Goal: Answer question/provide support

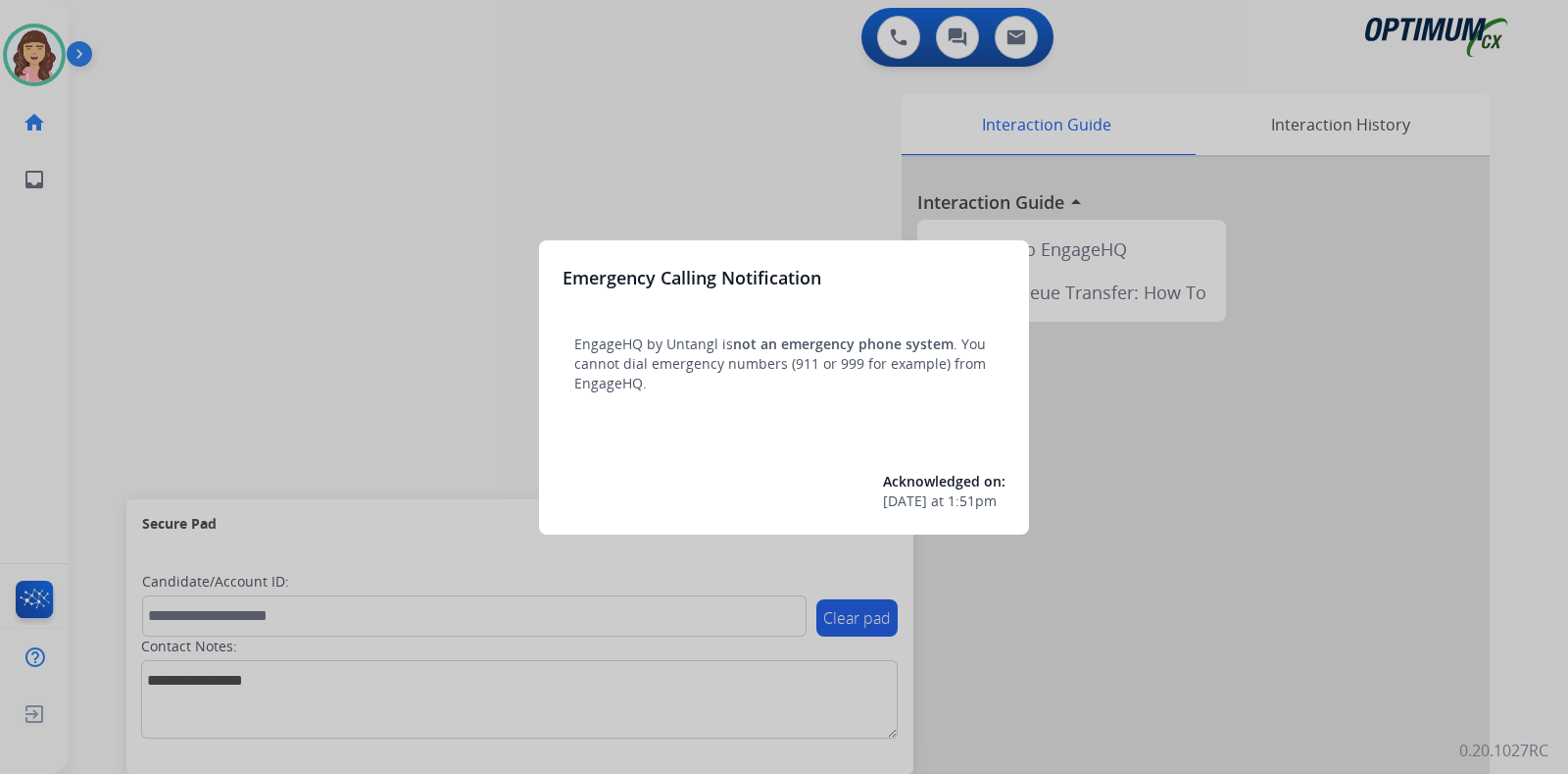
click at [698, 193] on div at bounding box center [784, 387] width 1568 height 774
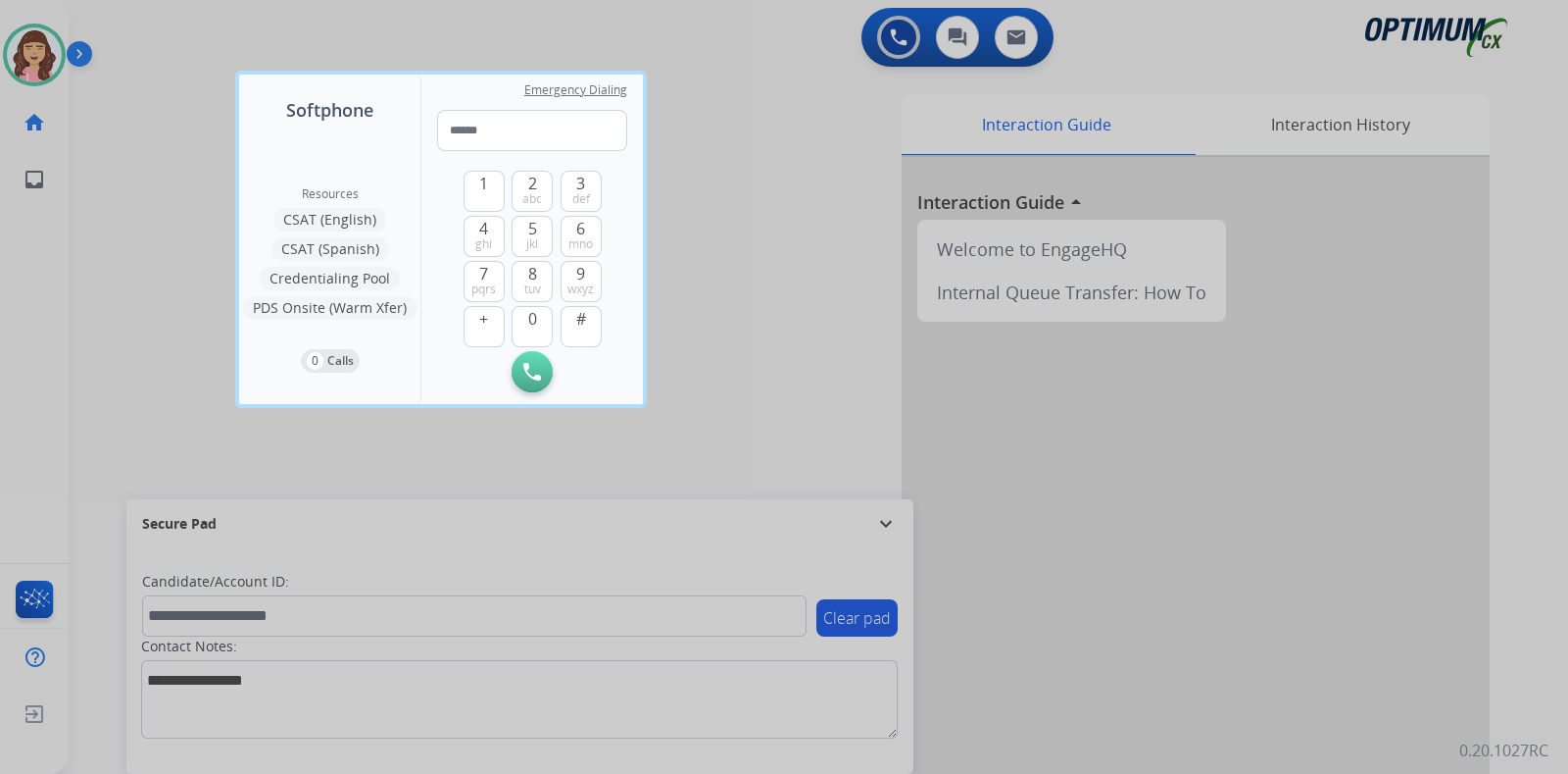
click at [760, 233] on div at bounding box center [784, 387] width 1568 height 774
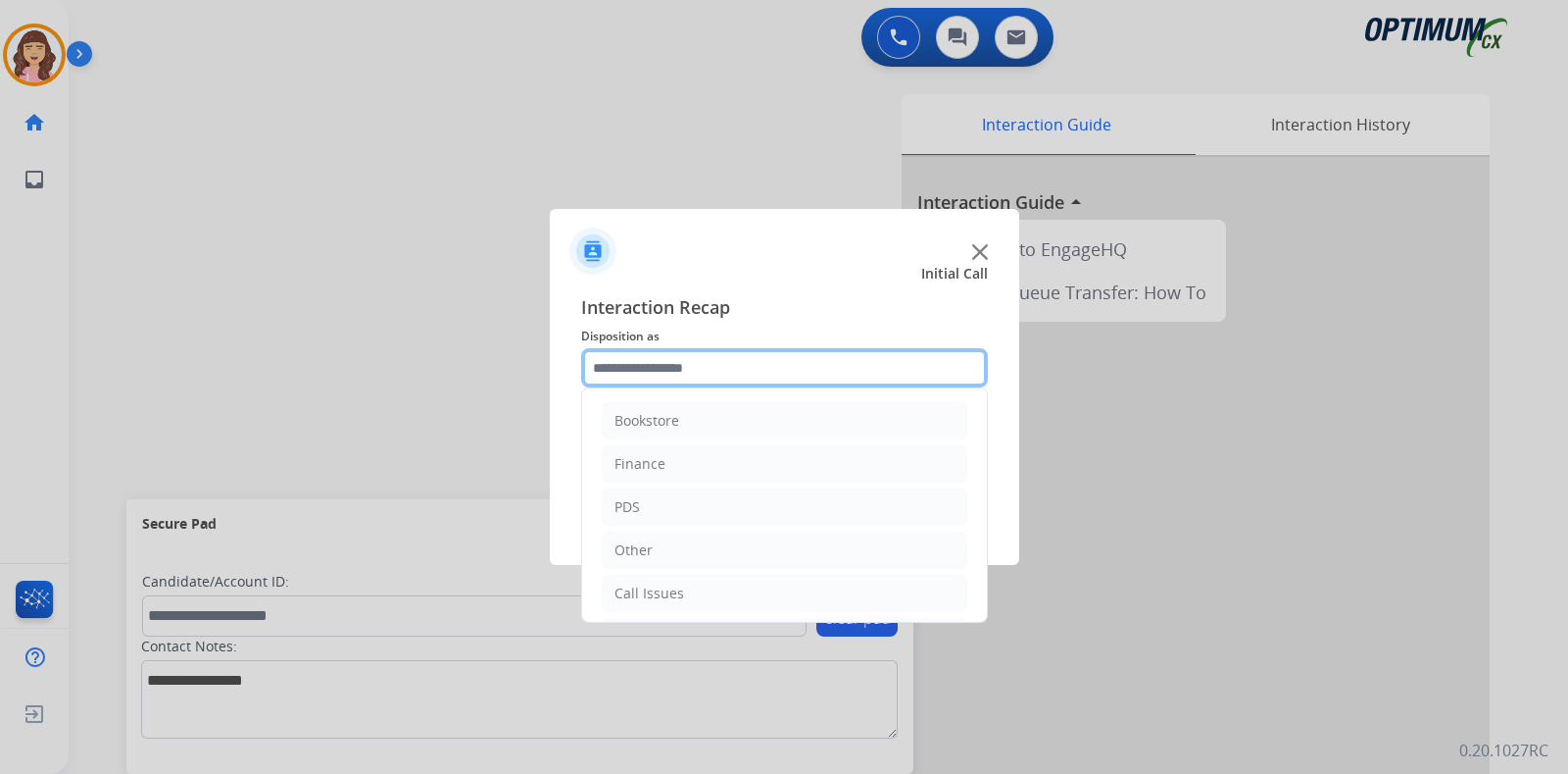
click at [751, 358] on input "text" at bounding box center [784, 368] width 407 height 40
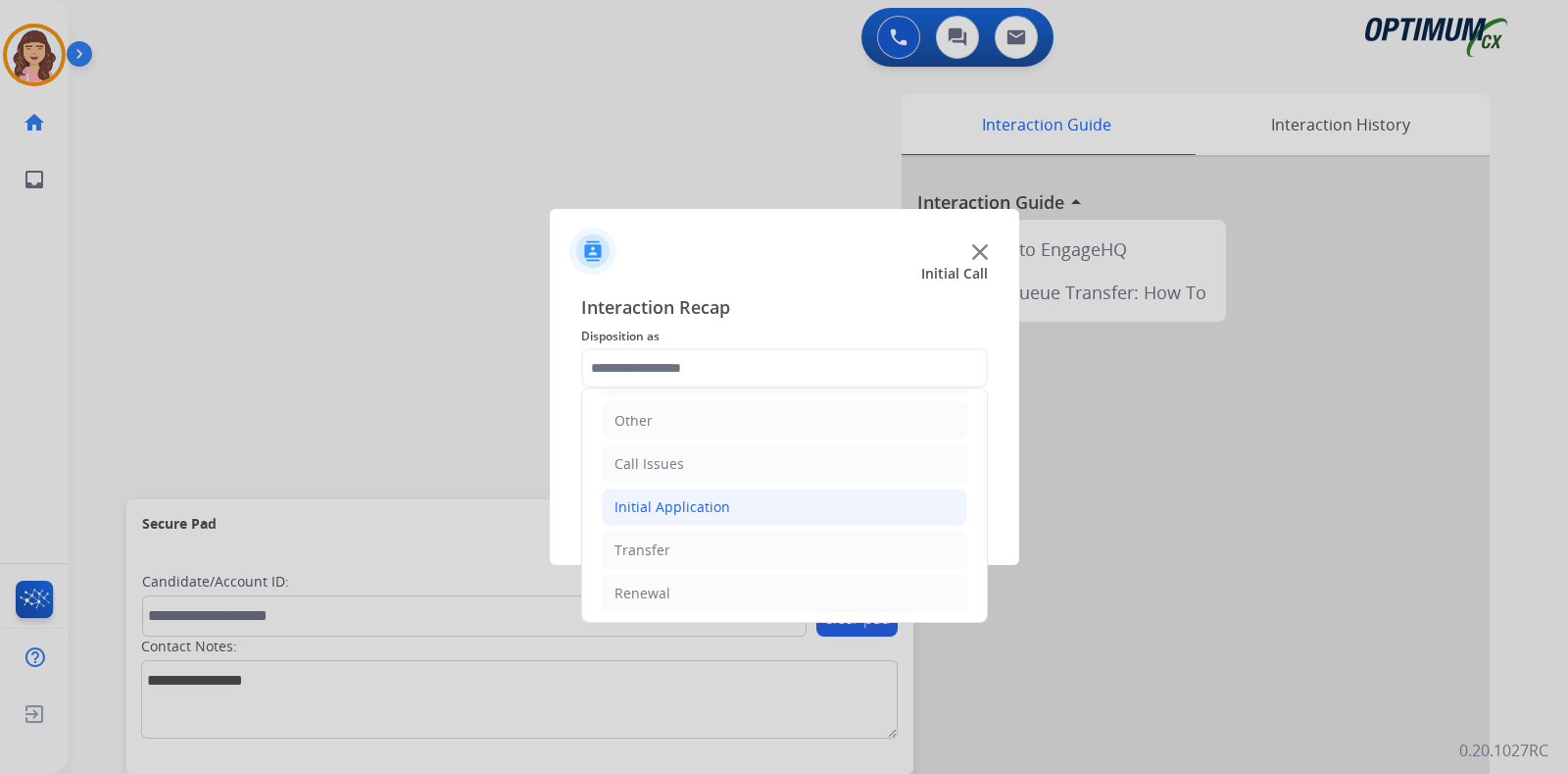
click at [672, 507] on div "Initial Application" at bounding box center [672, 507] width 116 height 20
click at [705, 502] on div "Initial Application" at bounding box center [672, 507] width 116 height 20
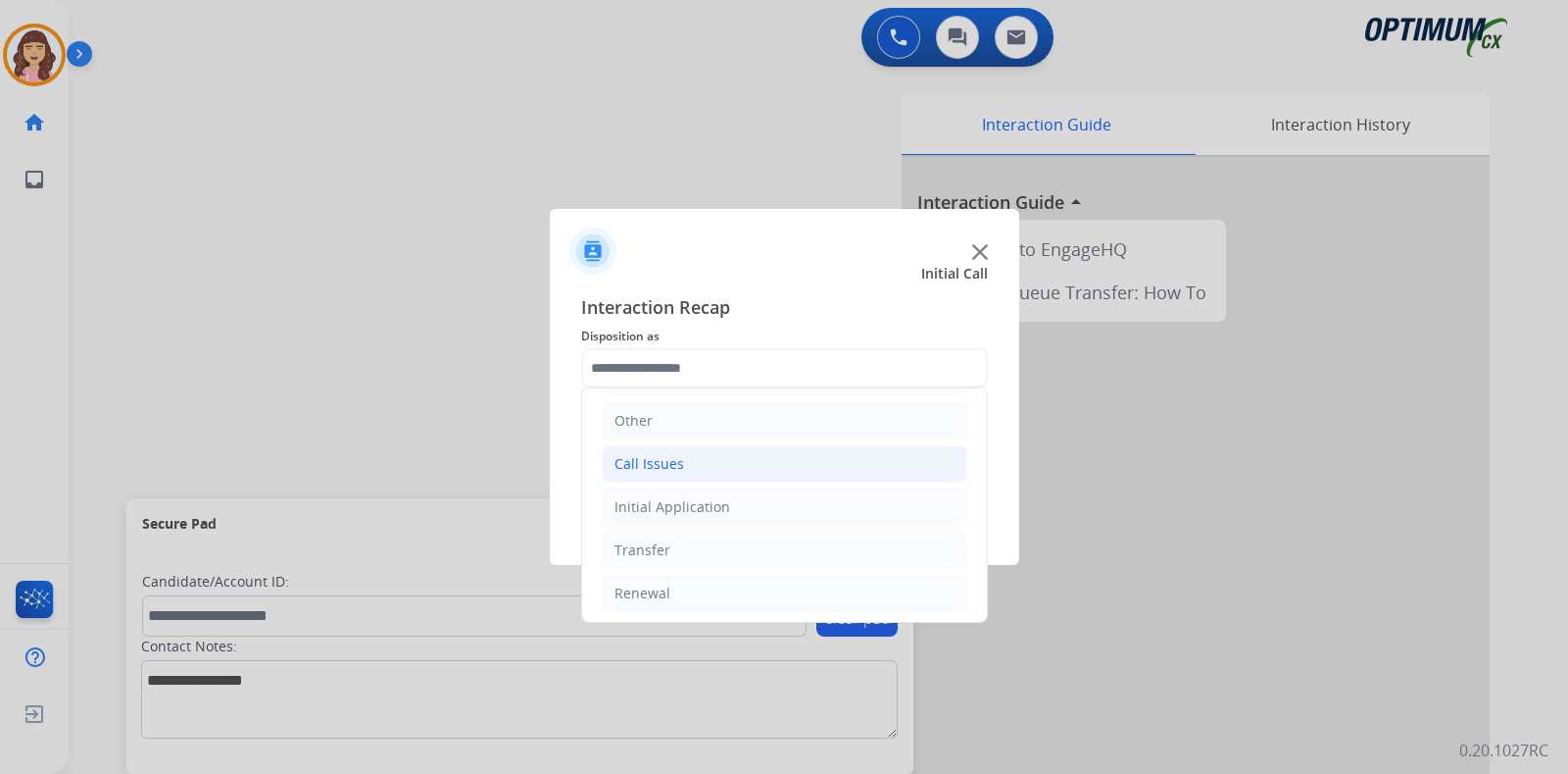
click at [673, 466] on div "Call Issues" at bounding box center [649, 464] width 69 height 20
click at [766, 558] on li "Wrong Number/Wrong Department" at bounding box center [804, 550] width 326 height 38
type input "**********"
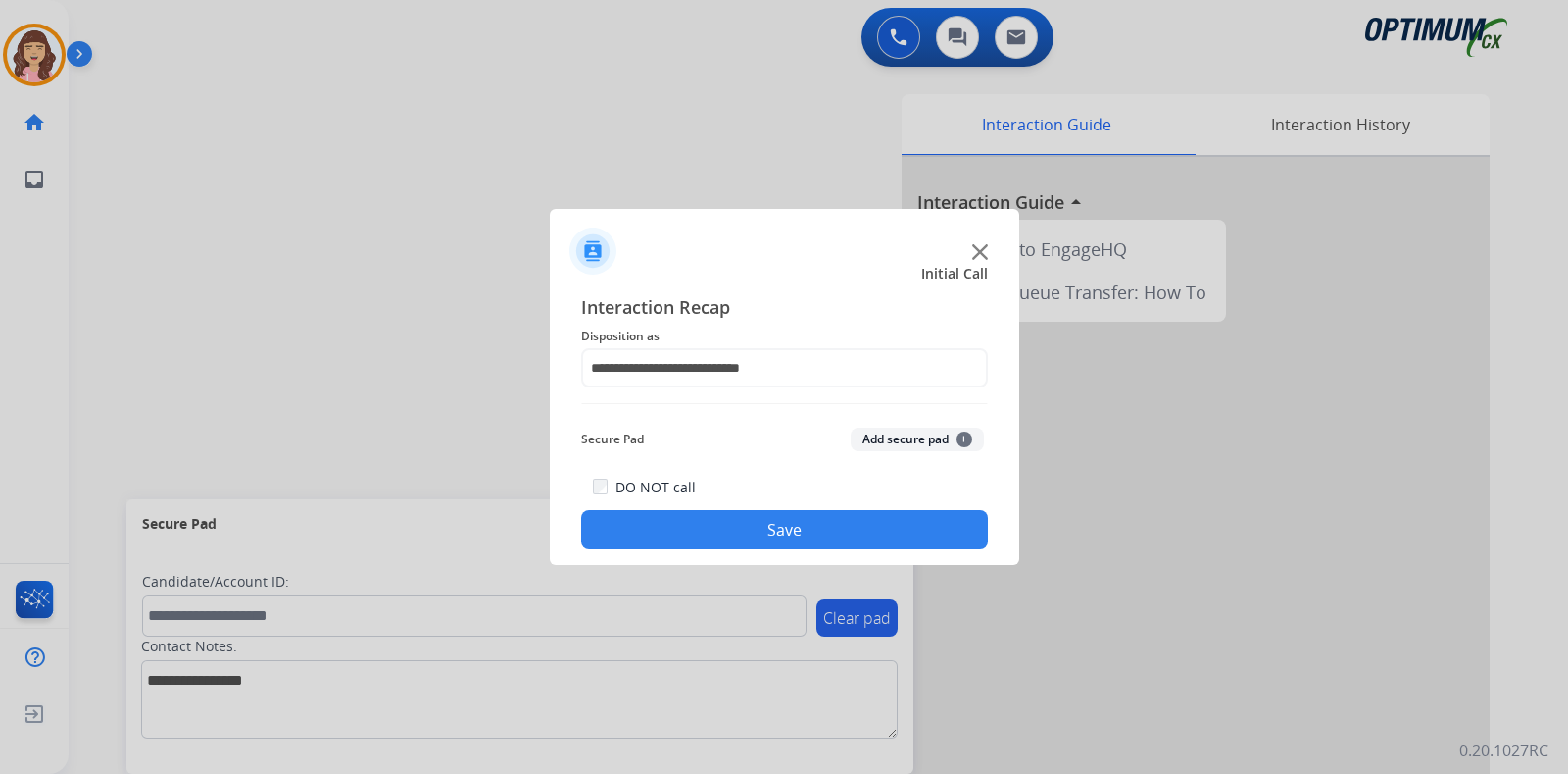
click at [808, 517] on button "Save" at bounding box center [784, 530] width 407 height 40
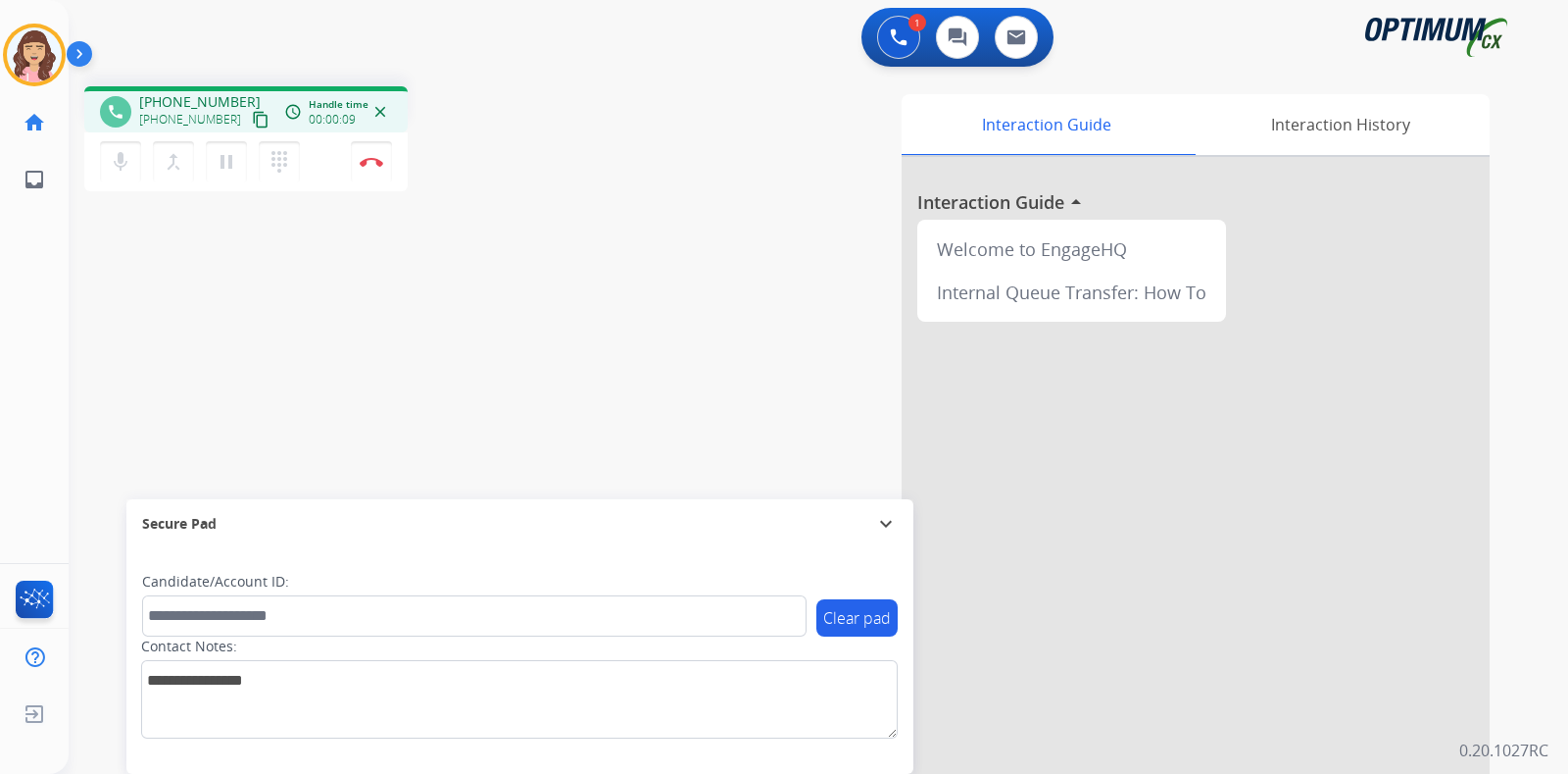
click at [252, 119] on mat-icon "content_copy" at bounding box center [261, 120] width 18 height 18
click at [367, 159] on img at bounding box center [372, 161] width 24 height 10
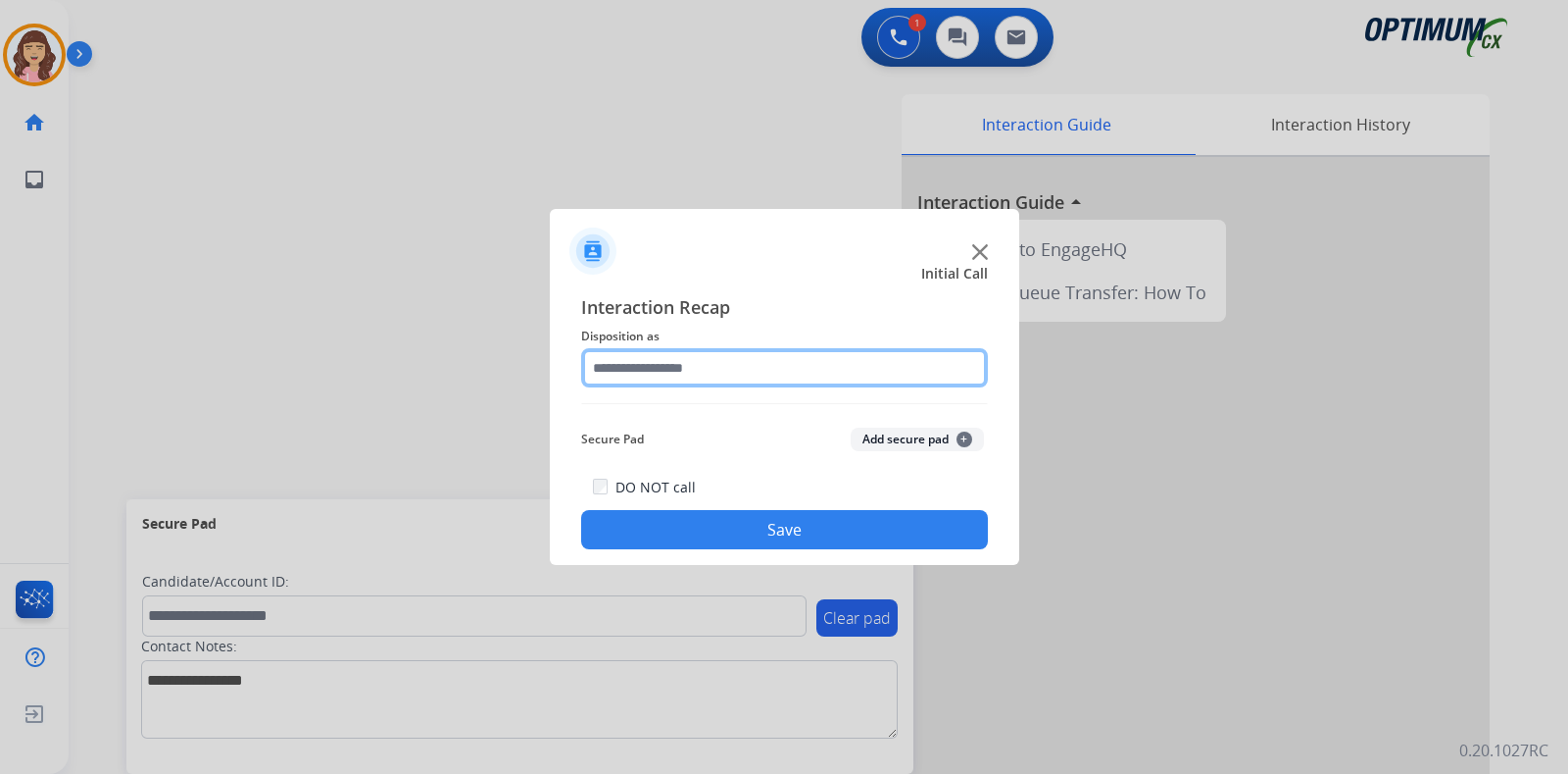
click at [713, 364] on input "text" at bounding box center [784, 368] width 407 height 40
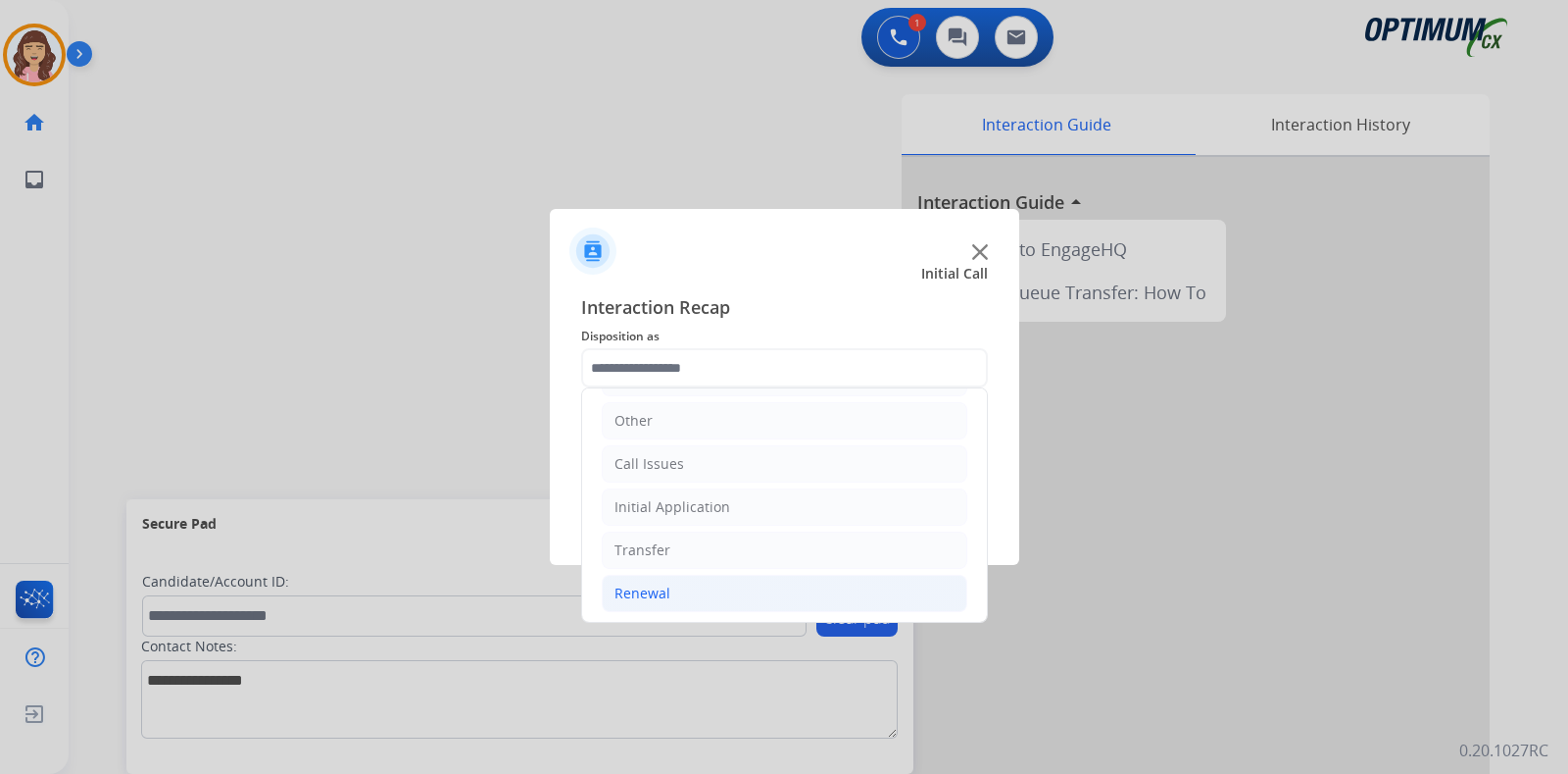
click at [666, 592] on div "Renewal" at bounding box center [642, 593] width 55 height 20
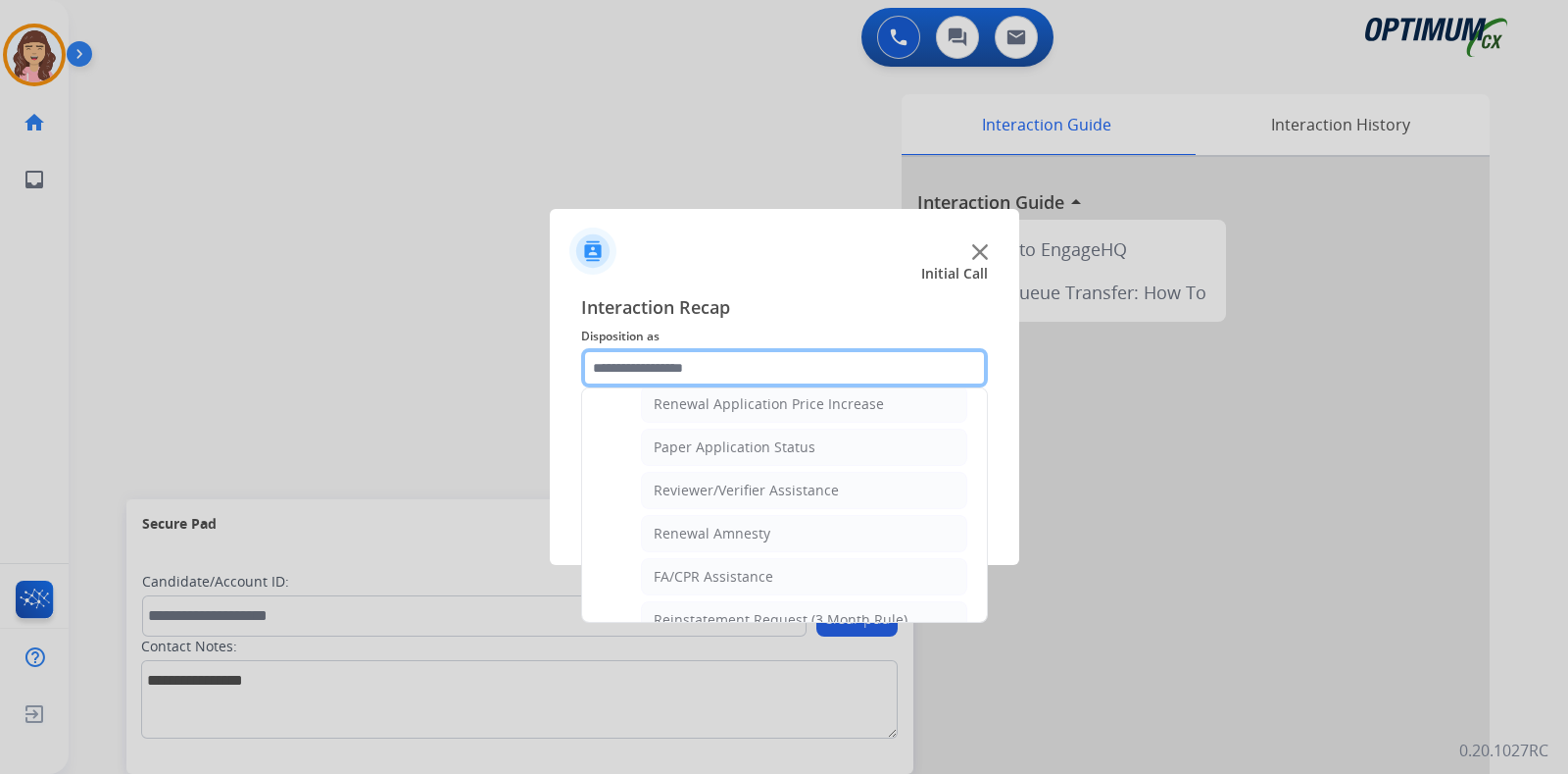
scroll to position [749, 0]
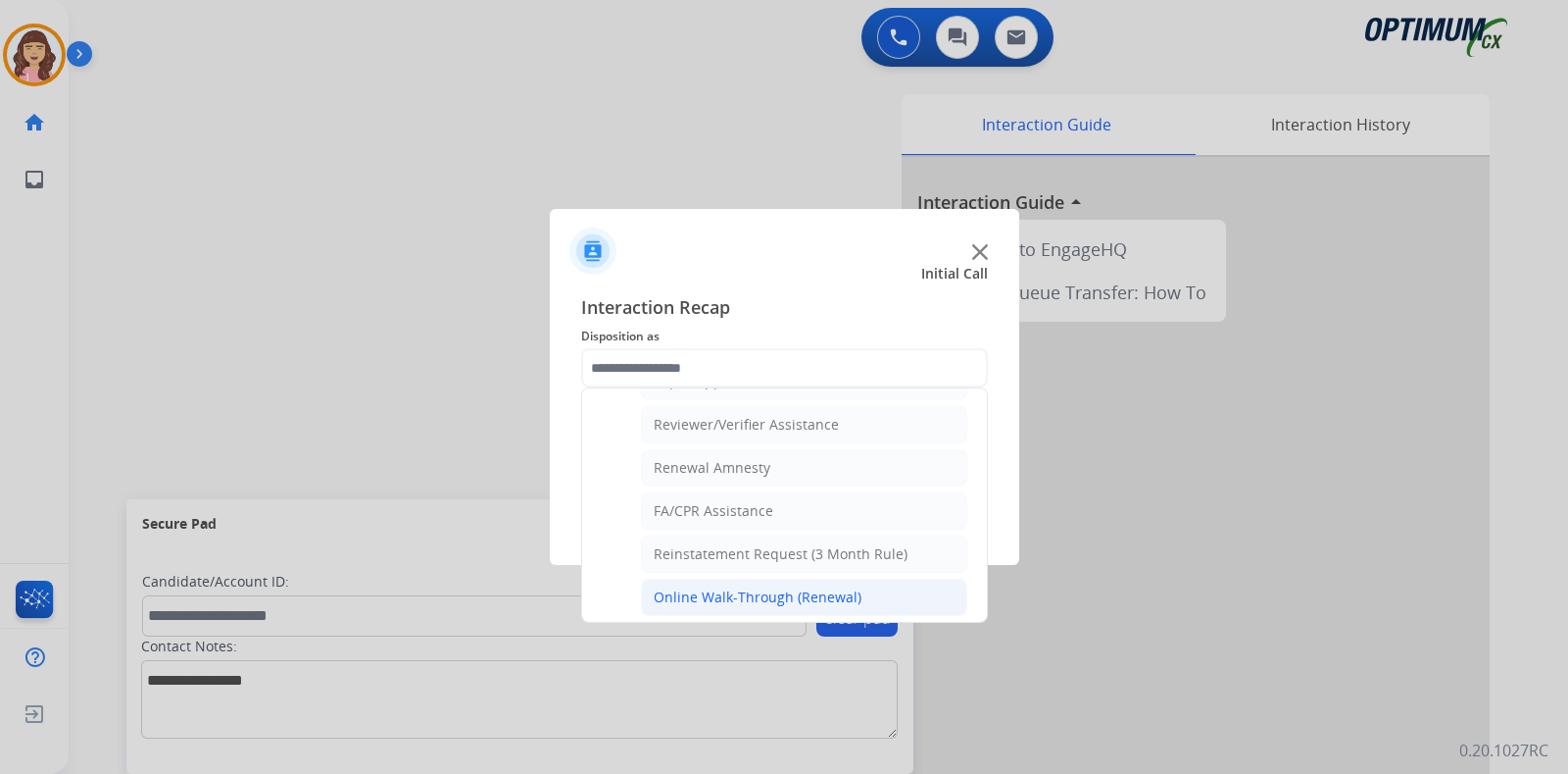
click at [819, 591] on div "Online Walk-Through (Renewal)" at bounding box center [758, 597] width 208 height 20
type input "**********"
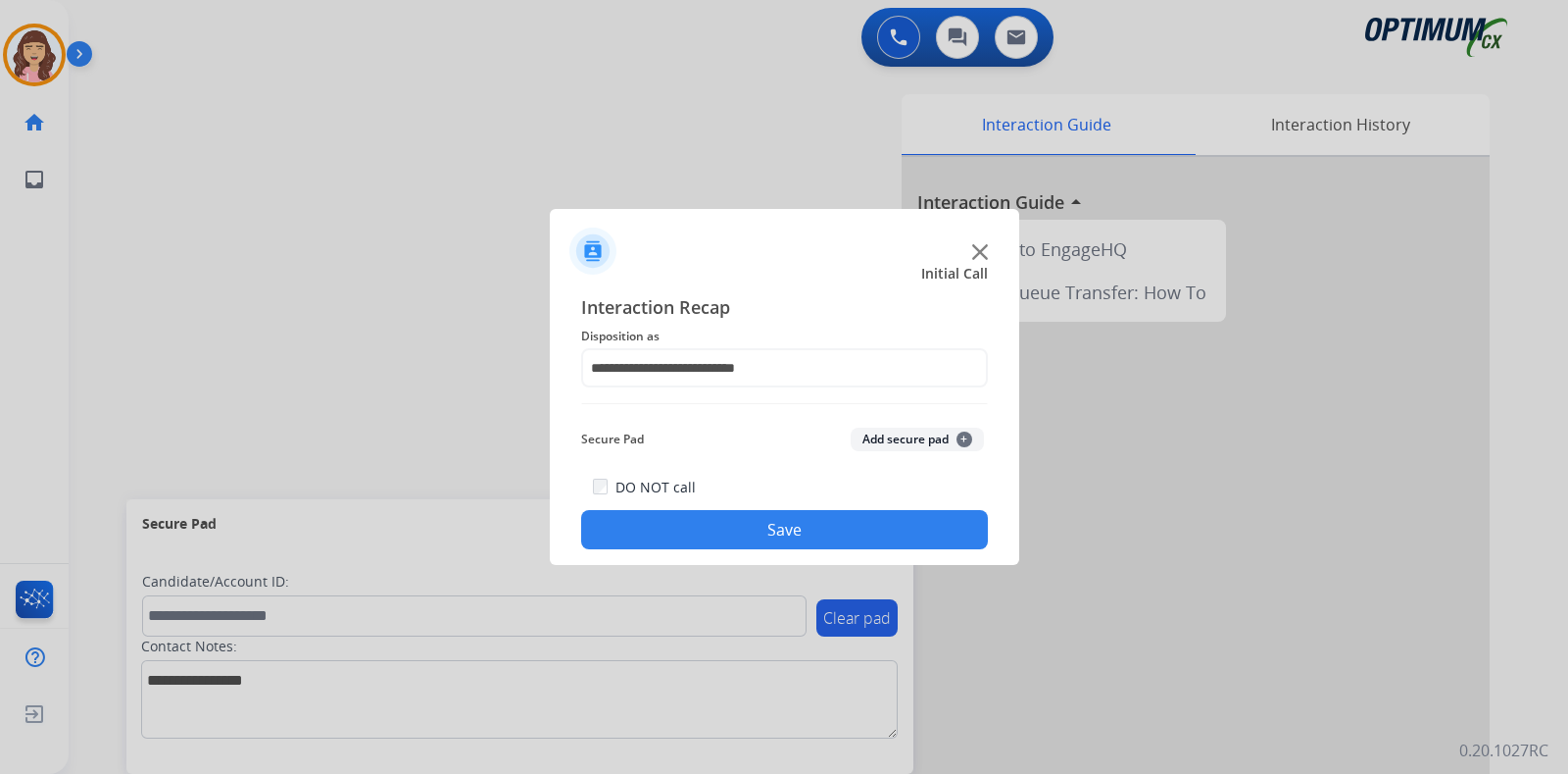
click at [779, 532] on button "Save" at bounding box center [784, 530] width 407 height 40
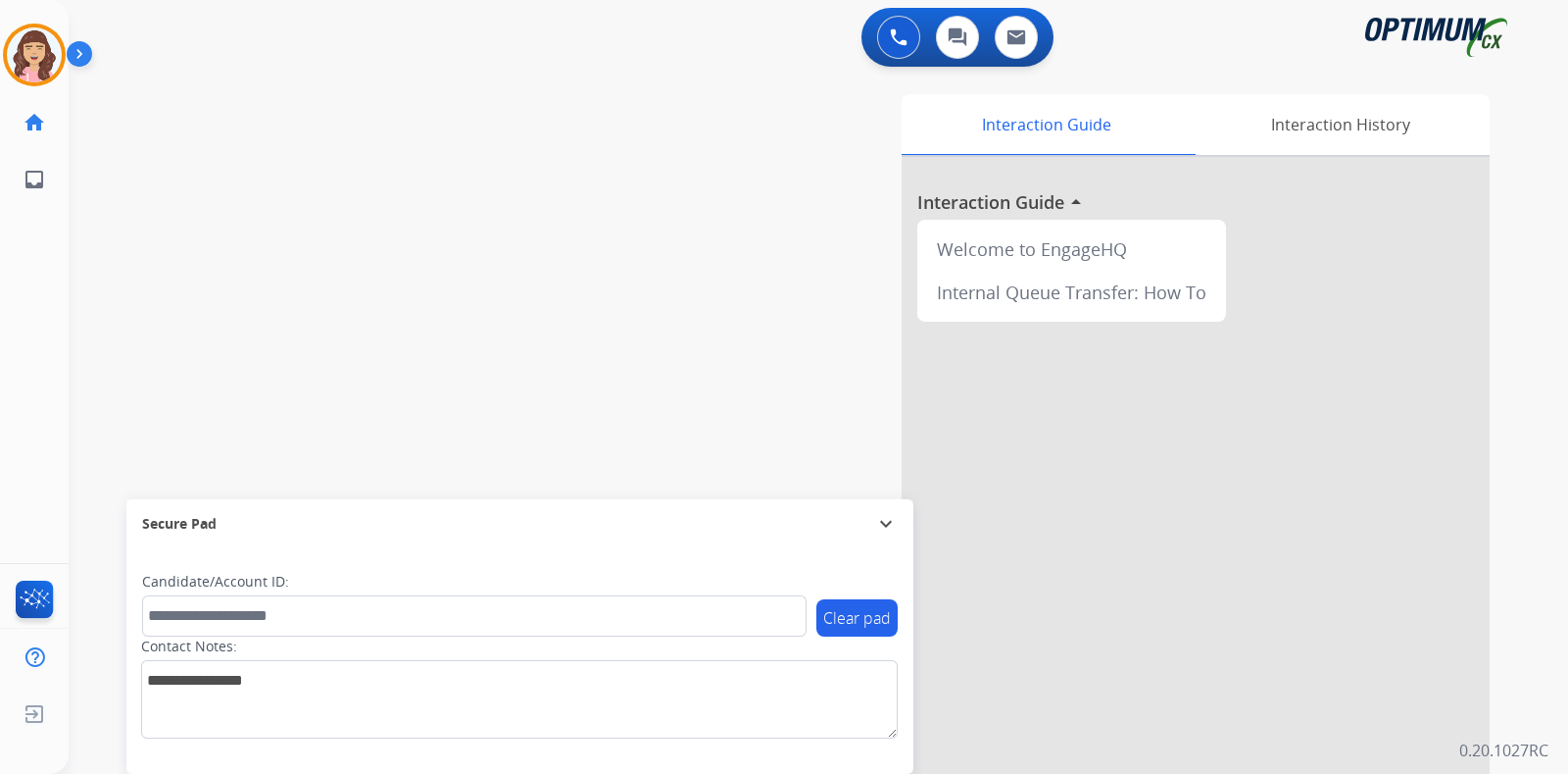
click at [342, 170] on div "swap_horiz Break voice bridge close_fullscreen Connect 3-Way Call merge_type Se…" at bounding box center [794, 479] width 1452 height 818
click at [252, 115] on mat-icon "content_copy" at bounding box center [261, 120] width 18 height 18
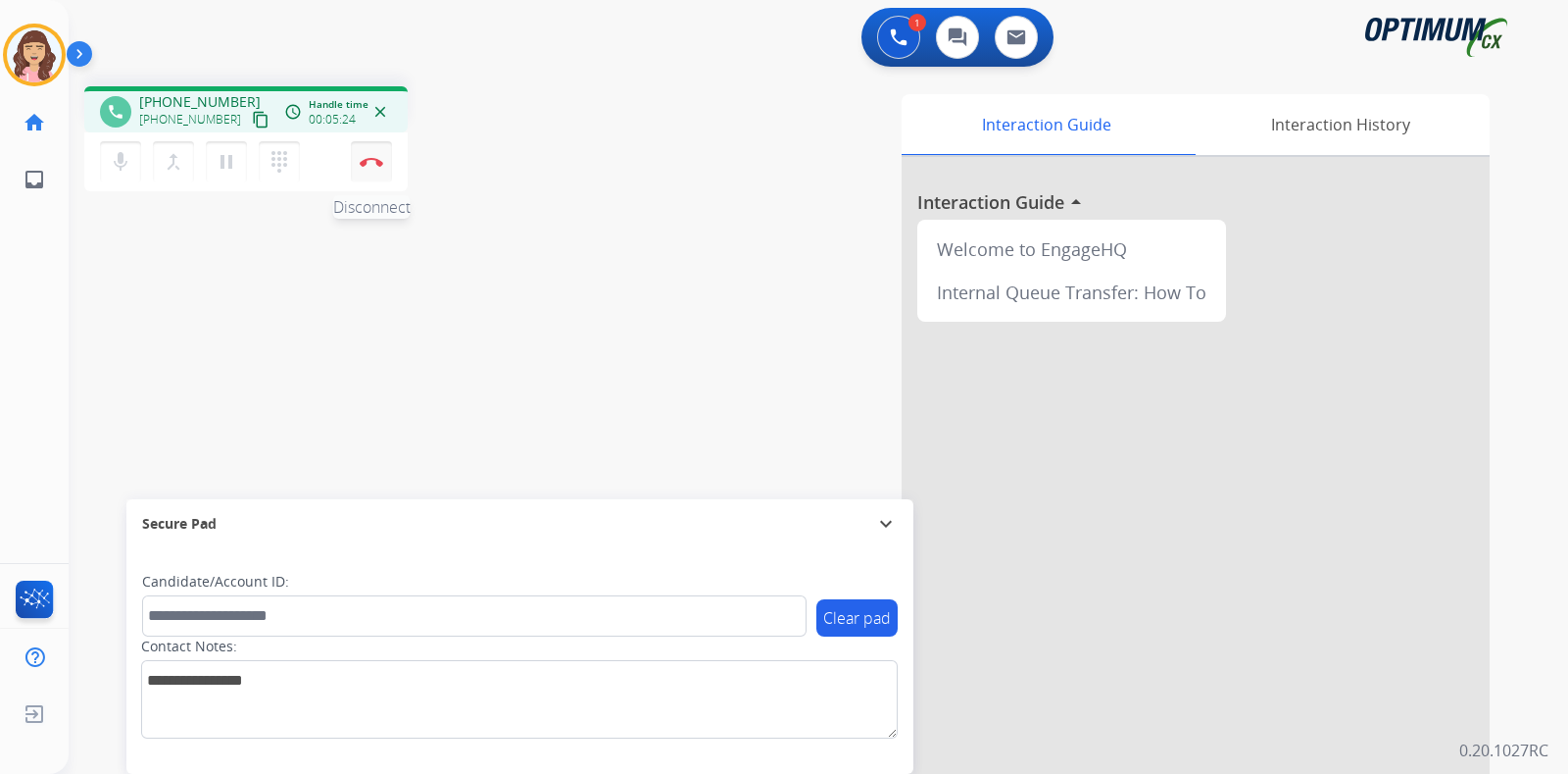
click at [372, 165] on img at bounding box center [372, 161] width 24 height 10
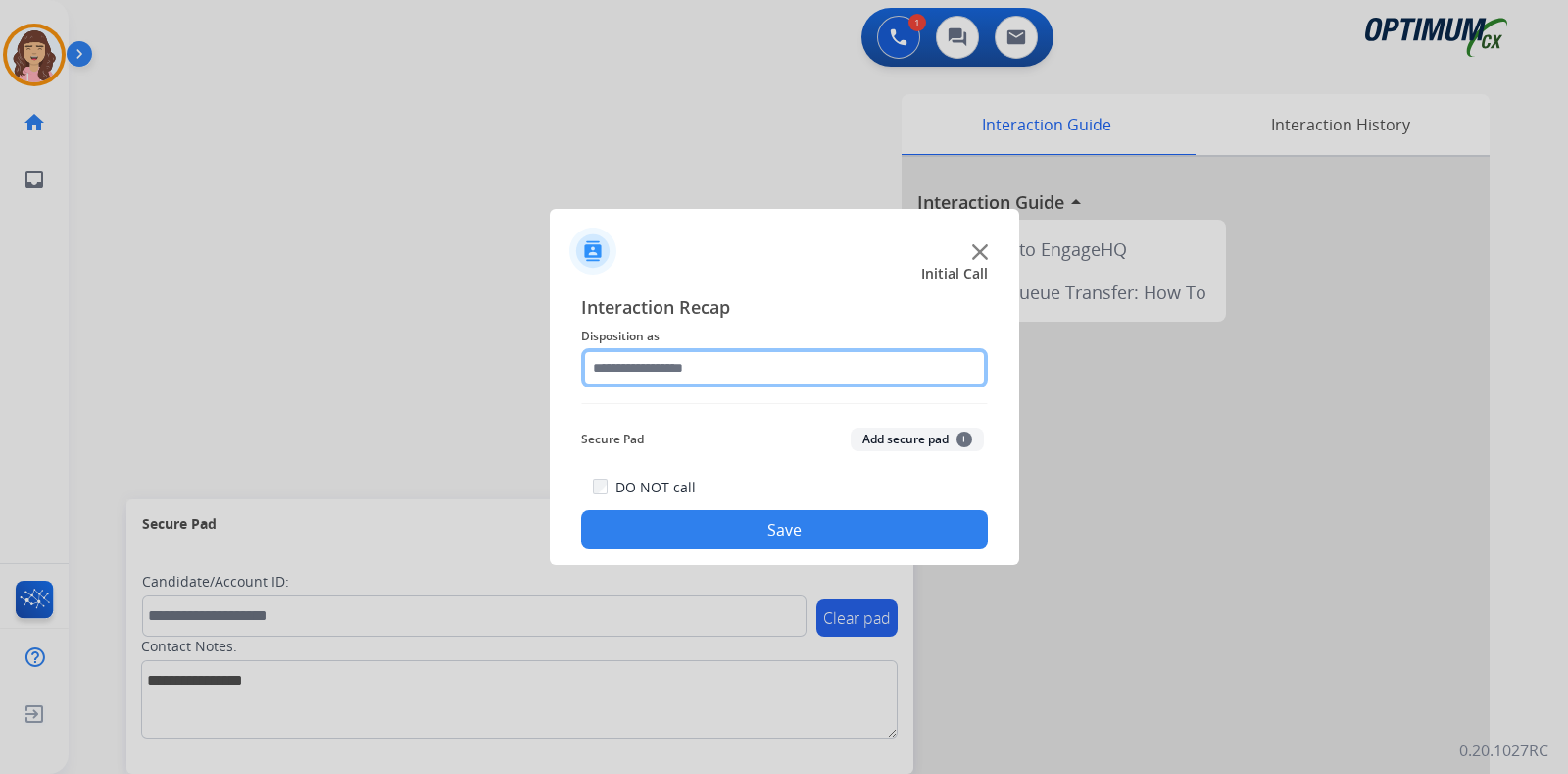
click at [681, 363] on input "text" at bounding box center [784, 368] width 407 height 40
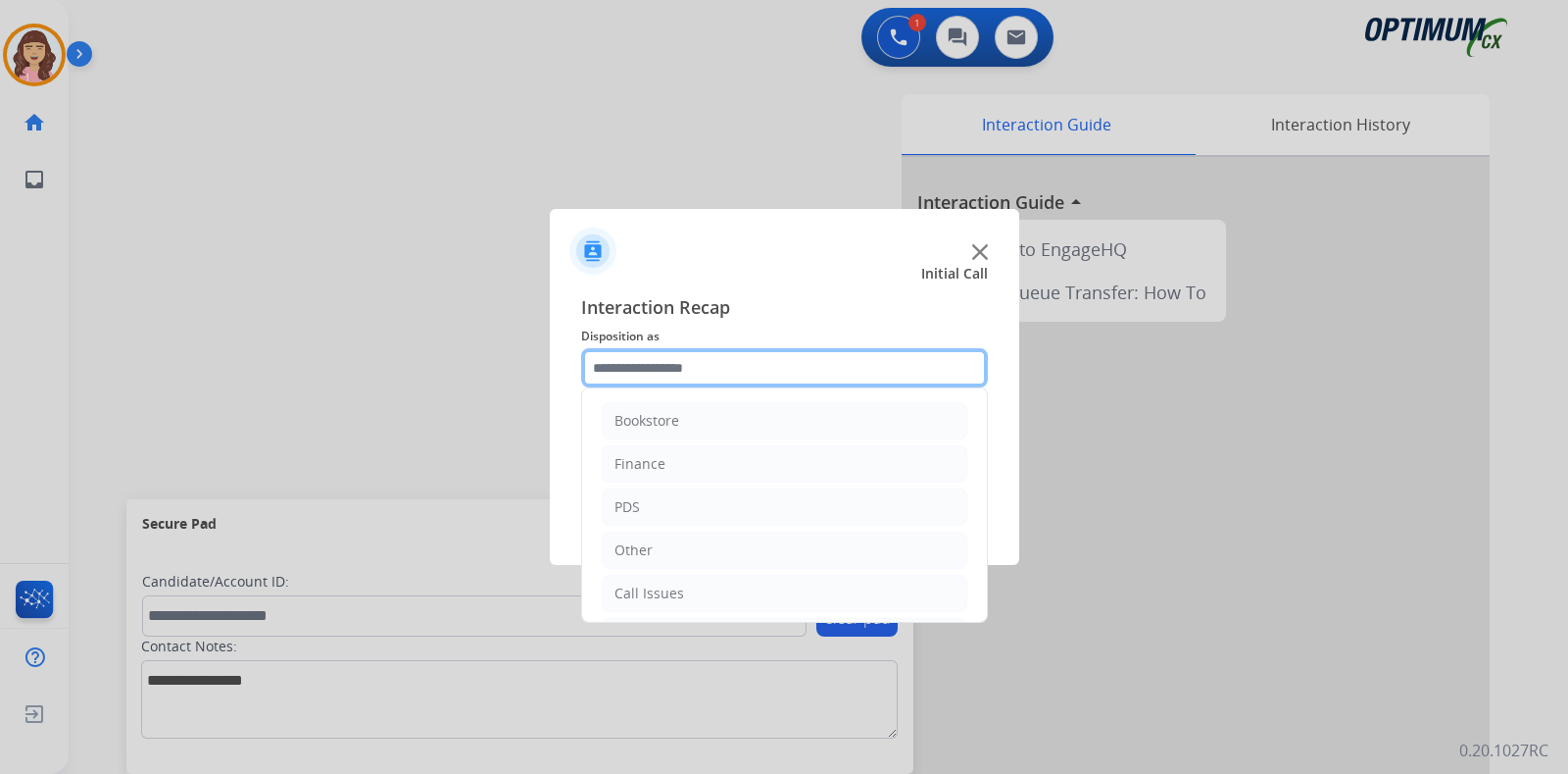
scroll to position [130, 0]
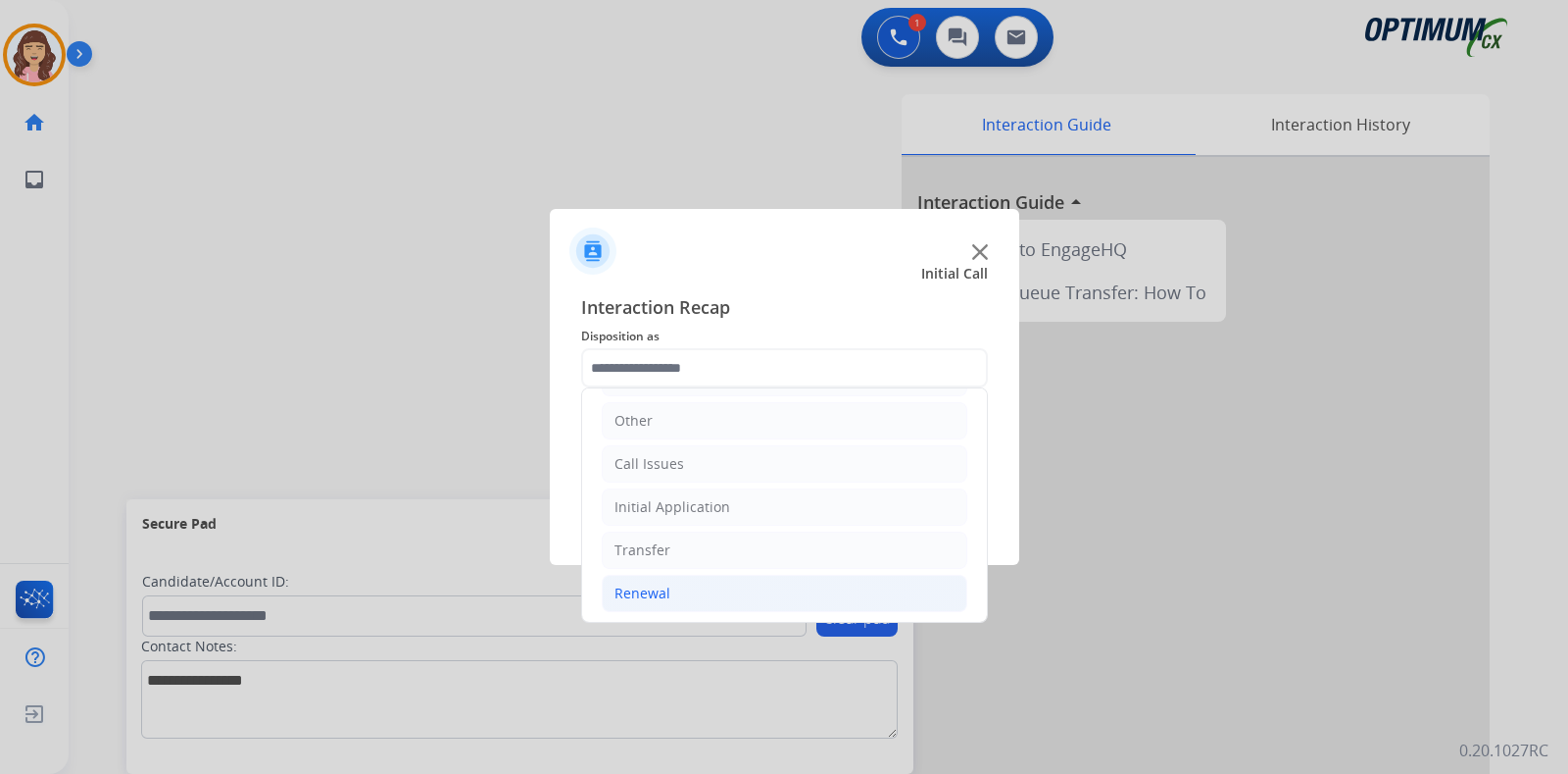
click at [662, 583] on div "Renewal" at bounding box center [642, 593] width 55 height 20
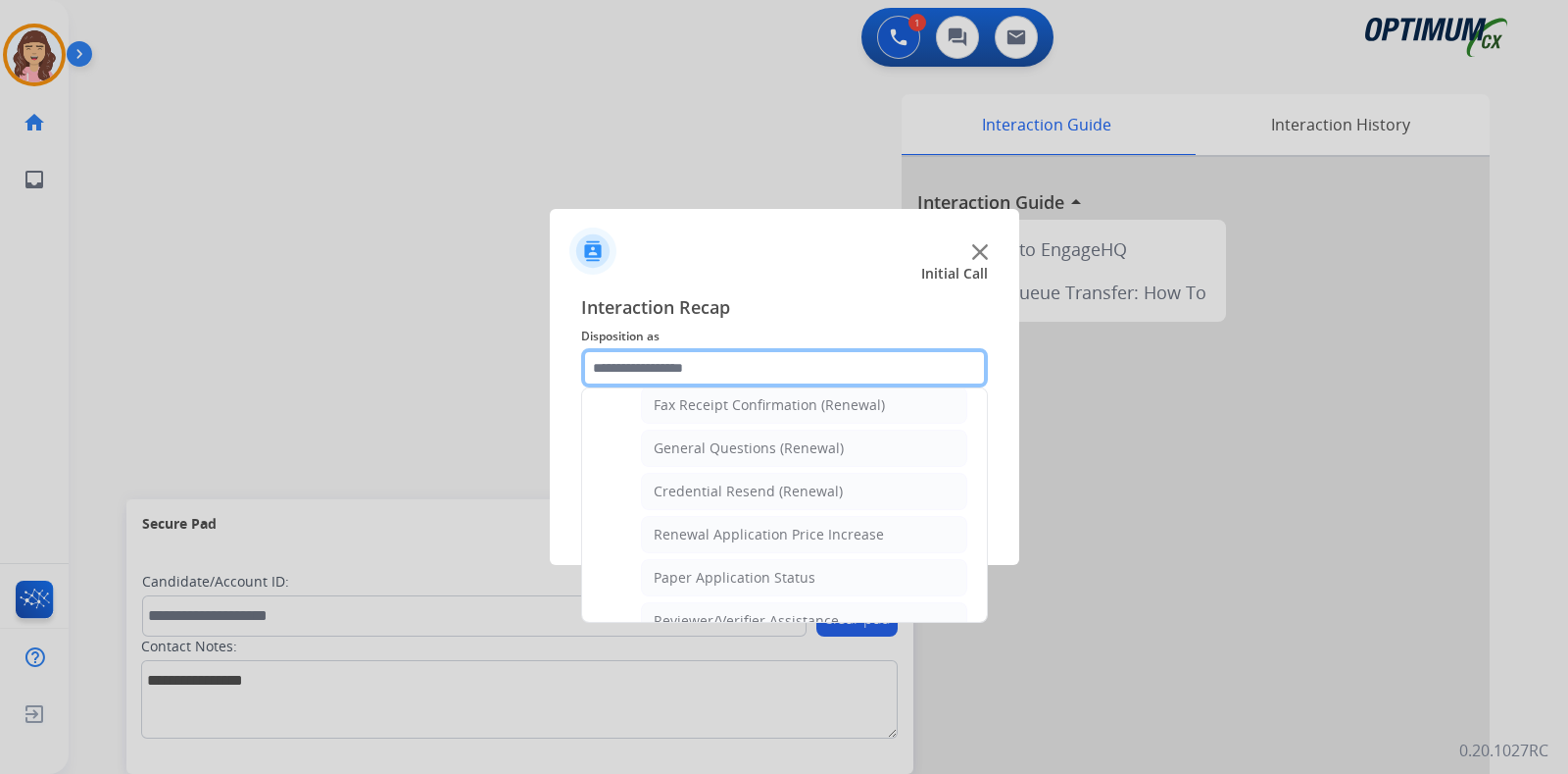
scroll to position [542, 0]
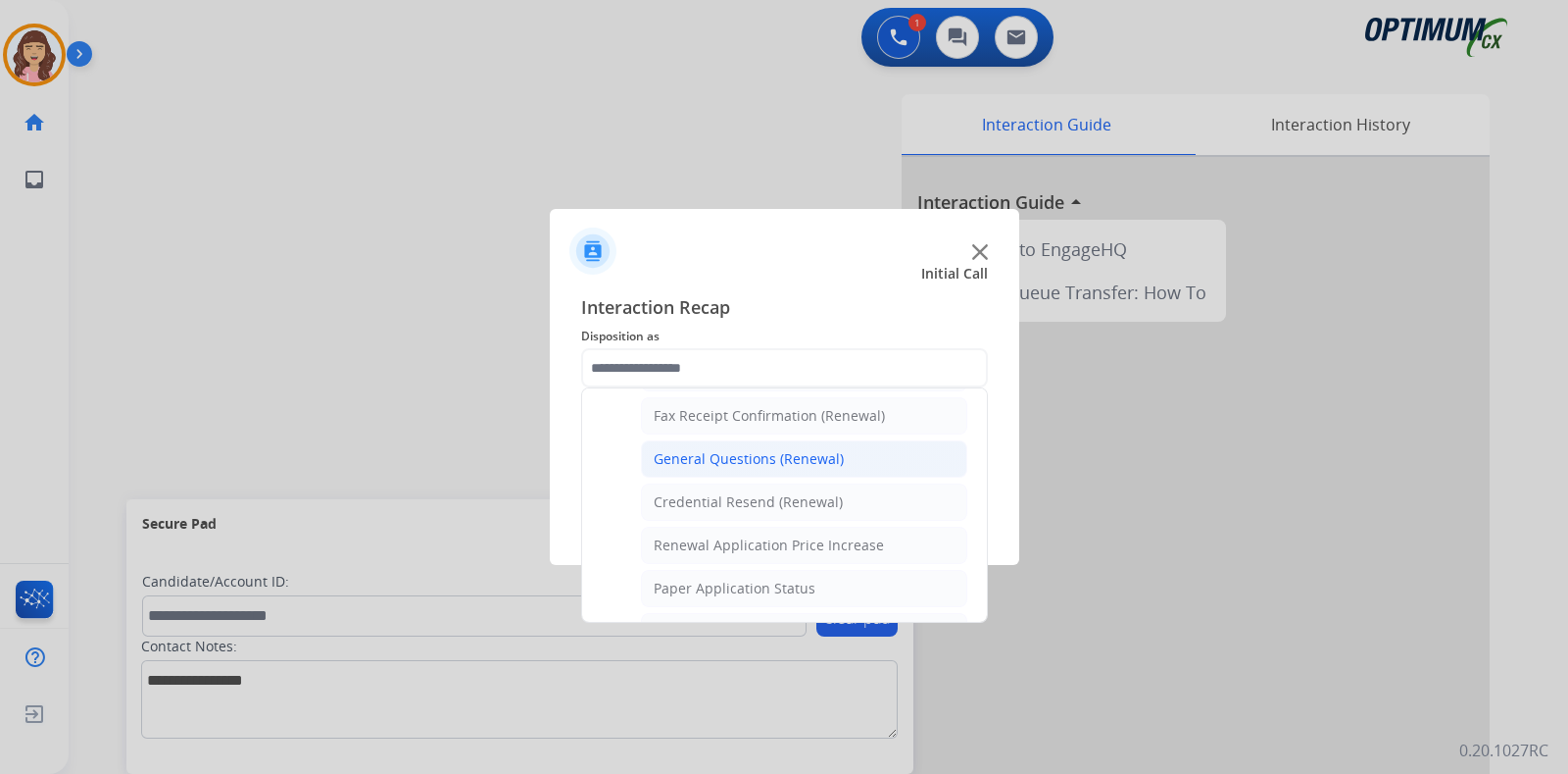
click at [813, 458] on div "General Questions (Renewal)" at bounding box center [749, 459] width 190 height 20
type input "**********"
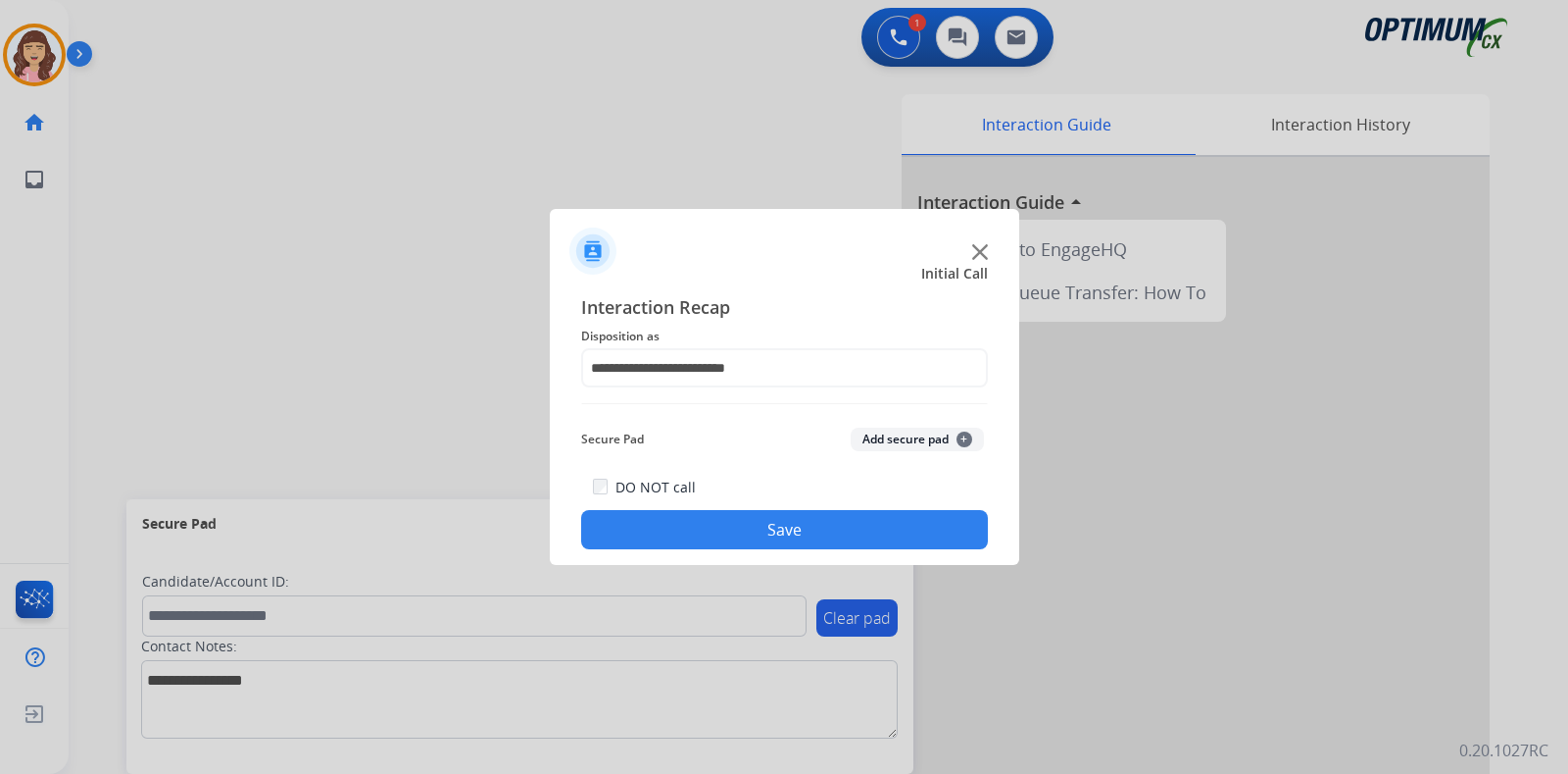
click at [770, 529] on button "Save" at bounding box center [784, 530] width 407 height 40
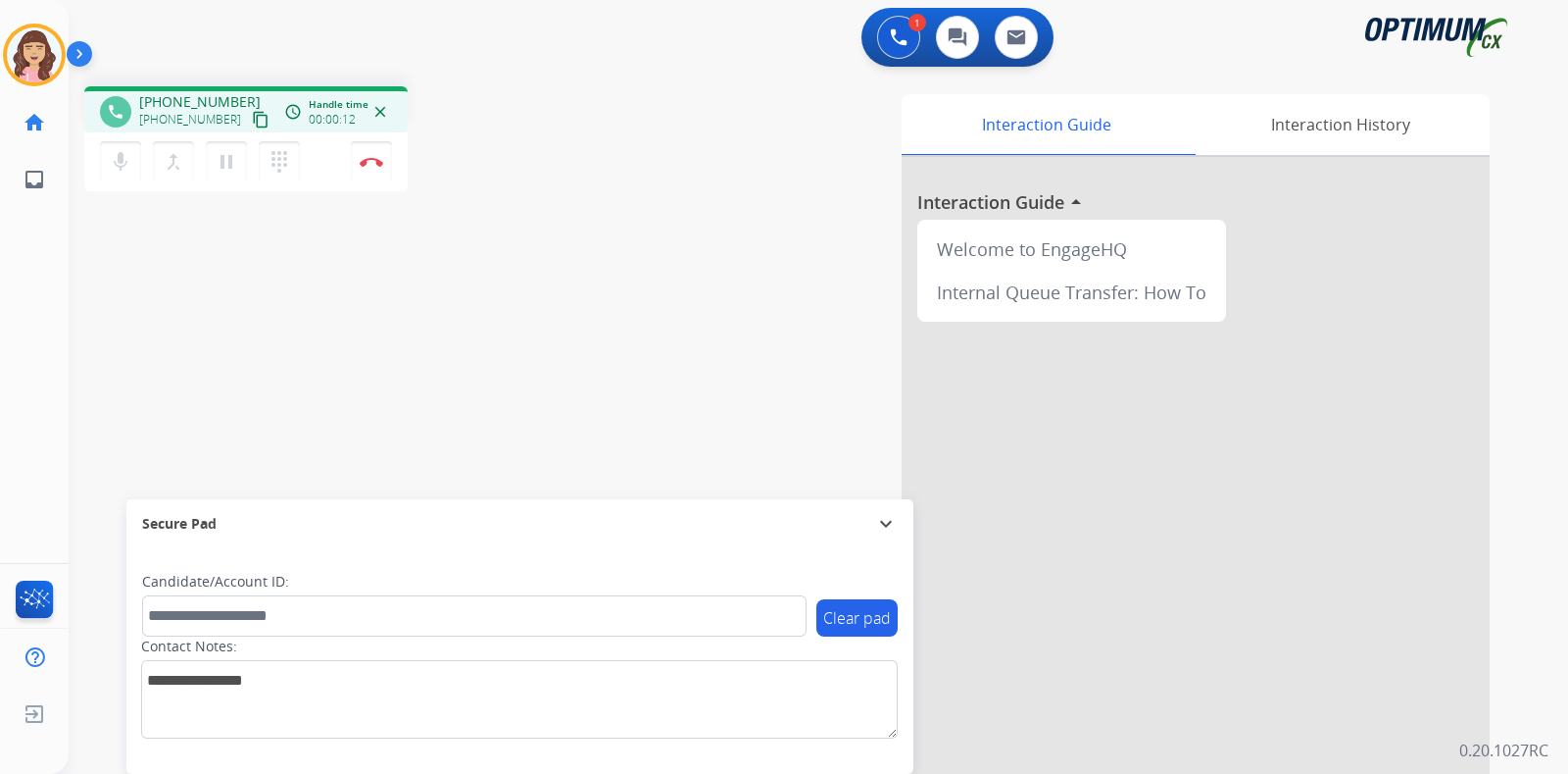
click at [252, 119] on mat-icon "content_copy" at bounding box center [261, 120] width 18 height 18
click at [372, 160] on img at bounding box center [372, 161] width 24 height 10
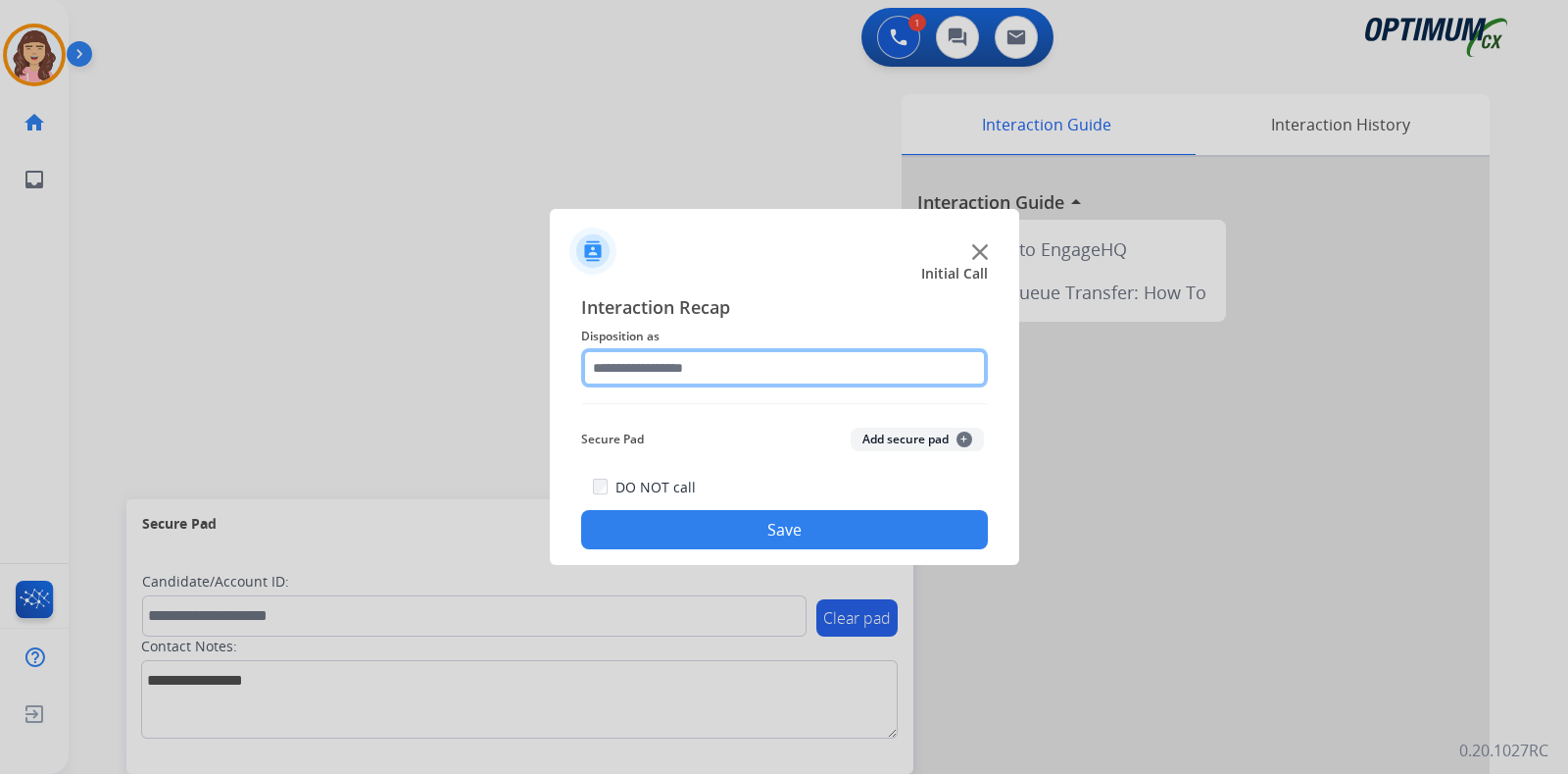
click at [659, 368] on input "text" at bounding box center [784, 368] width 407 height 40
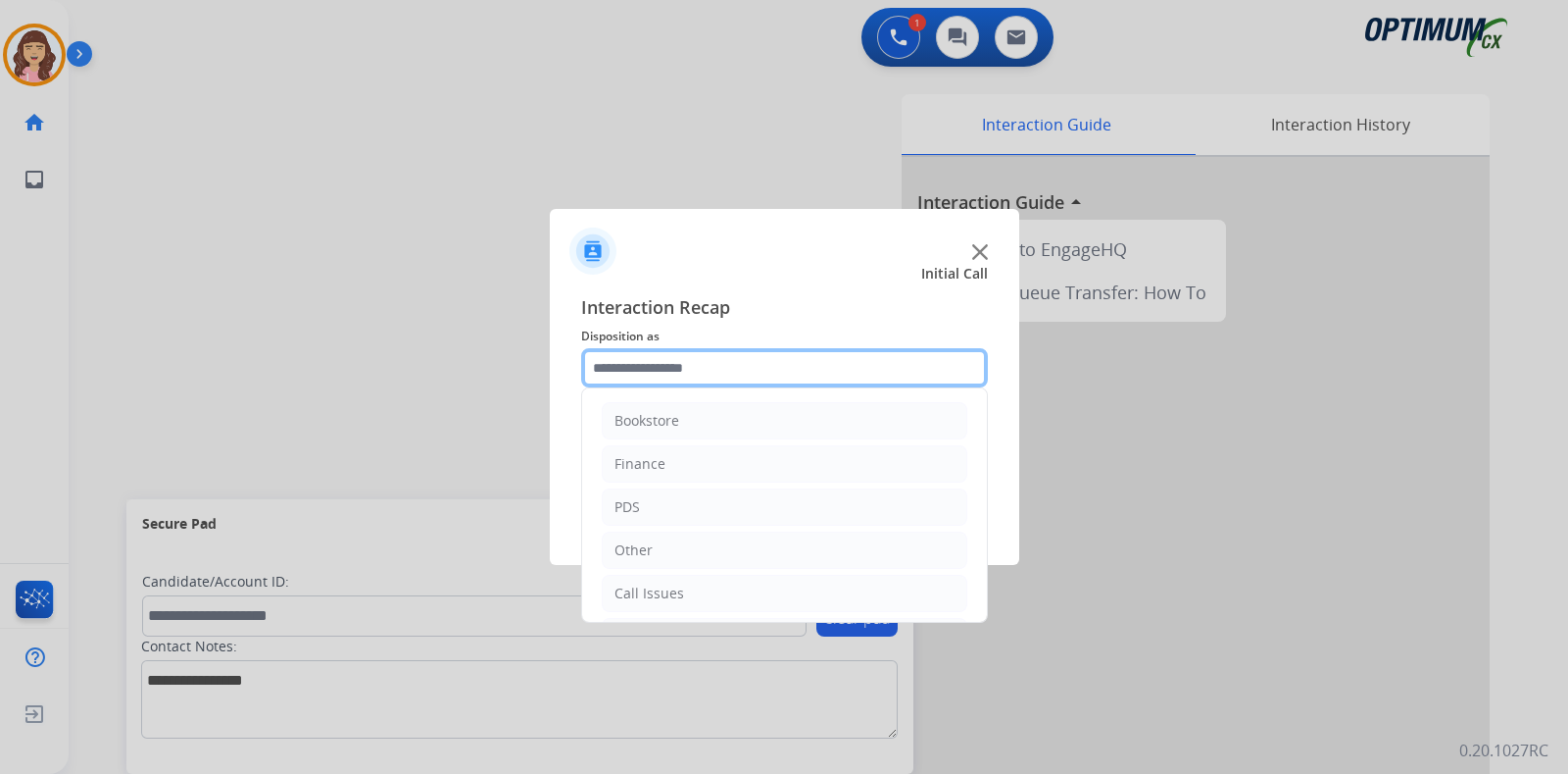
scroll to position [130, 0]
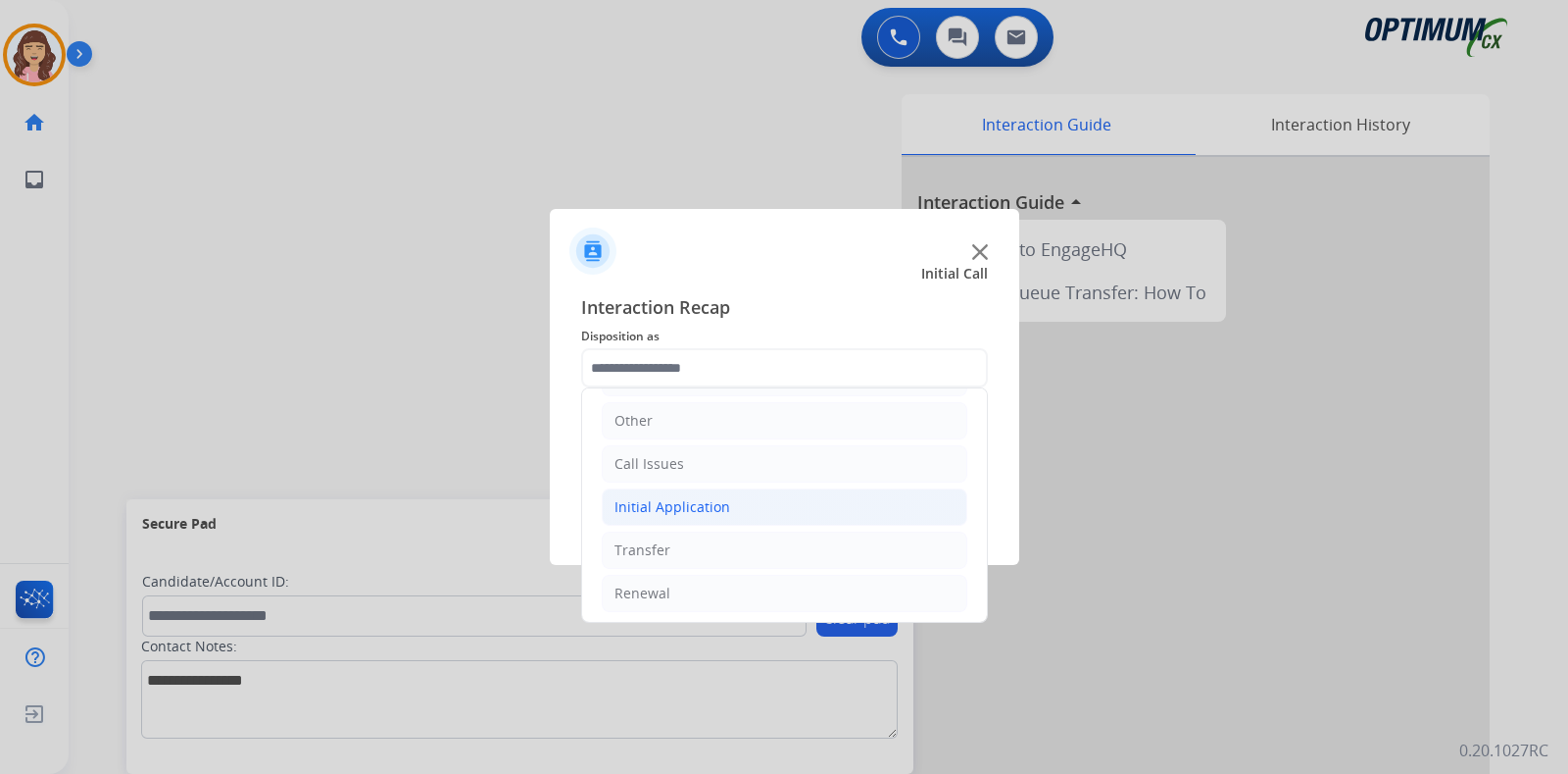
click at [674, 505] on div "Initial Application" at bounding box center [672, 507] width 116 height 20
click at [694, 585] on div "Appeals" at bounding box center [680, 593] width 52 height 20
type input "*******"
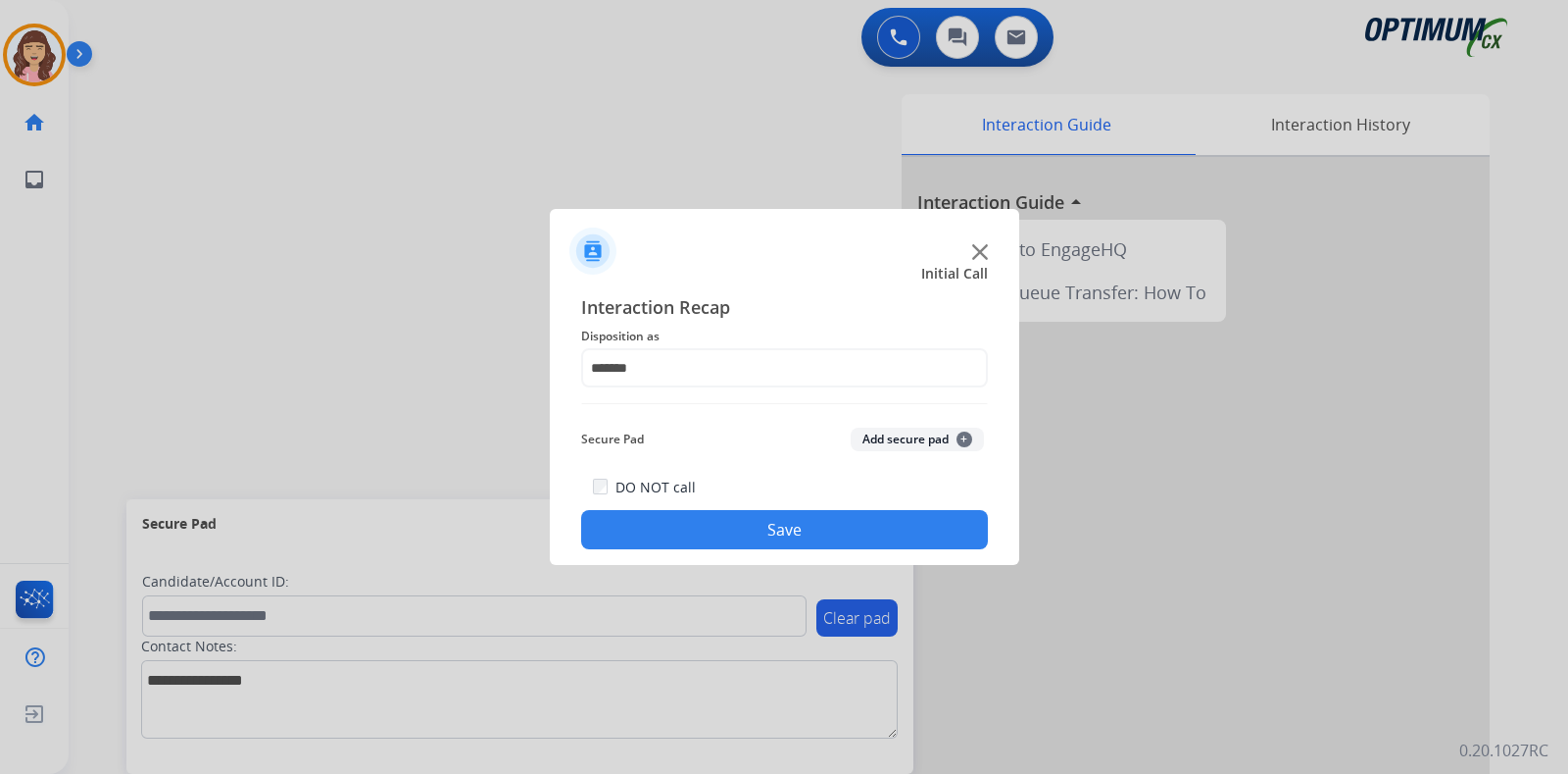
click at [786, 529] on button "Save" at bounding box center [784, 530] width 407 height 40
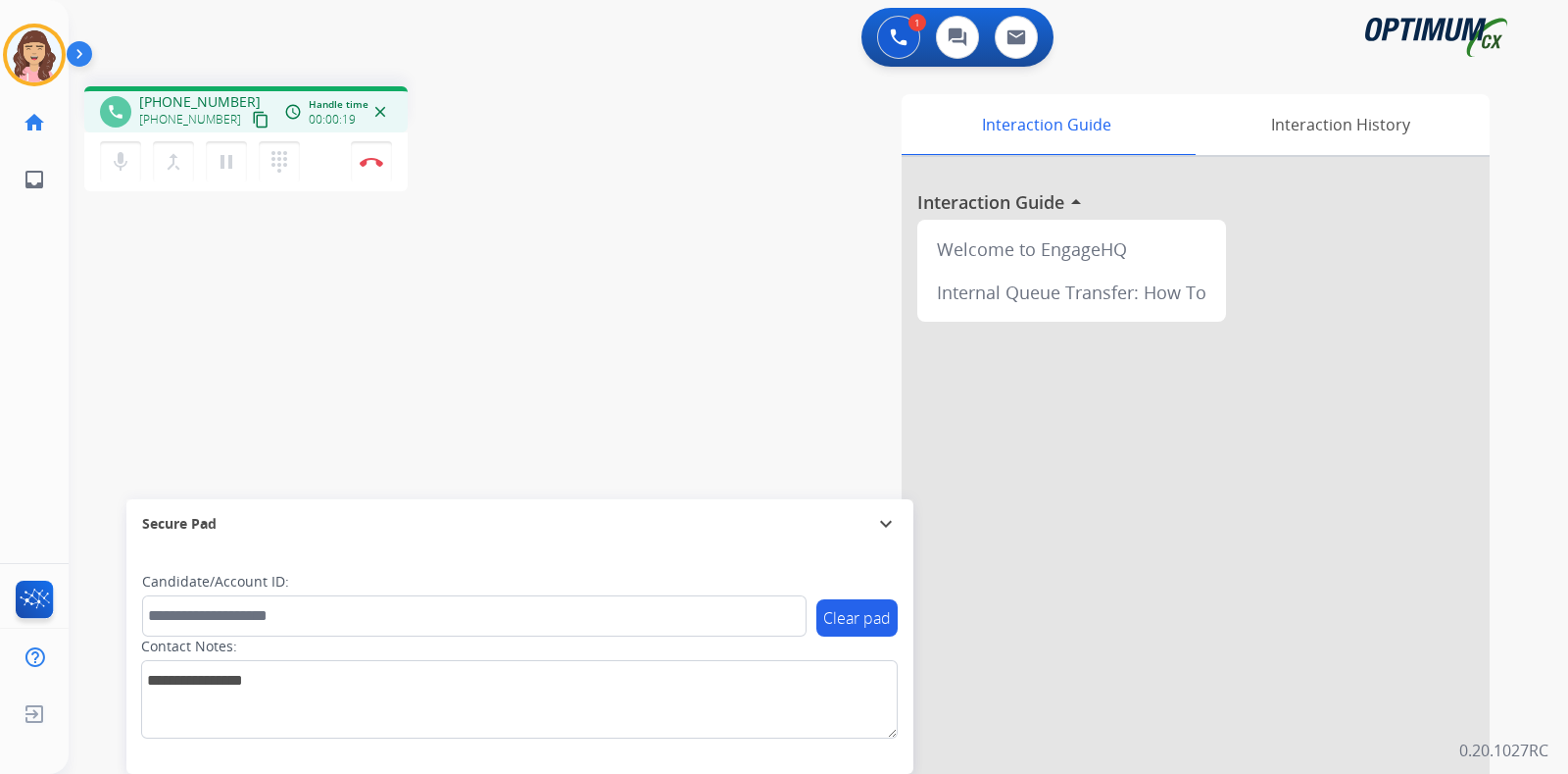
click at [252, 124] on mat-icon "content_copy" at bounding box center [261, 120] width 18 height 18
click at [251, 363] on div "phone [PHONE_NUMBER] [PHONE_NUMBER] content_copy access_time Call metrics Queue…" at bounding box center [794, 479] width 1452 height 818
click at [365, 163] on img at bounding box center [372, 161] width 24 height 10
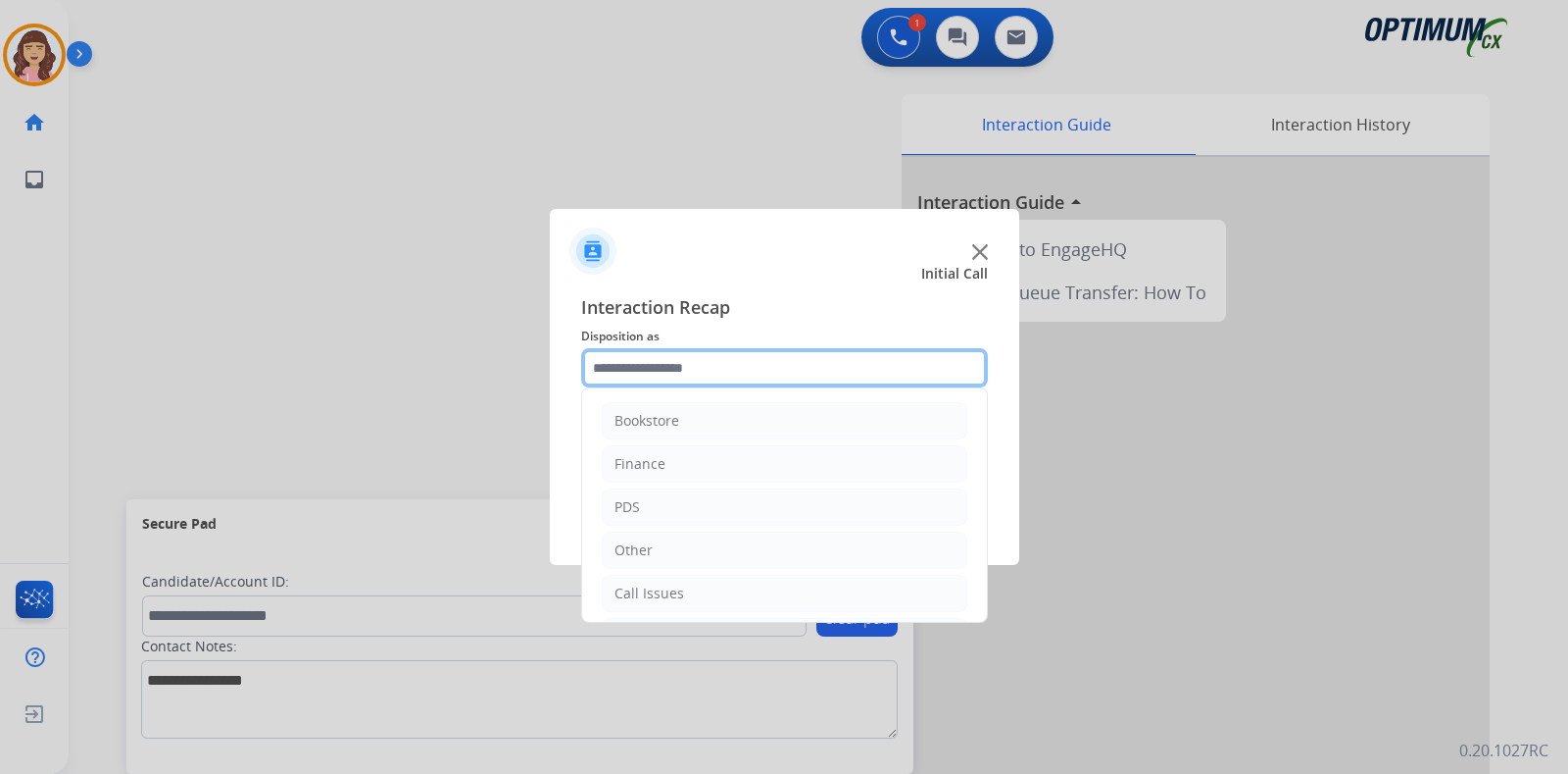
click at [672, 364] on input "text" at bounding box center [784, 368] width 407 height 40
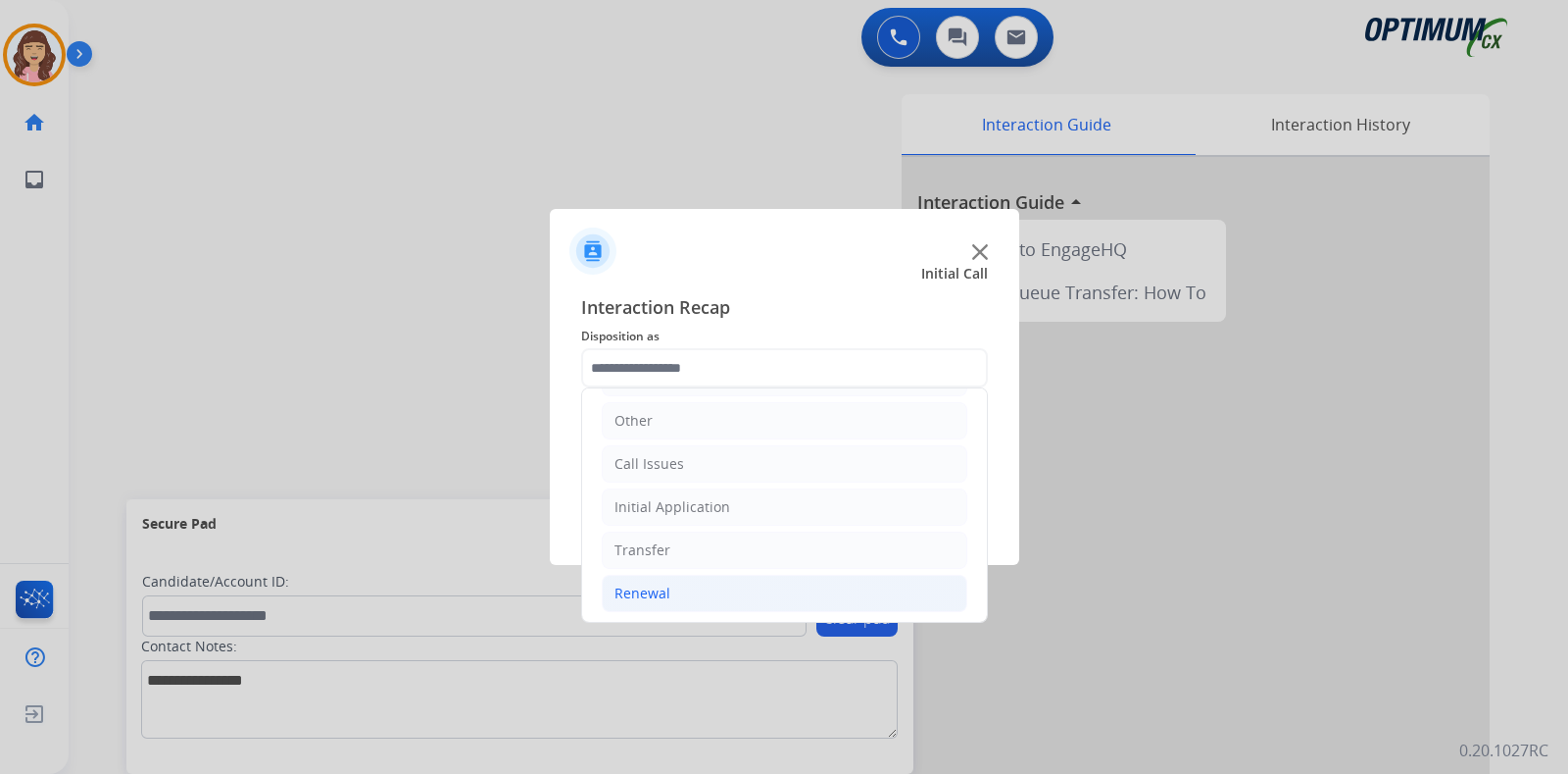
click at [652, 592] on div "Renewal" at bounding box center [642, 593] width 55 height 20
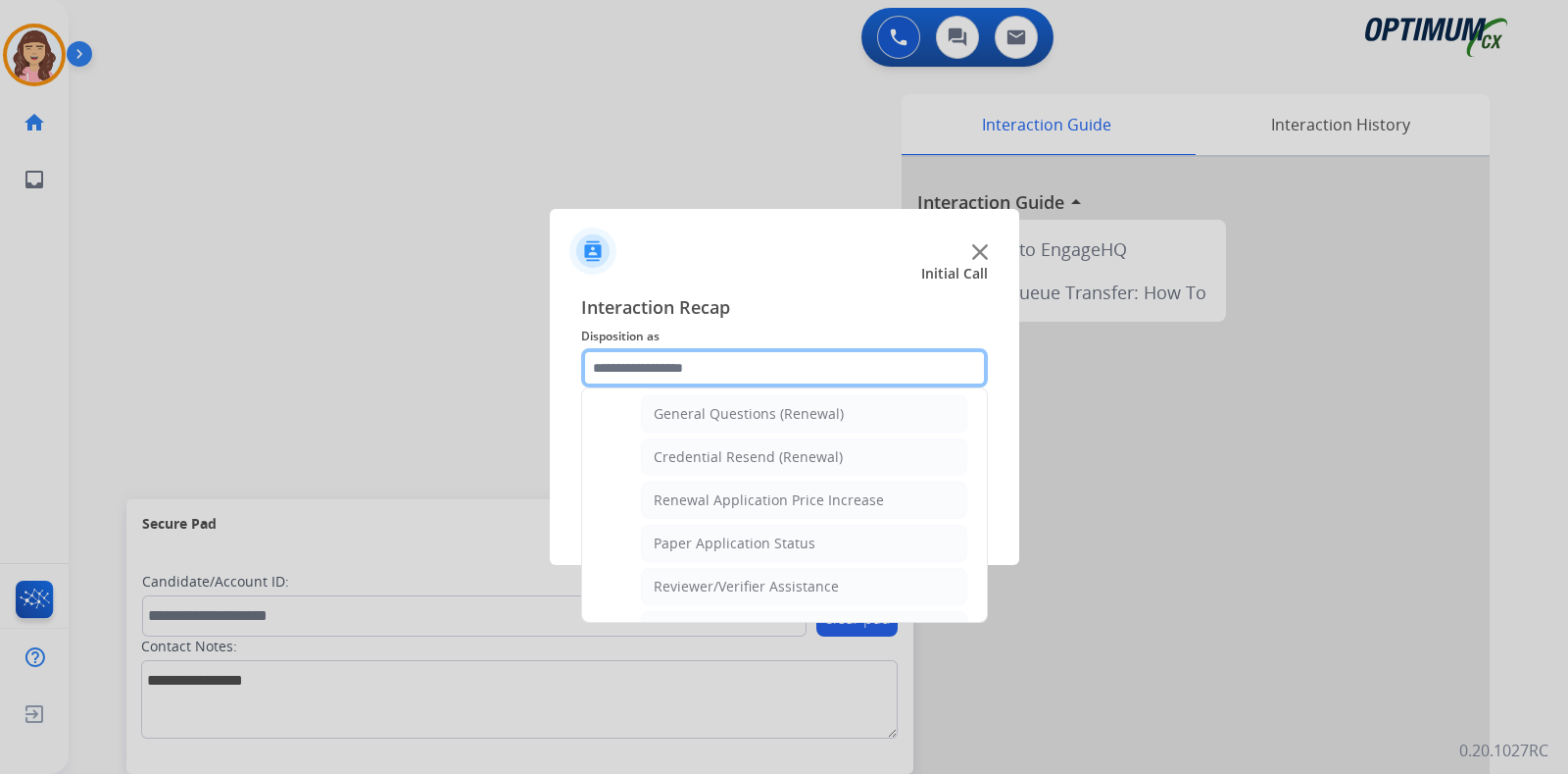
scroll to position [556, 0]
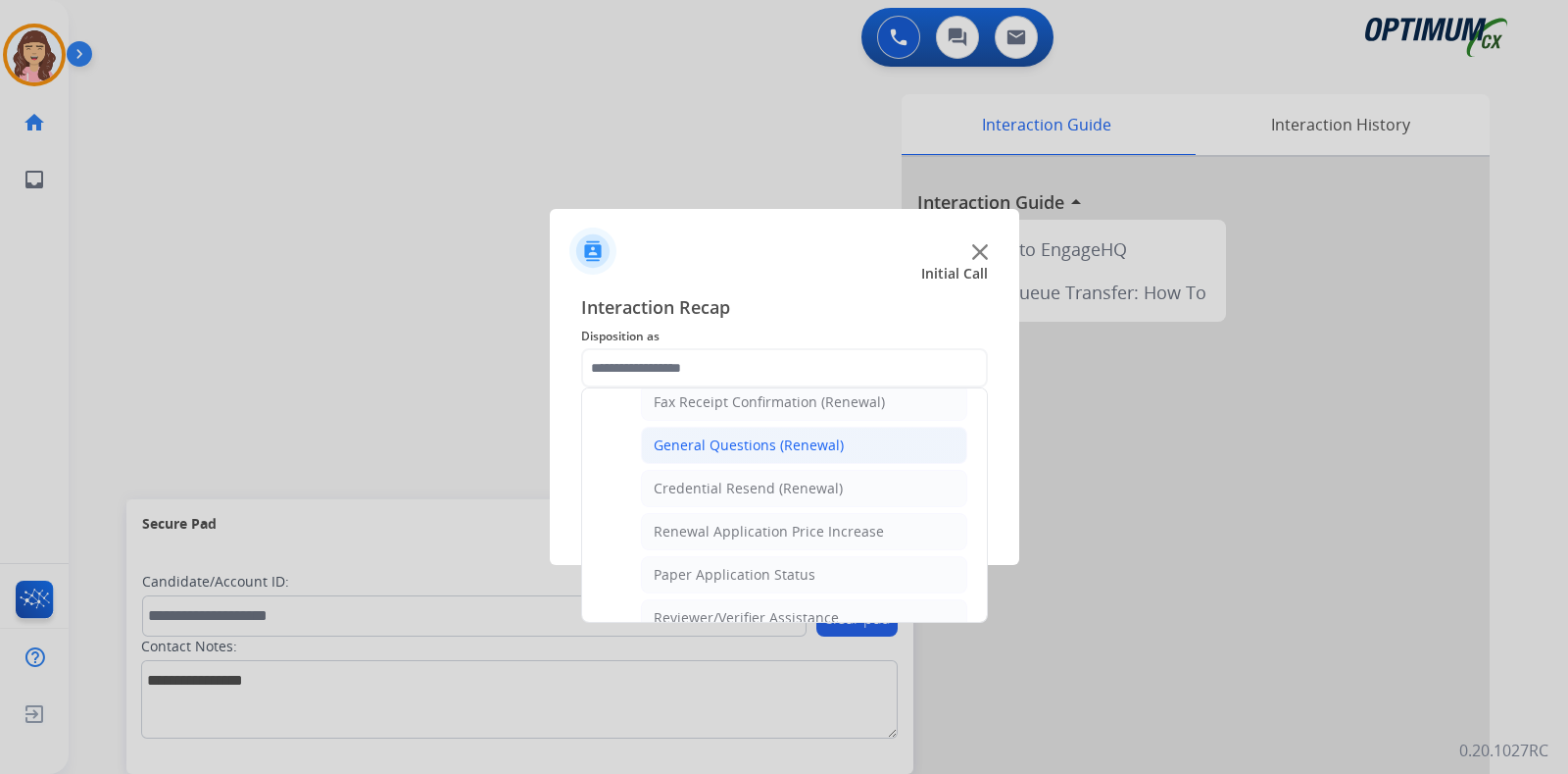
click at [778, 435] on div "General Questions (Renewal)" at bounding box center [749, 445] width 190 height 20
type input "**********"
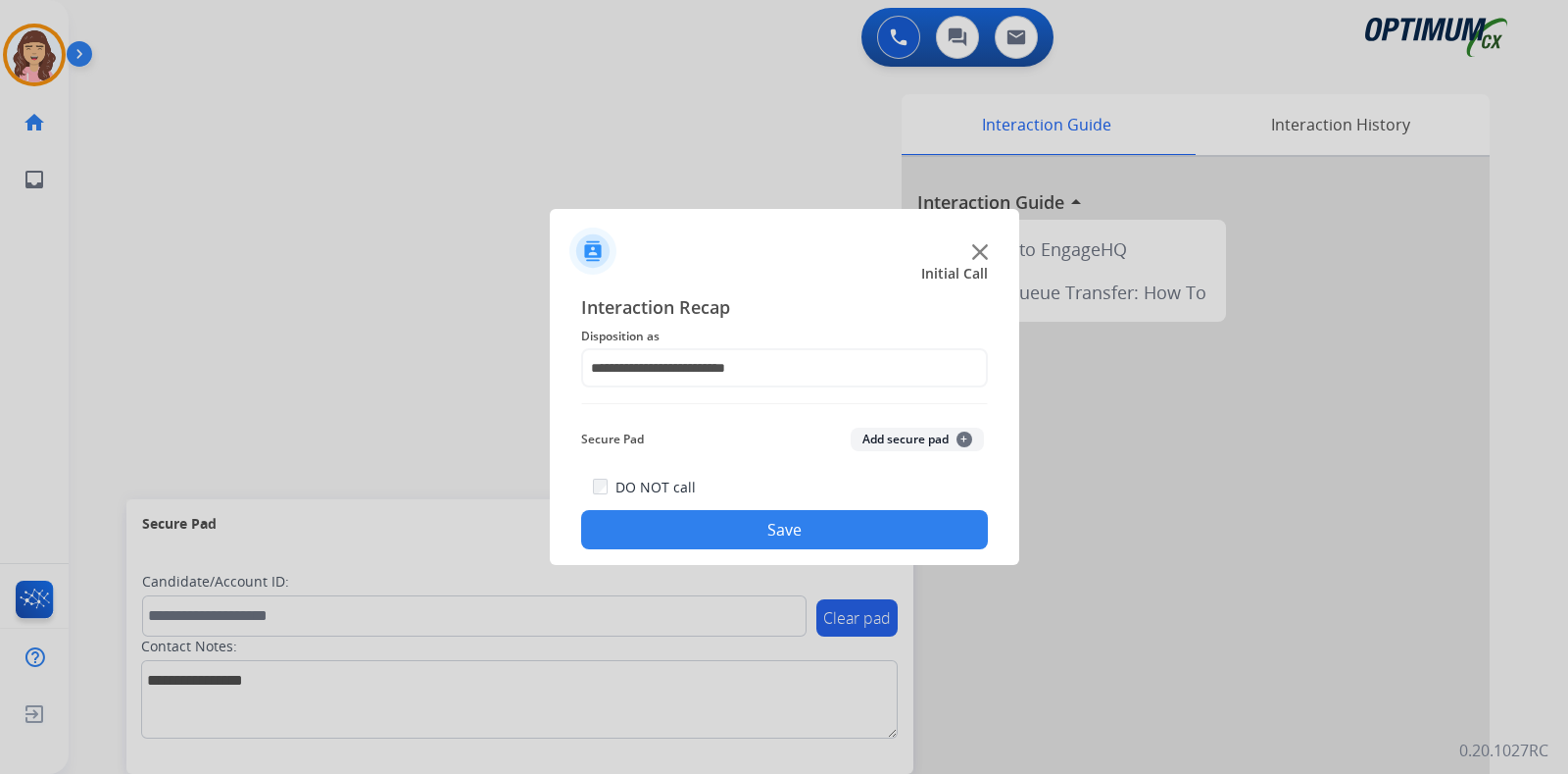
click at [774, 534] on button "Save" at bounding box center [784, 530] width 407 height 40
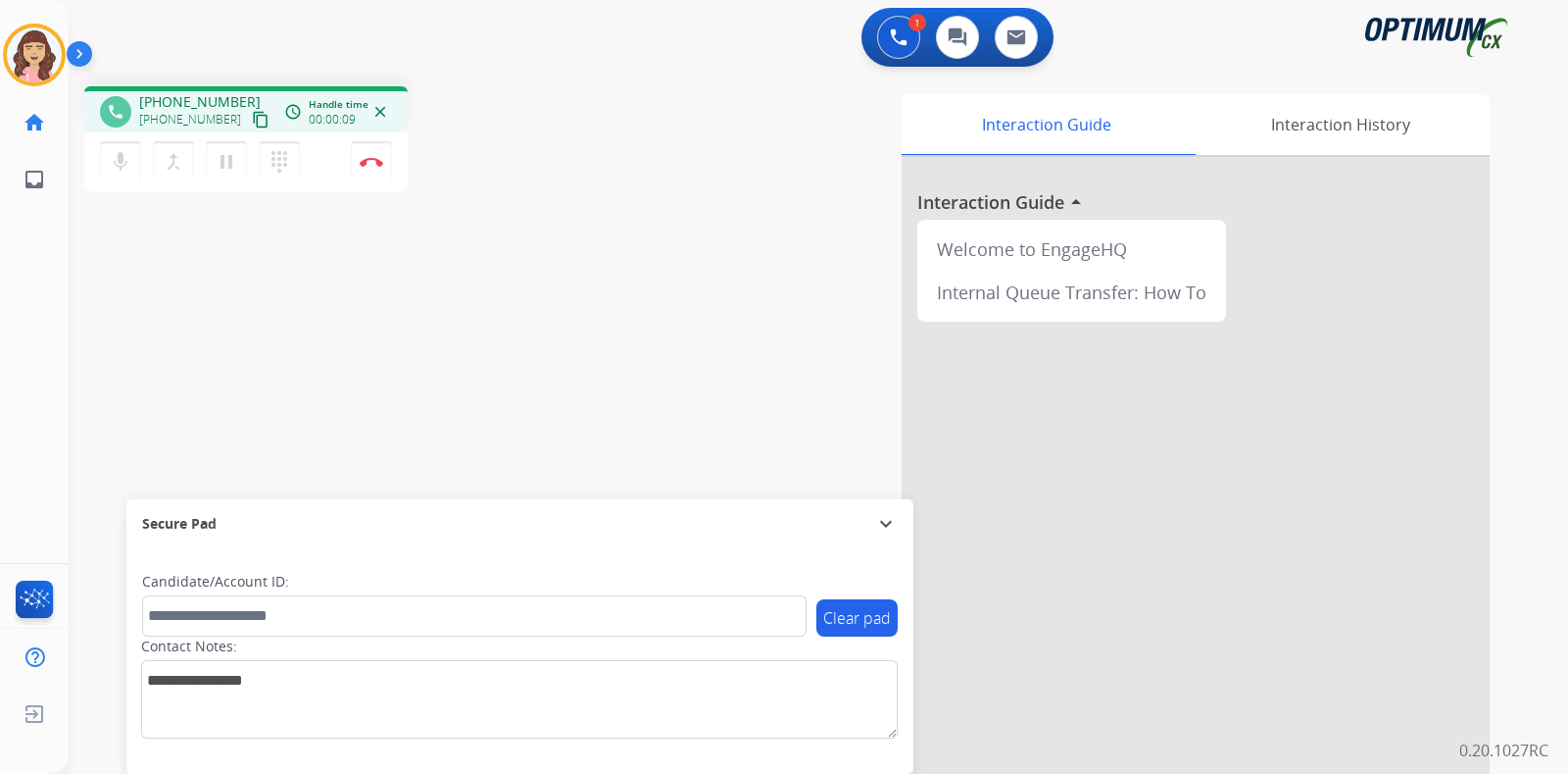
click at [252, 114] on mat-icon "content_copy" at bounding box center [261, 120] width 18 height 18
click at [401, 416] on div "phone [PHONE_NUMBER] [PHONE_NUMBER] content_copy access_time Call metrics Queue…" at bounding box center [794, 479] width 1452 height 818
click at [511, 392] on div "phone [PHONE_NUMBER] [PHONE_NUMBER] content_copy access_time Call metrics Queue…" at bounding box center [794, 479] width 1452 height 818
click at [280, 433] on div "phone [PHONE_NUMBER] [PHONE_NUMBER] content_copy access_time Call metrics Queue…" at bounding box center [794, 479] width 1452 height 818
click at [369, 154] on button "Disconnect" at bounding box center [372, 162] width 42 height 42
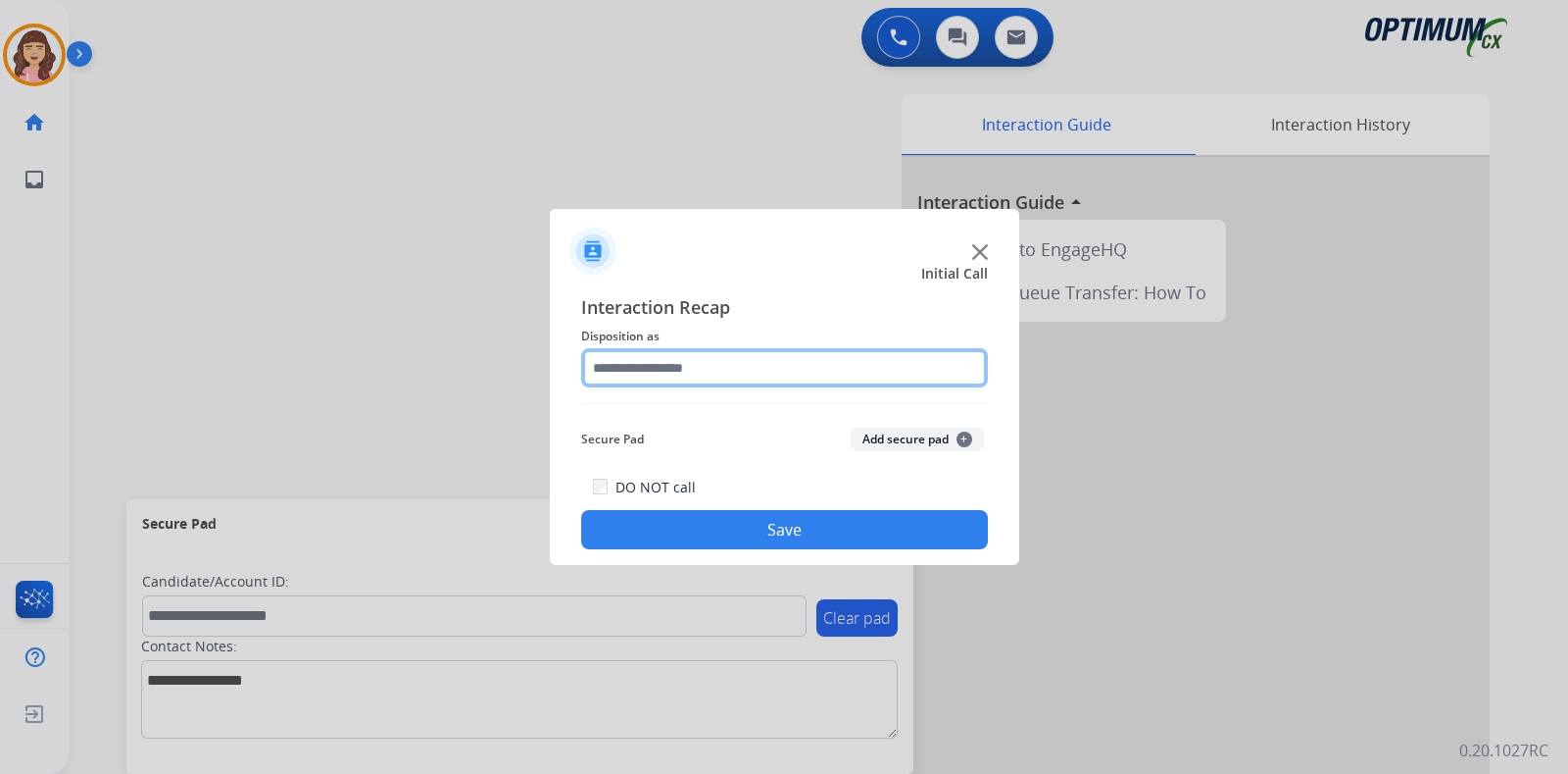
click at [718, 377] on input "text" at bounding box center [784, 368] width 407 height 40
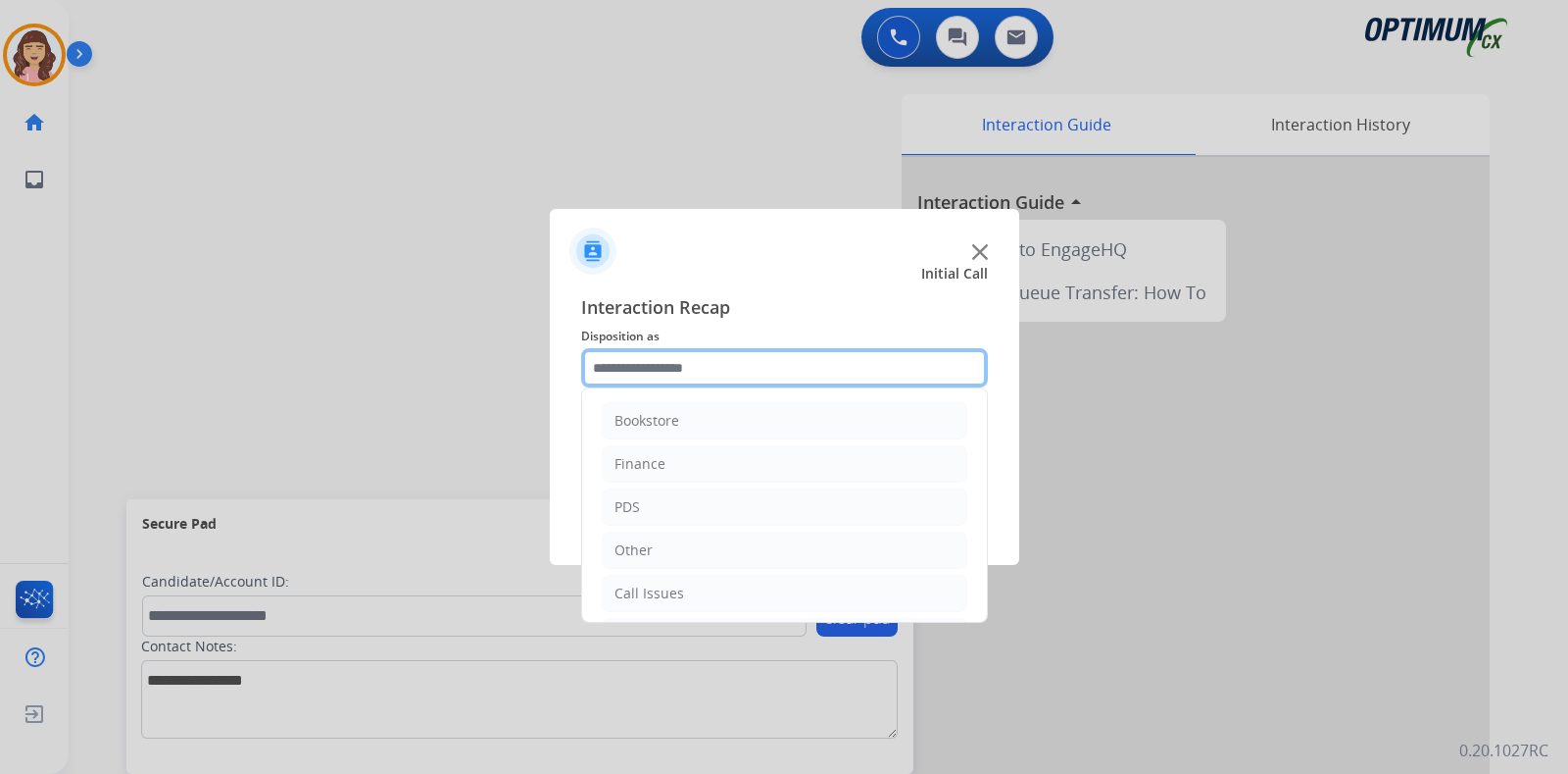
scroll to position [130, 0]
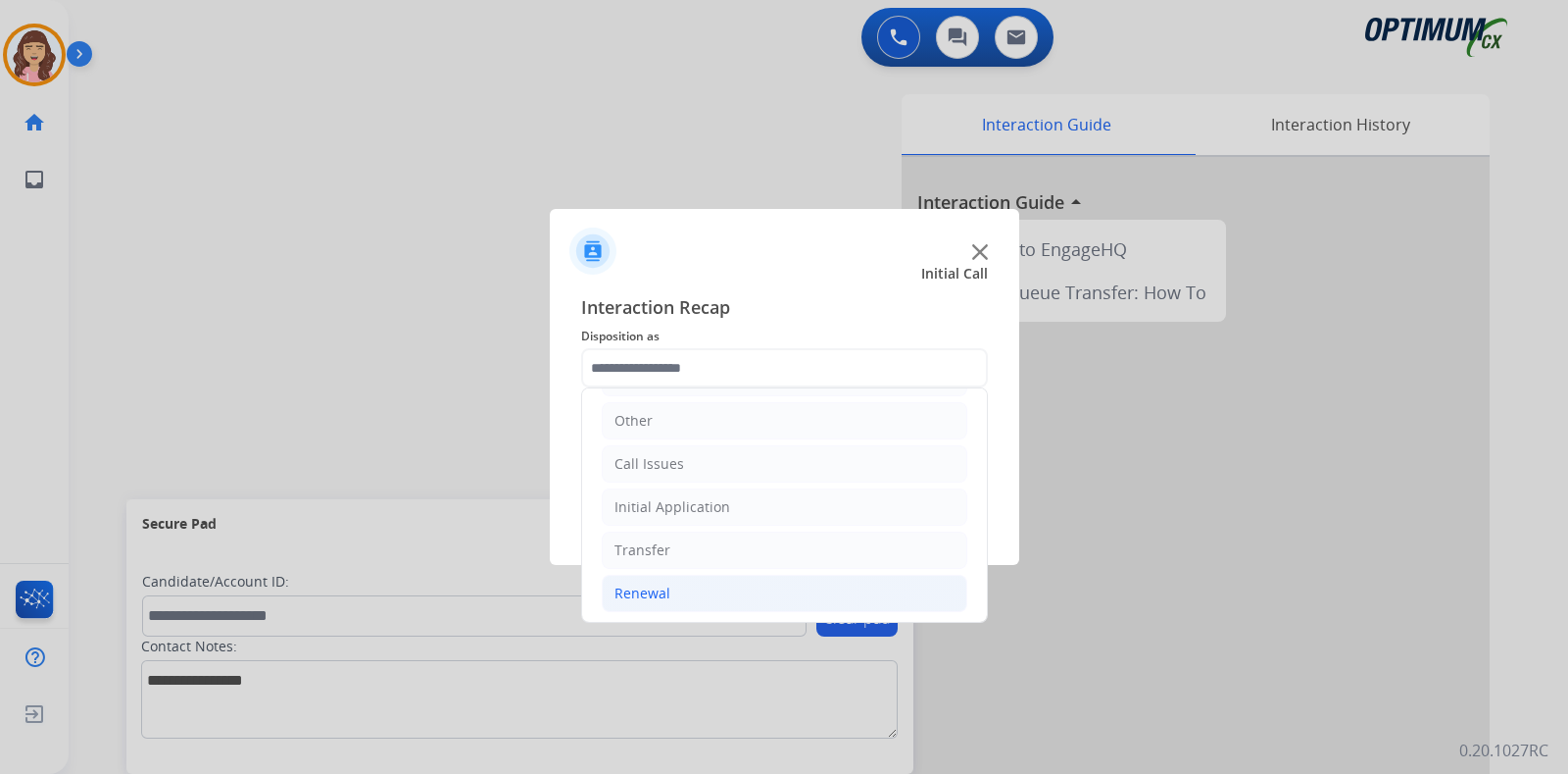
click at [657, 589] on div "Renewal" at bounding box center [642, 593] width 55 height 20
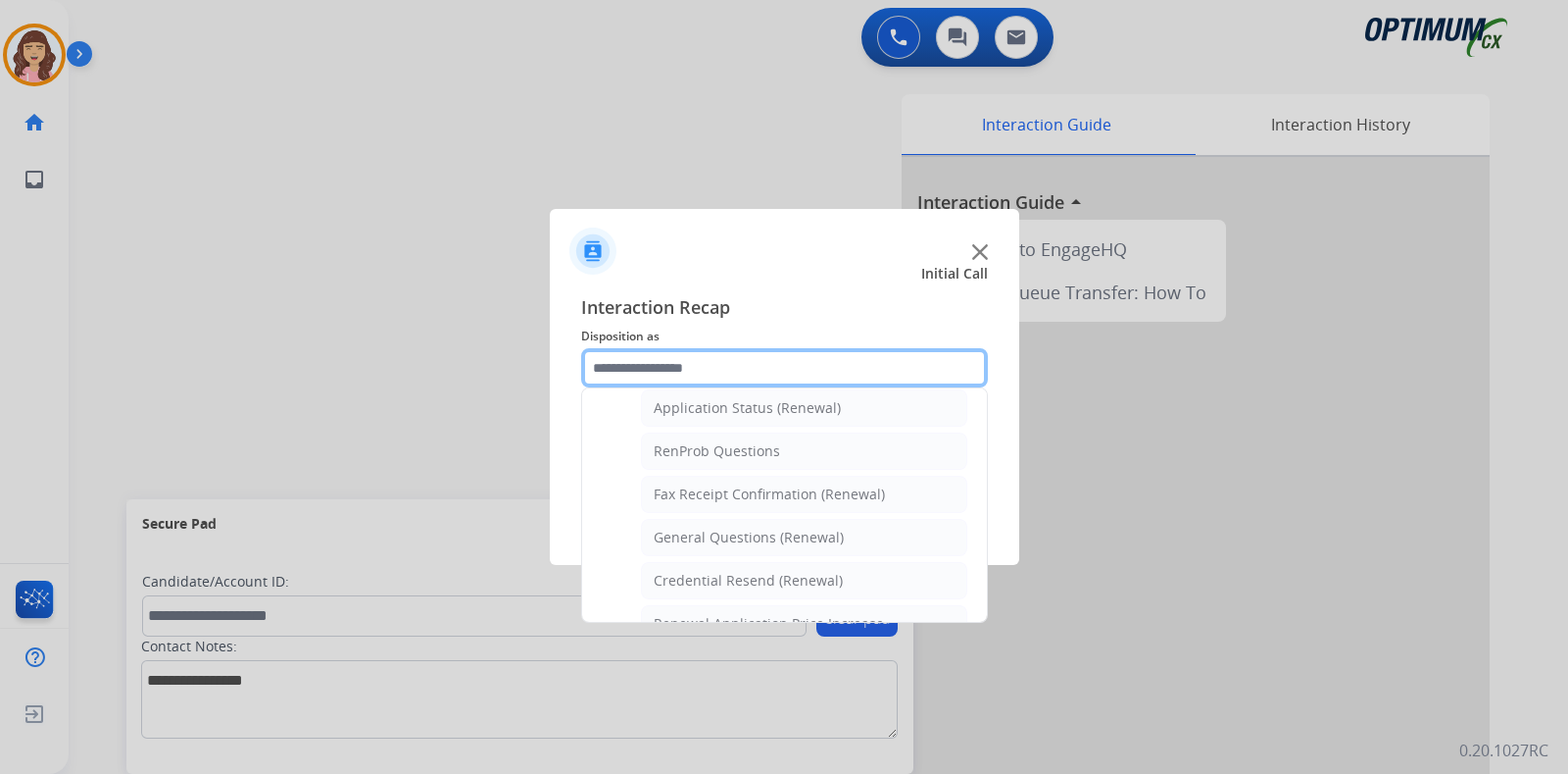
scroll to position [456, 0]
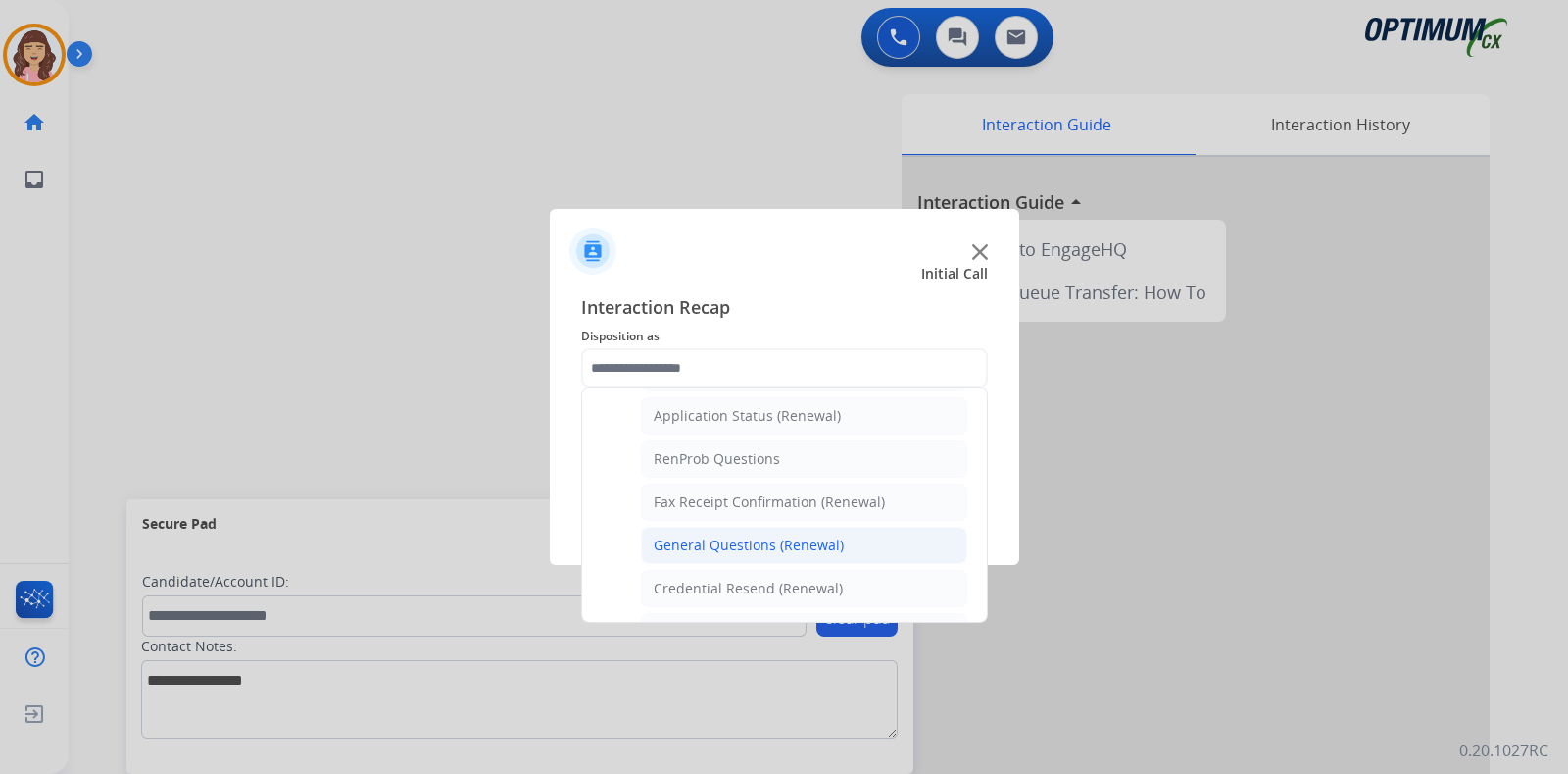
click at [803, 543] on div "General Questions (Renewal)" at bounding box center [749, 545] width 190 height 20
type input "**********"
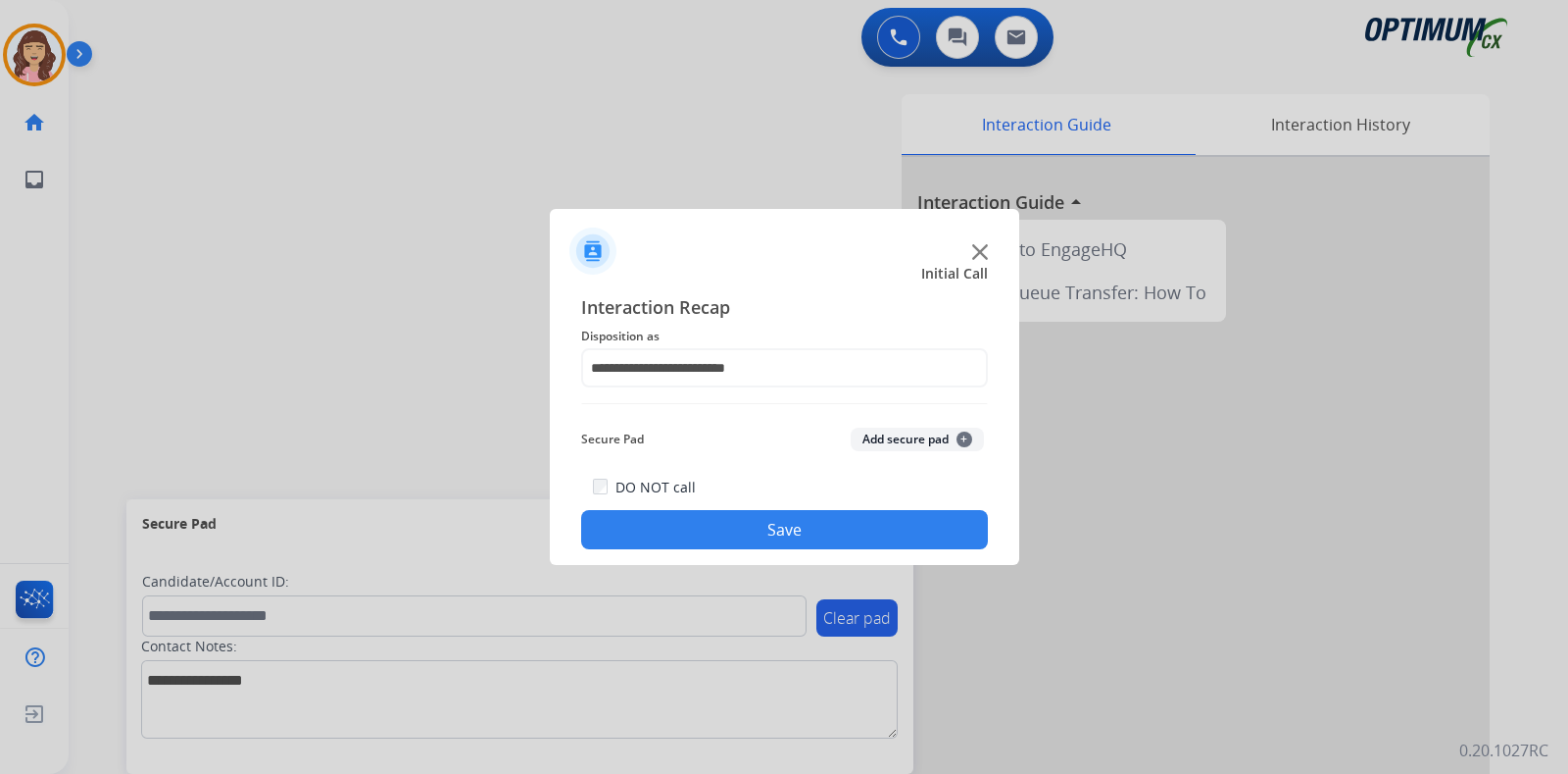
click at [757, 525] on button "Save" at bounding box center [784, 530] width 407 height 40
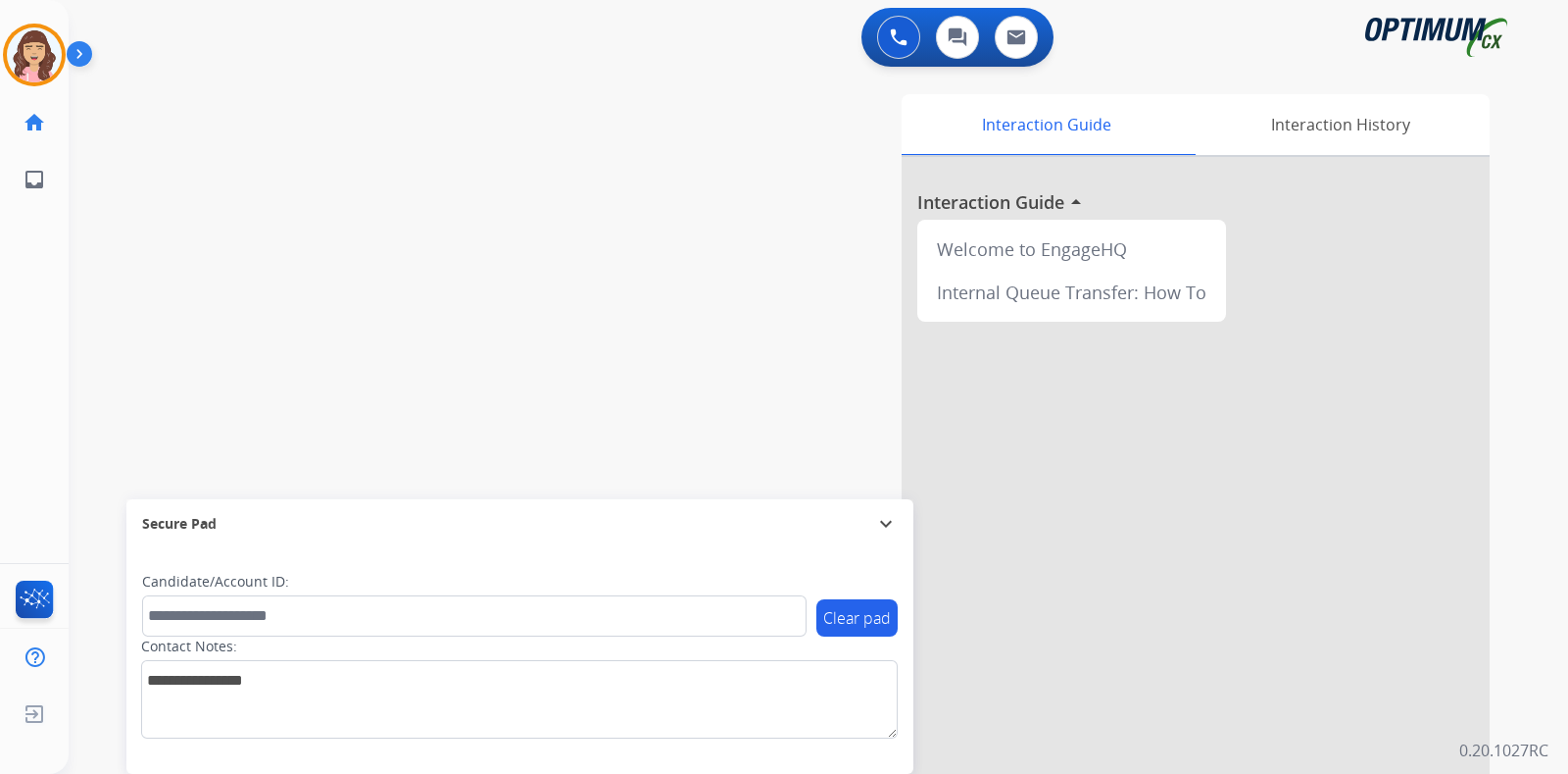
click at [367, 300] on div "swap_horiz Break voice bridge close_fullscreen Connect 3-Way Call merge_type Se…" at bounding box center [794, 479] width 1452 height 818
click at [37, 60] on img at bounding box center [34, 54] width 54 height 54
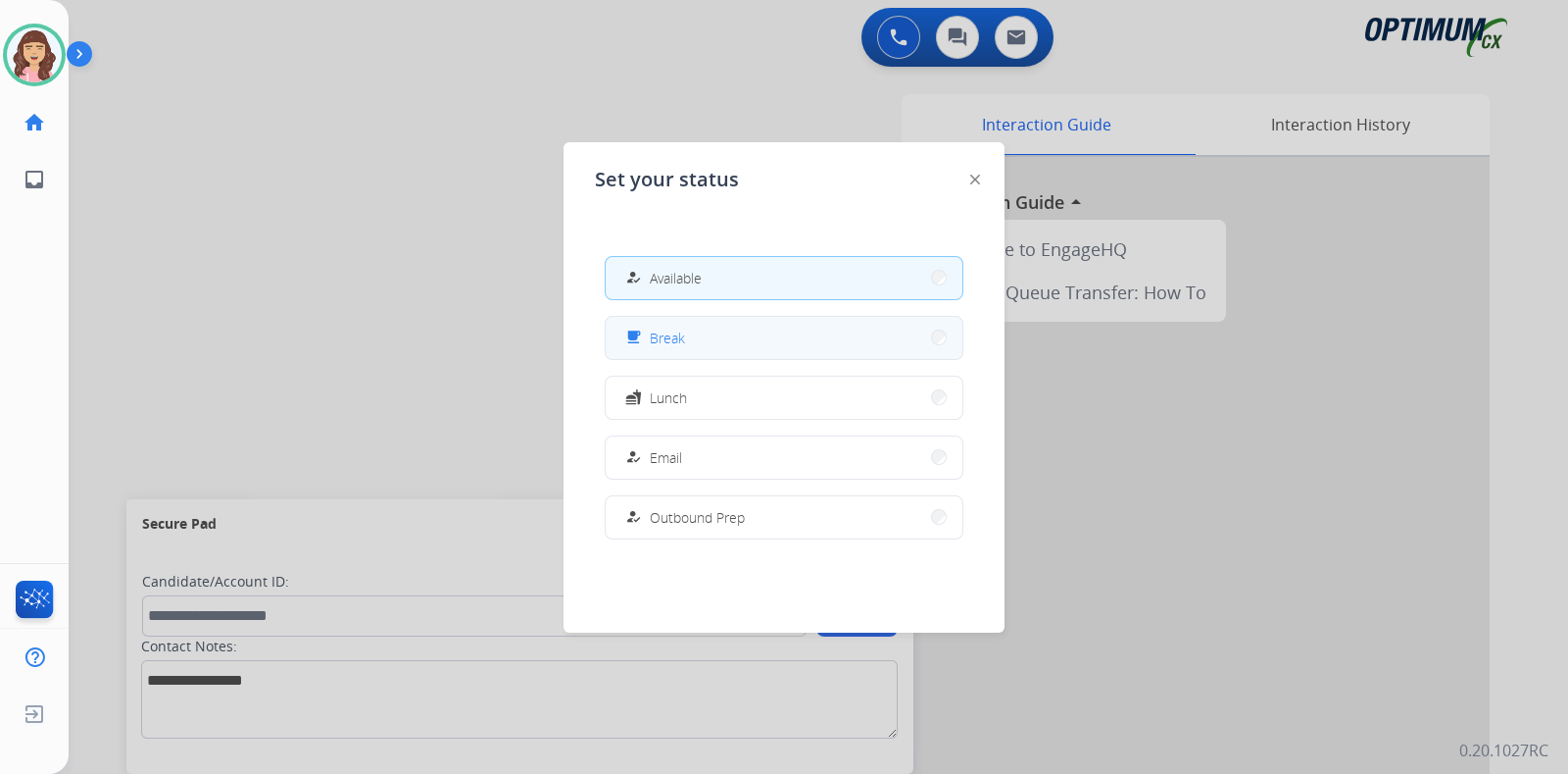
click at [695, 337] on button "free_breakfast Break" at bounding box center [784, 338] width 357 height 43
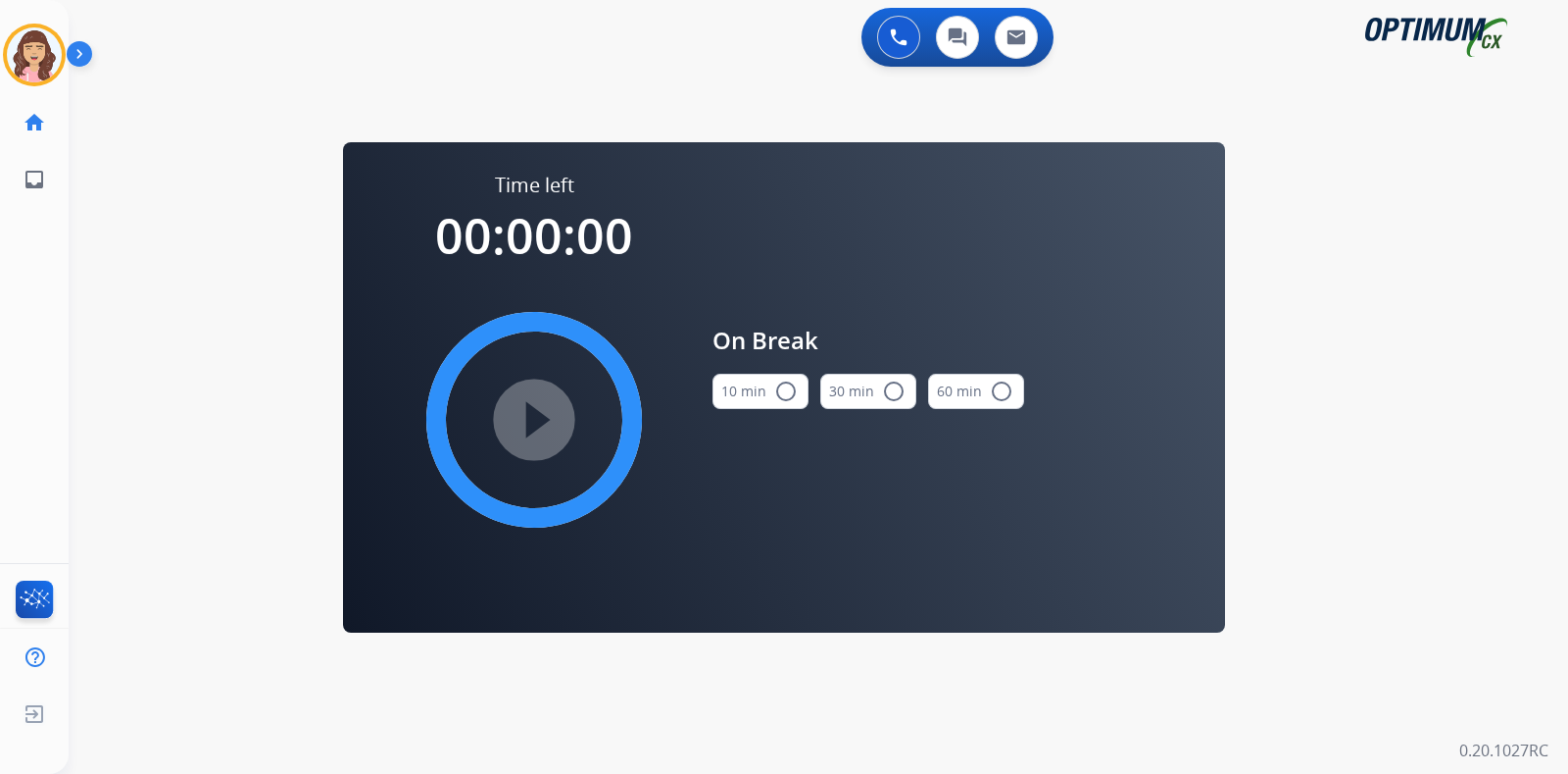
click at [786, 384] on mat-icon "radio_button_unchecked" at bounding box center [786, 391] width 24 height 24
click at [540, 423] on mat-icon "play_circle_filled" at bounding box center [534, 420] width 24 height 24
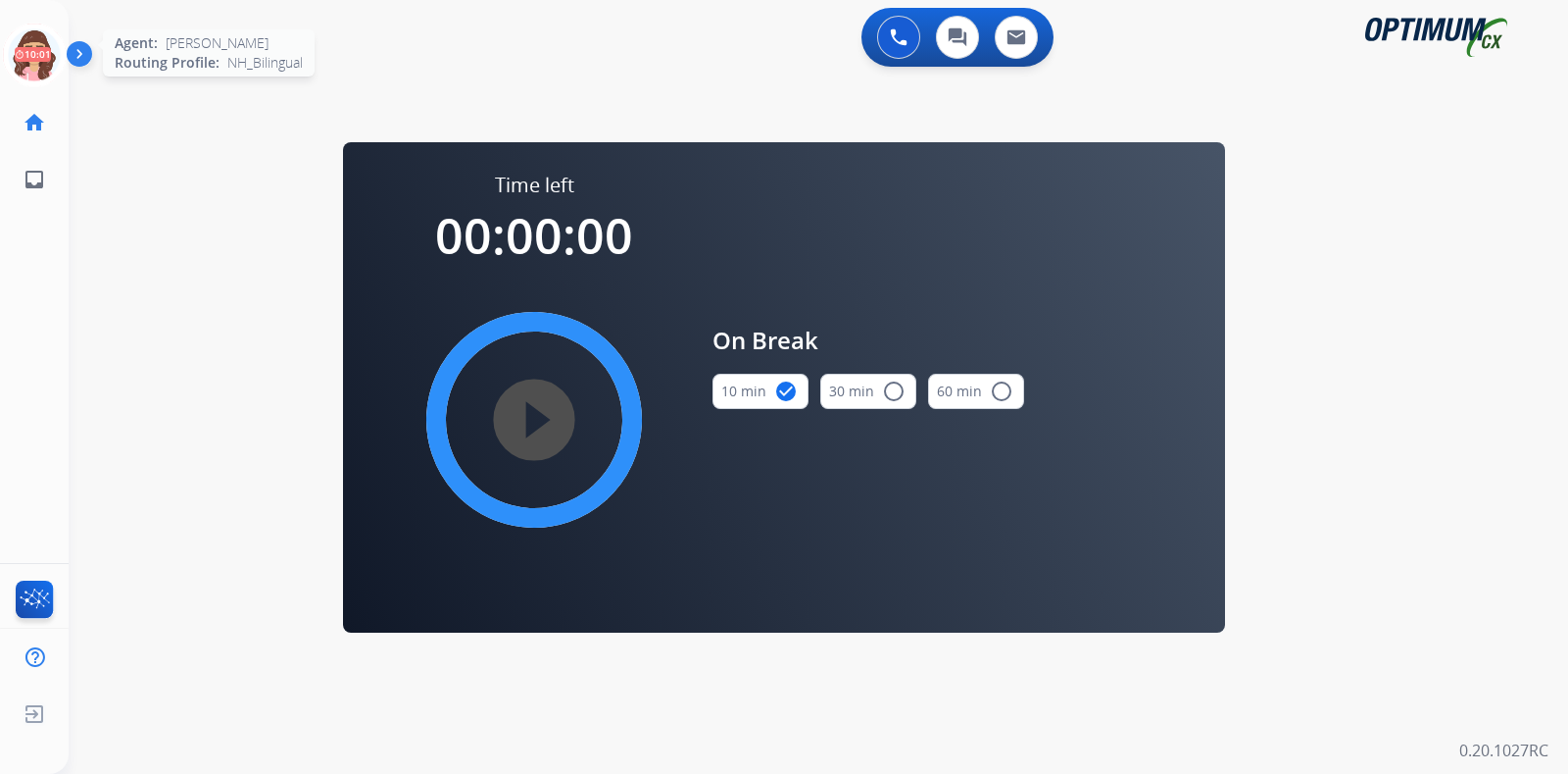
click at [26, 54] on icon at bounding box center [35, 55] width 63 height 63
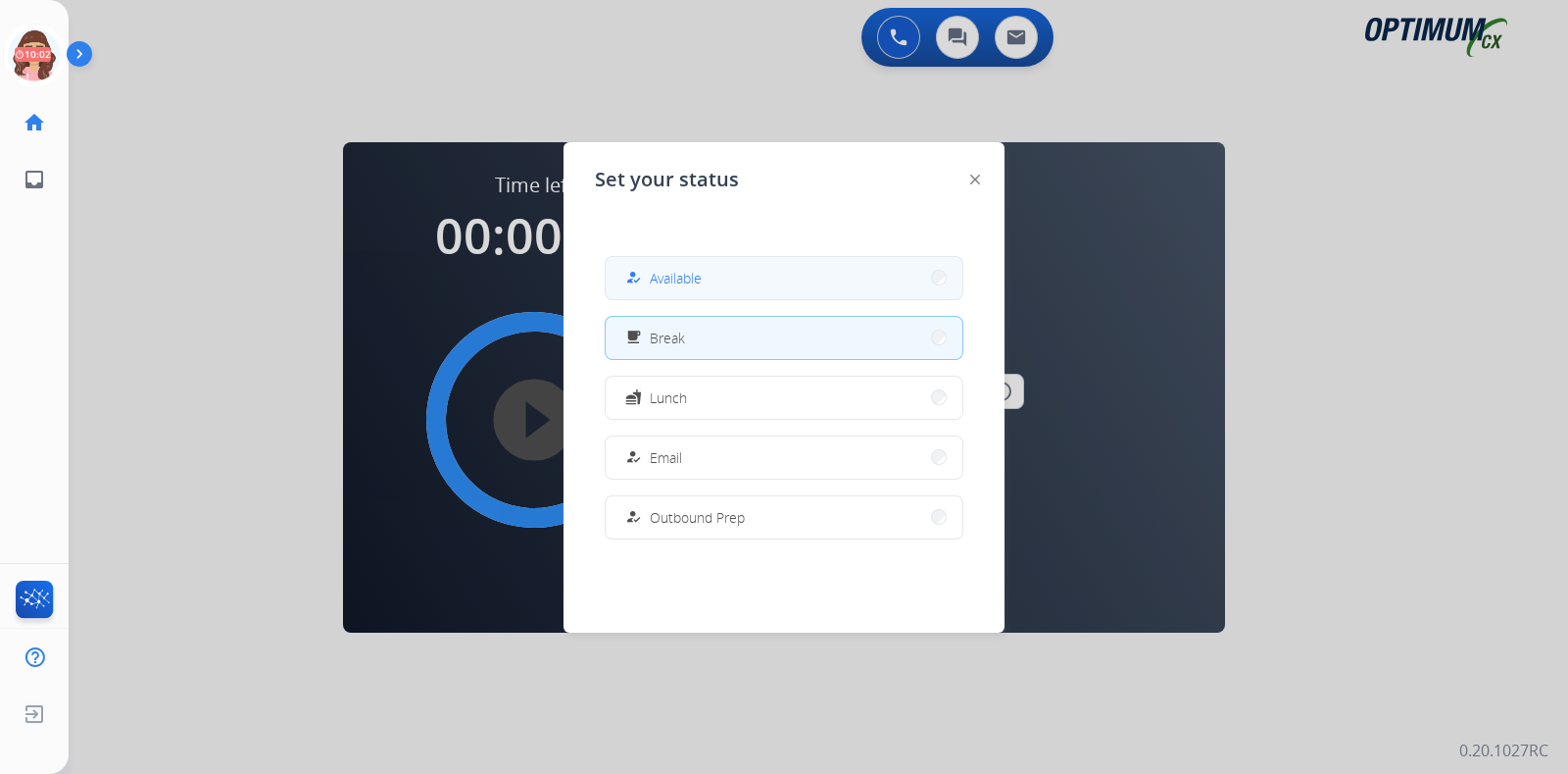
click at [672, 276] on span "Available" at bounding box center [676, 277] width 52 height 21
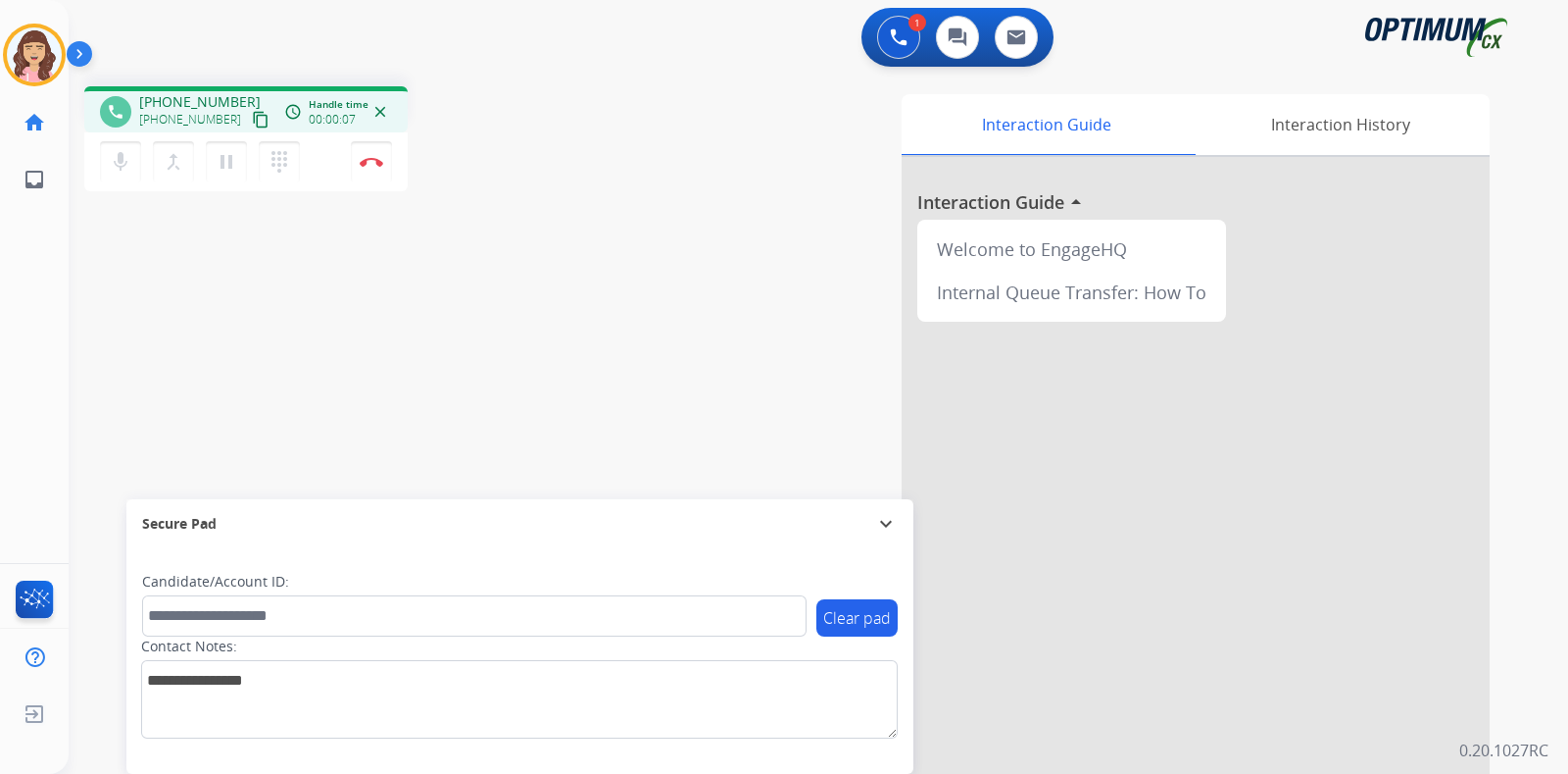
click at [252, 115] on mat-icon "content_copy" at bounding box center [261, 120] width 18 height 18
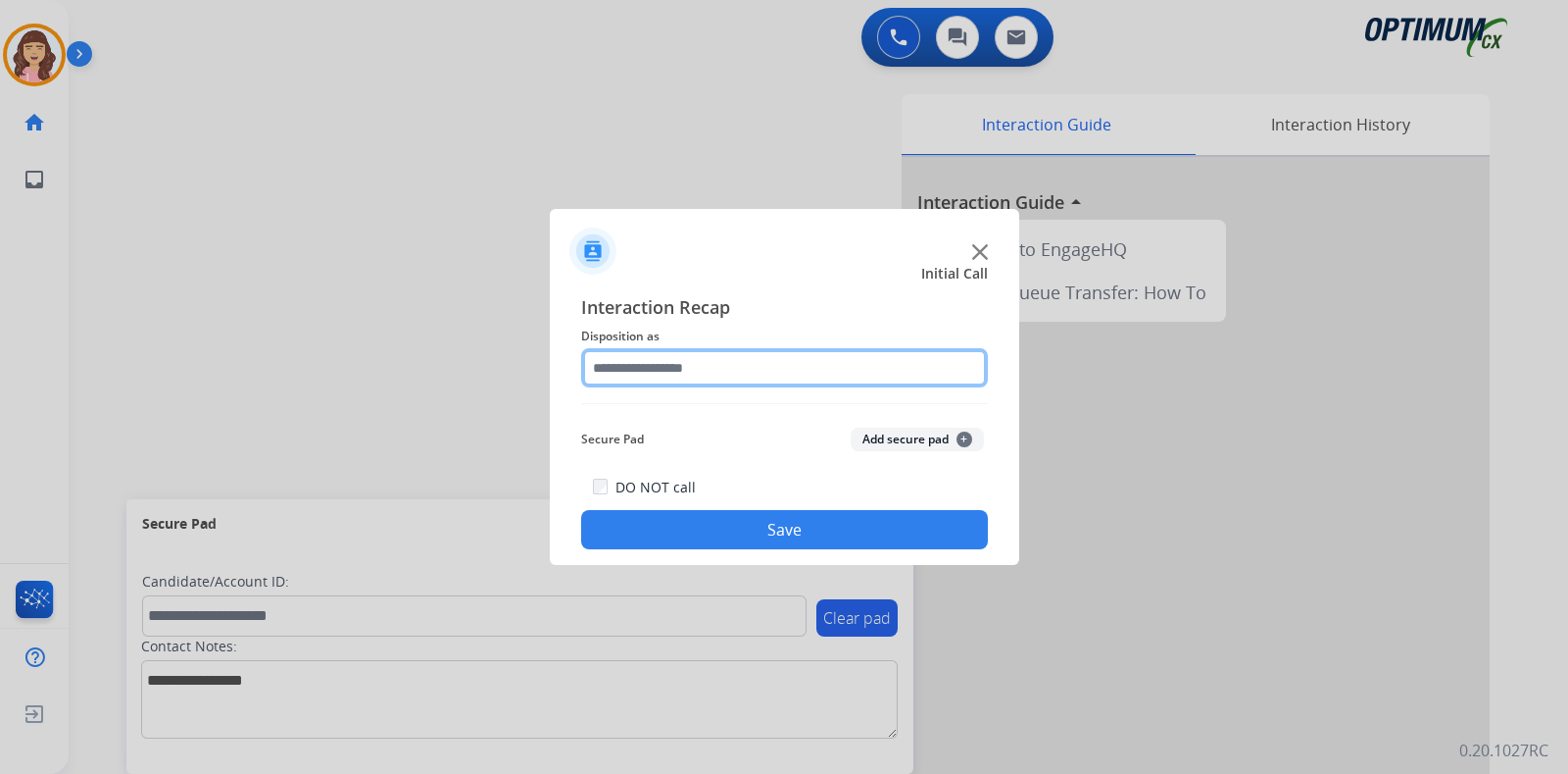
click at [743, 358] on input "text" at bounding box center [784, 368] width 407 height 40
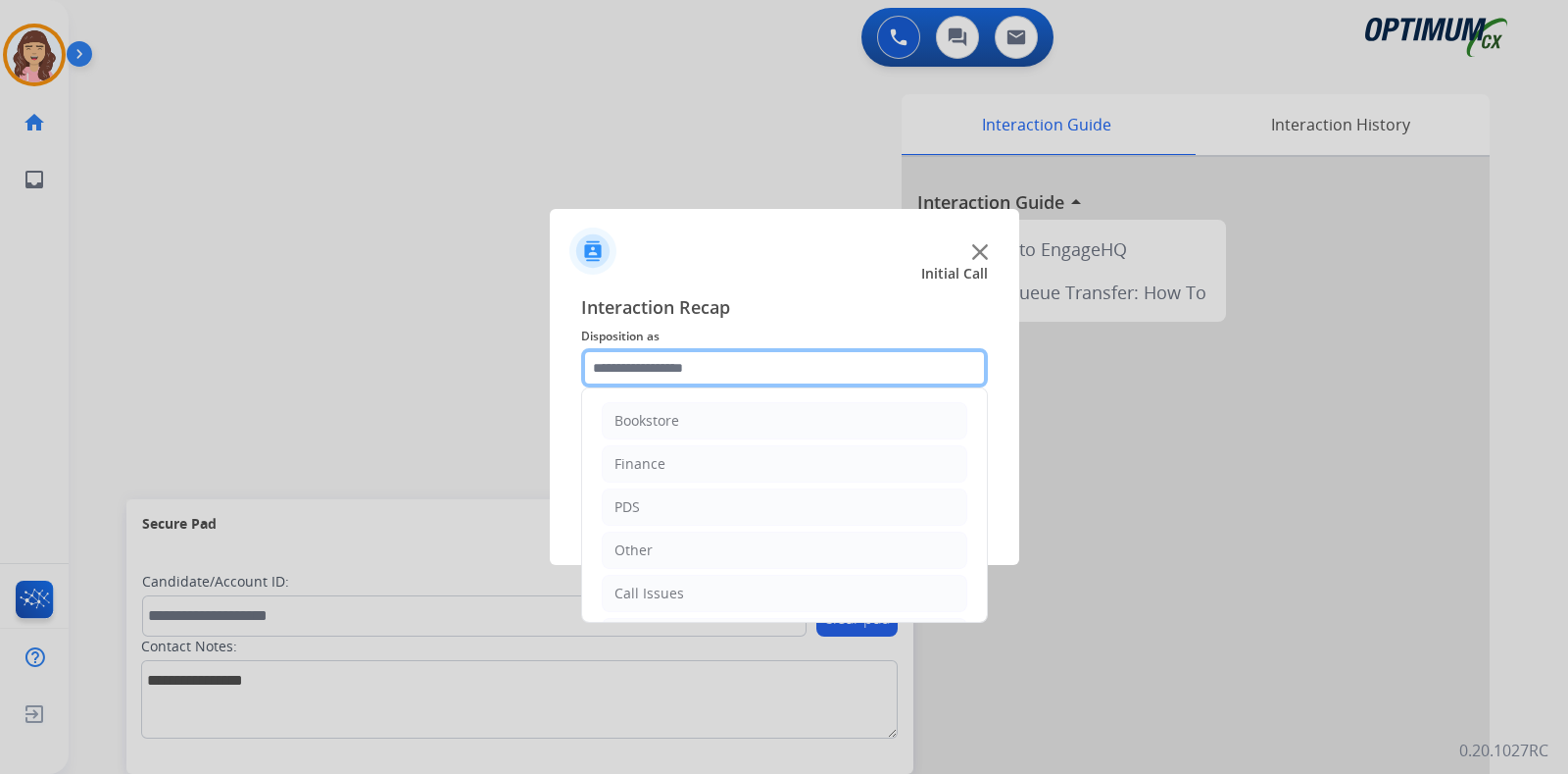
scroll to position [130, 0]
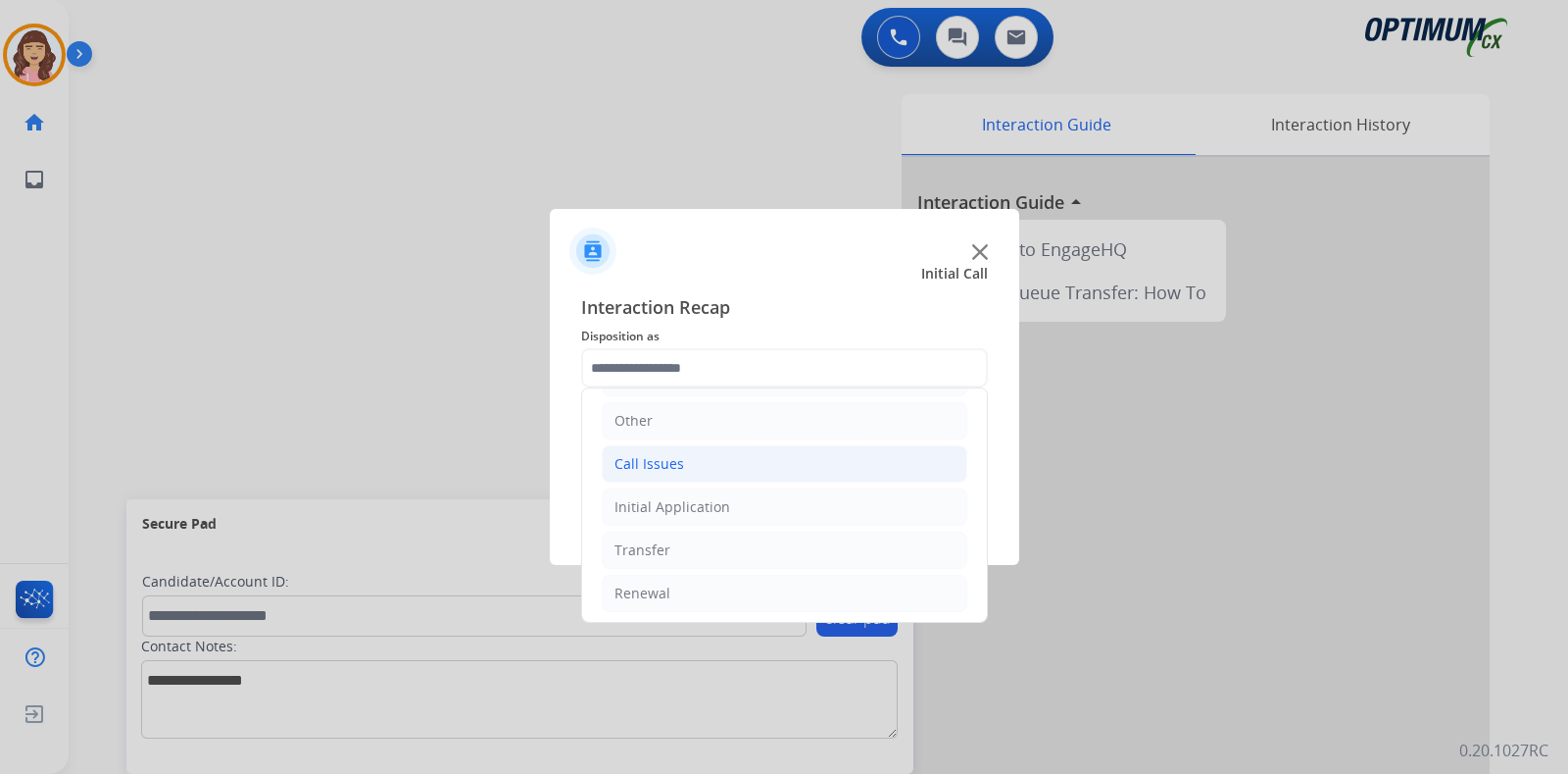
click at [697, 452] on li "Call Issues" at bounding box center [784, 464] width 365 height 38
click at [733, 590] on div "Dropped Call" at bounding box center [696, 593] width 86 height 20
type input "**********"
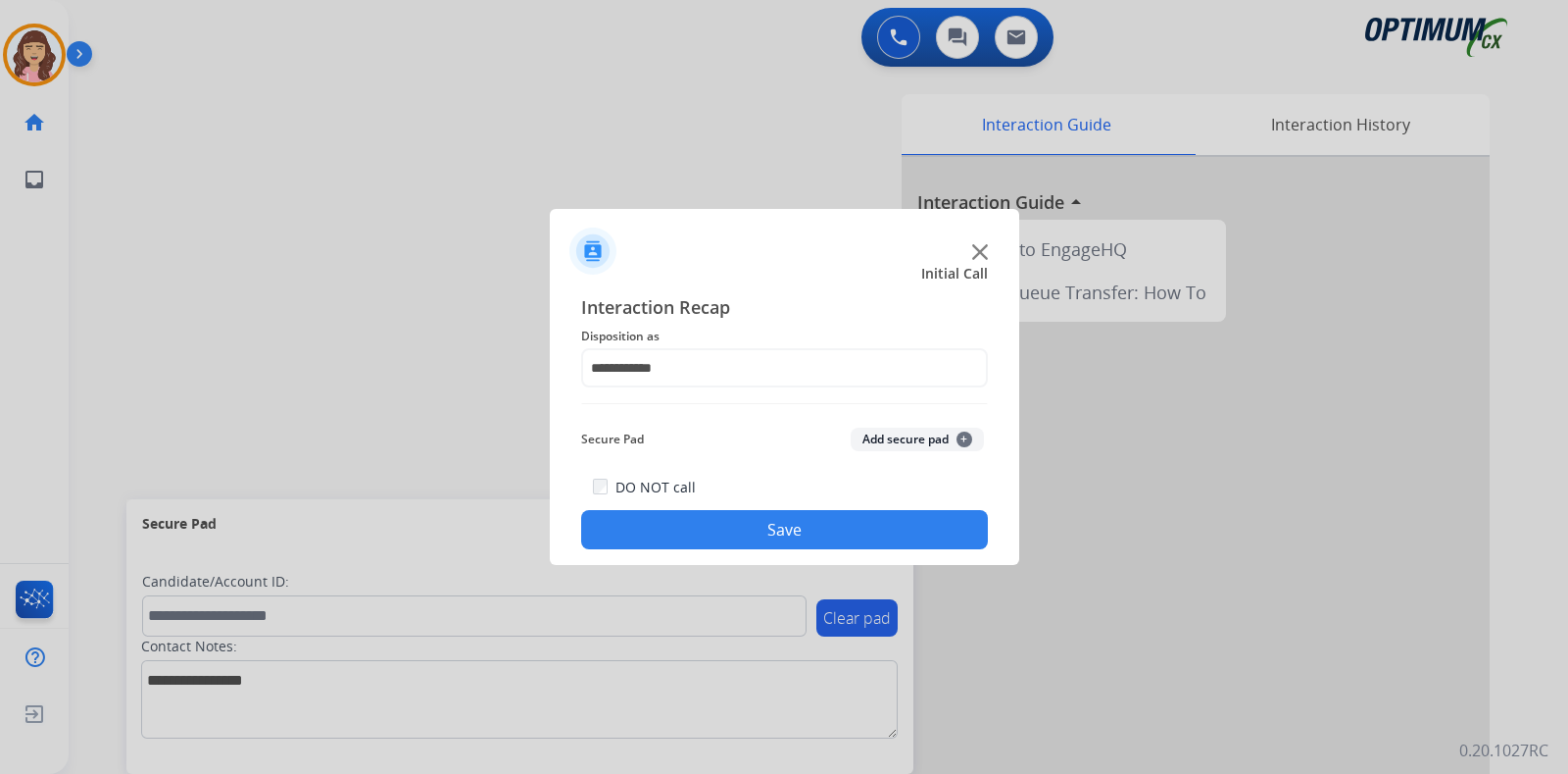
click at [734, 539] on button "Save" at bounding box center [784, 530] width 407 height 40
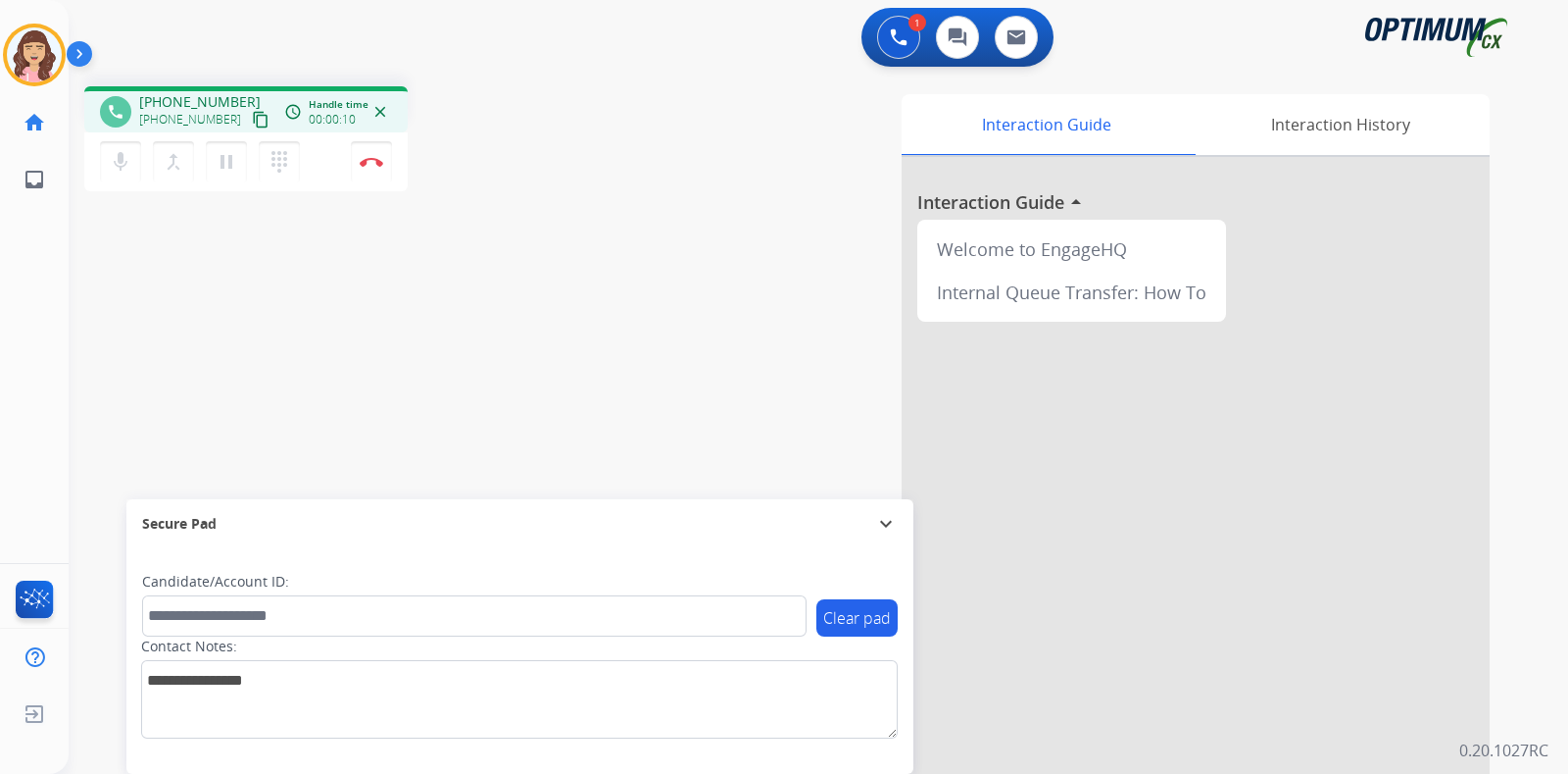
click at [252, 120] on mat-icon "content_copy" at bounding box center [261, 120] width 18 height 18
click at [404, 345] on div "phone [PHONE_NUMBER] [PHONE_NUMBER] content_copy access_time Call metrics Queue…" at bounding box center [794, 479] width 1452 height 818
click at [302, 345] on div "phone [PHONE_NUMBER] [PHONE_NUMBER] content_copy access_time Call metrics Queue…" at bounding box center [794, 479] width 1452 height 818
click at [218, 168] on mat-icon "pause" at bounding box center [227, 162] width 24 height 24
click at [225, 167] on mat-icon "play_arrow" at bounding box center [227, 162] width 24 height 24
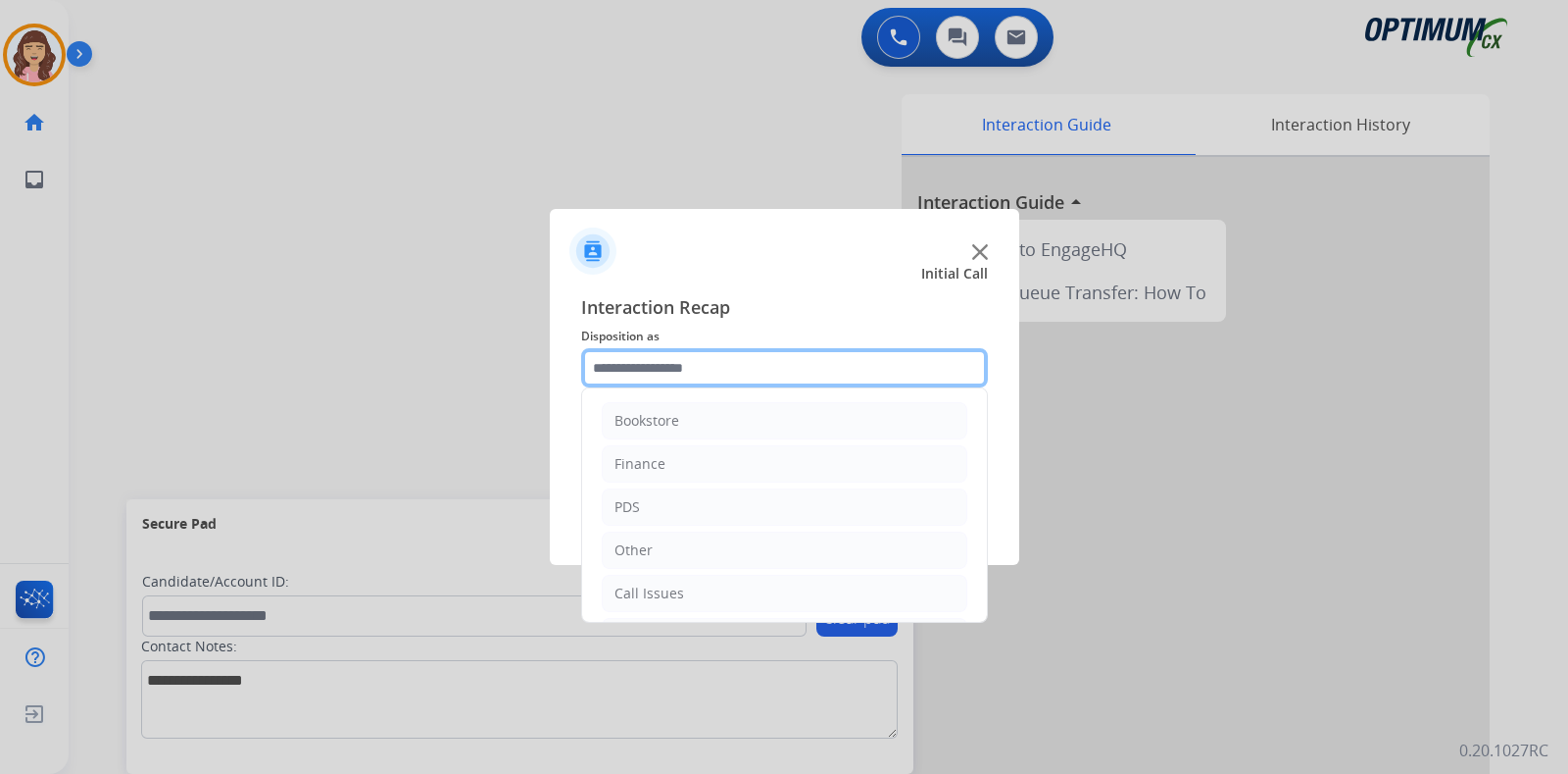
click at [678, 364] on input "text" at bounding box center [784, 368] width 407 height 40
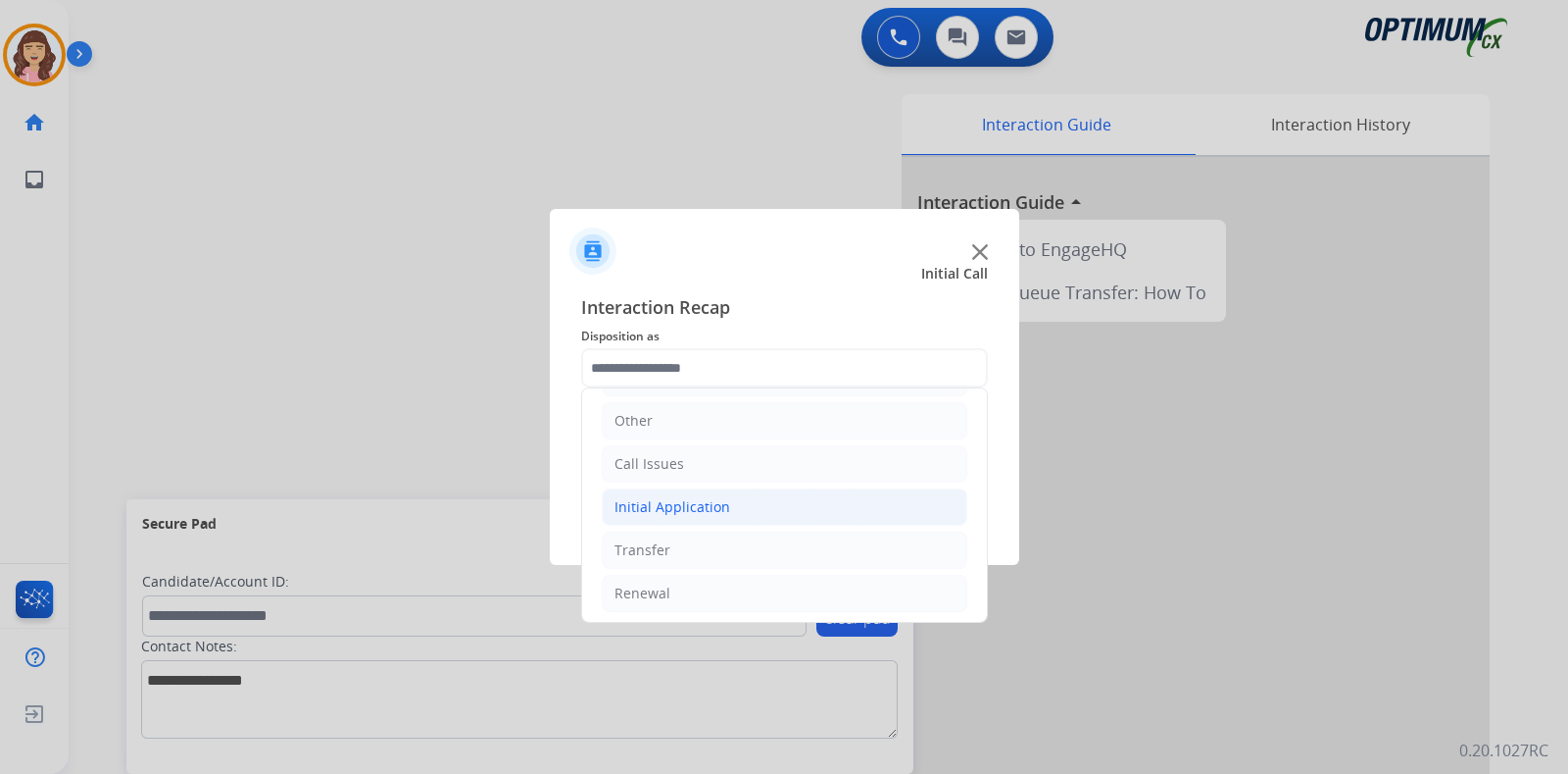
click at [672, 501] on div "Initial Application" at bounding box center [672, 507] width 116 height 20
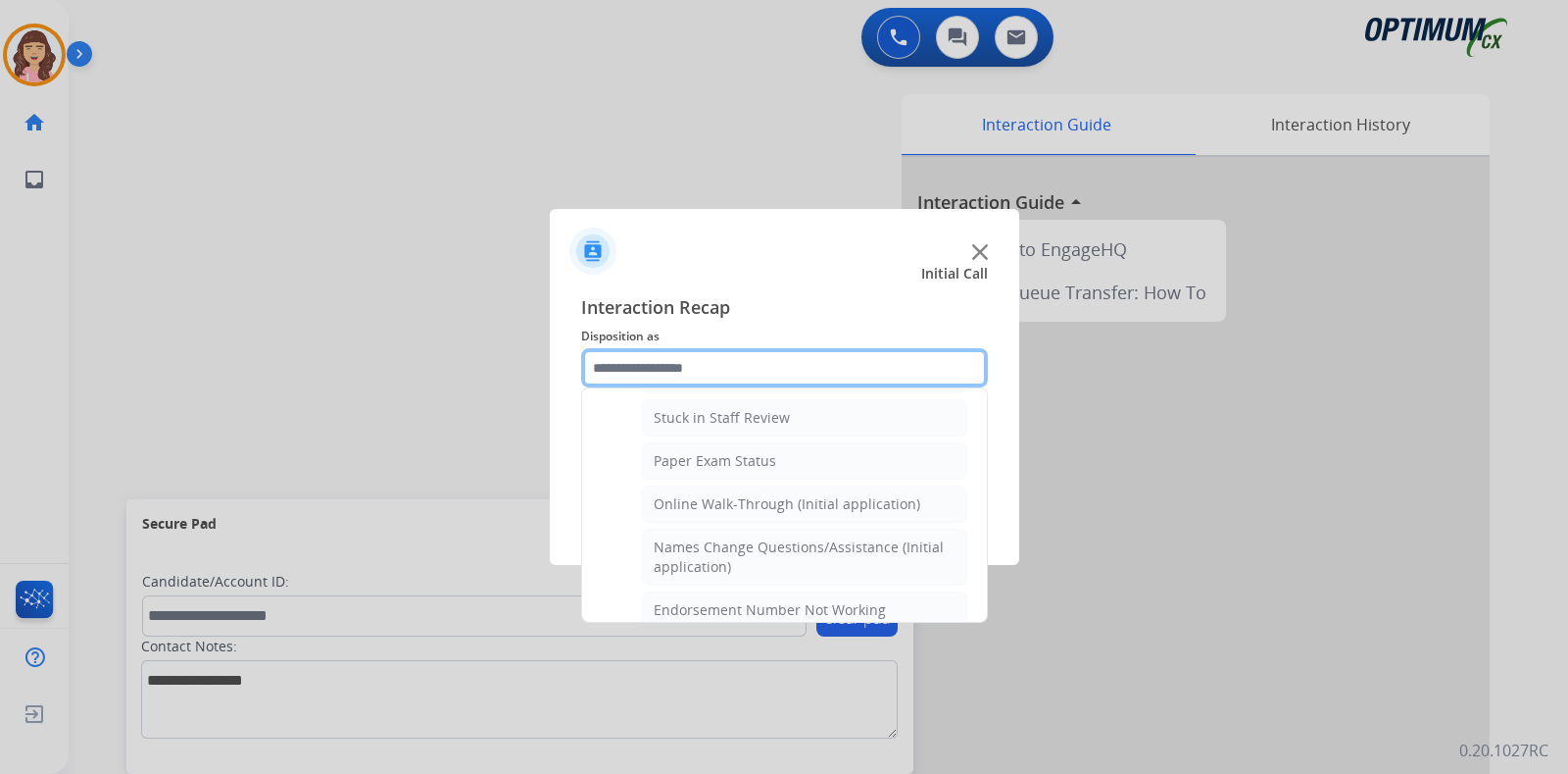
scroll to position [305, 0]
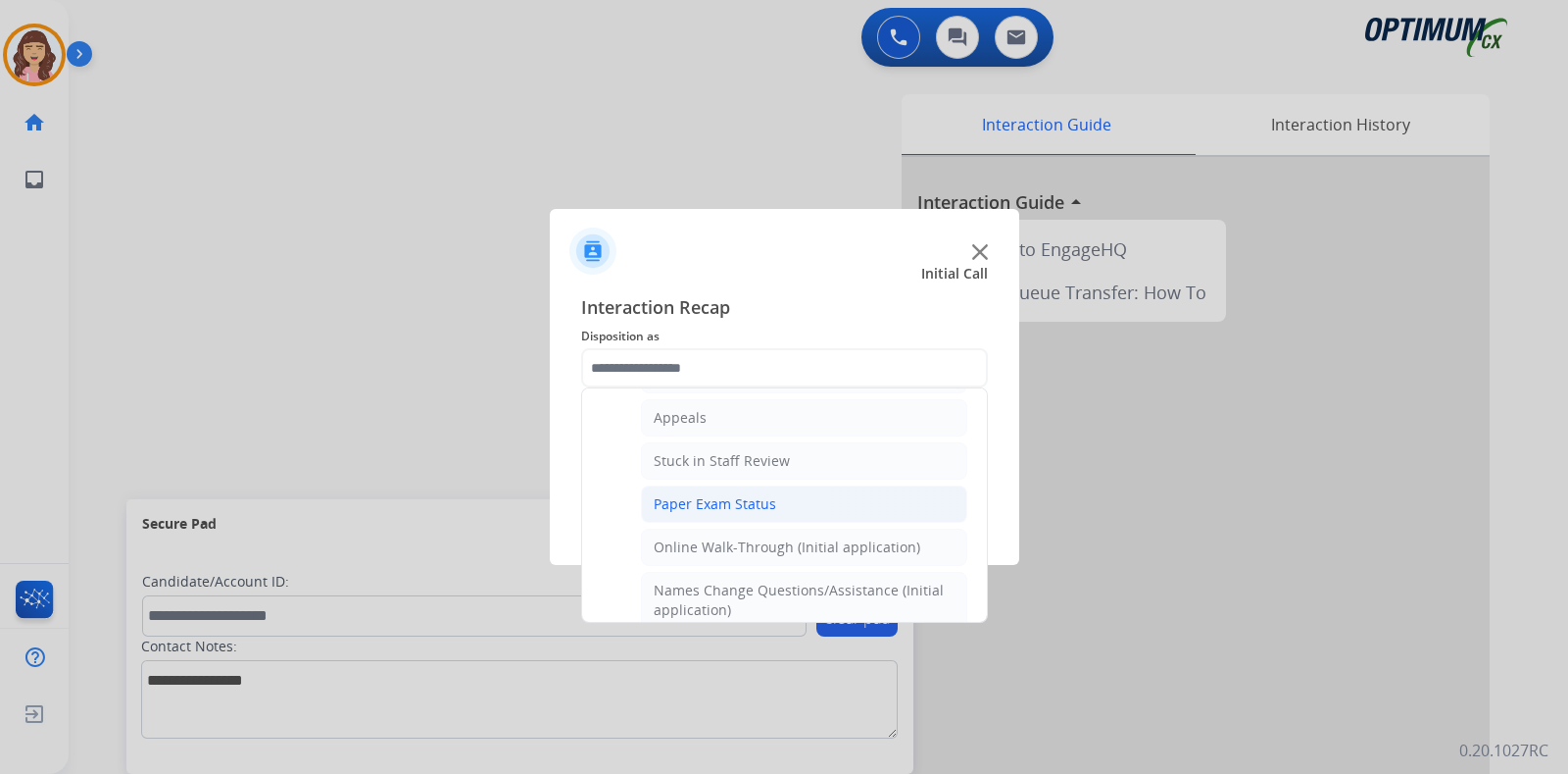
click at [730, 494] on div "Paper Exam Status" at bounding box center [715, 504] width 123 height 20
type input "**********"
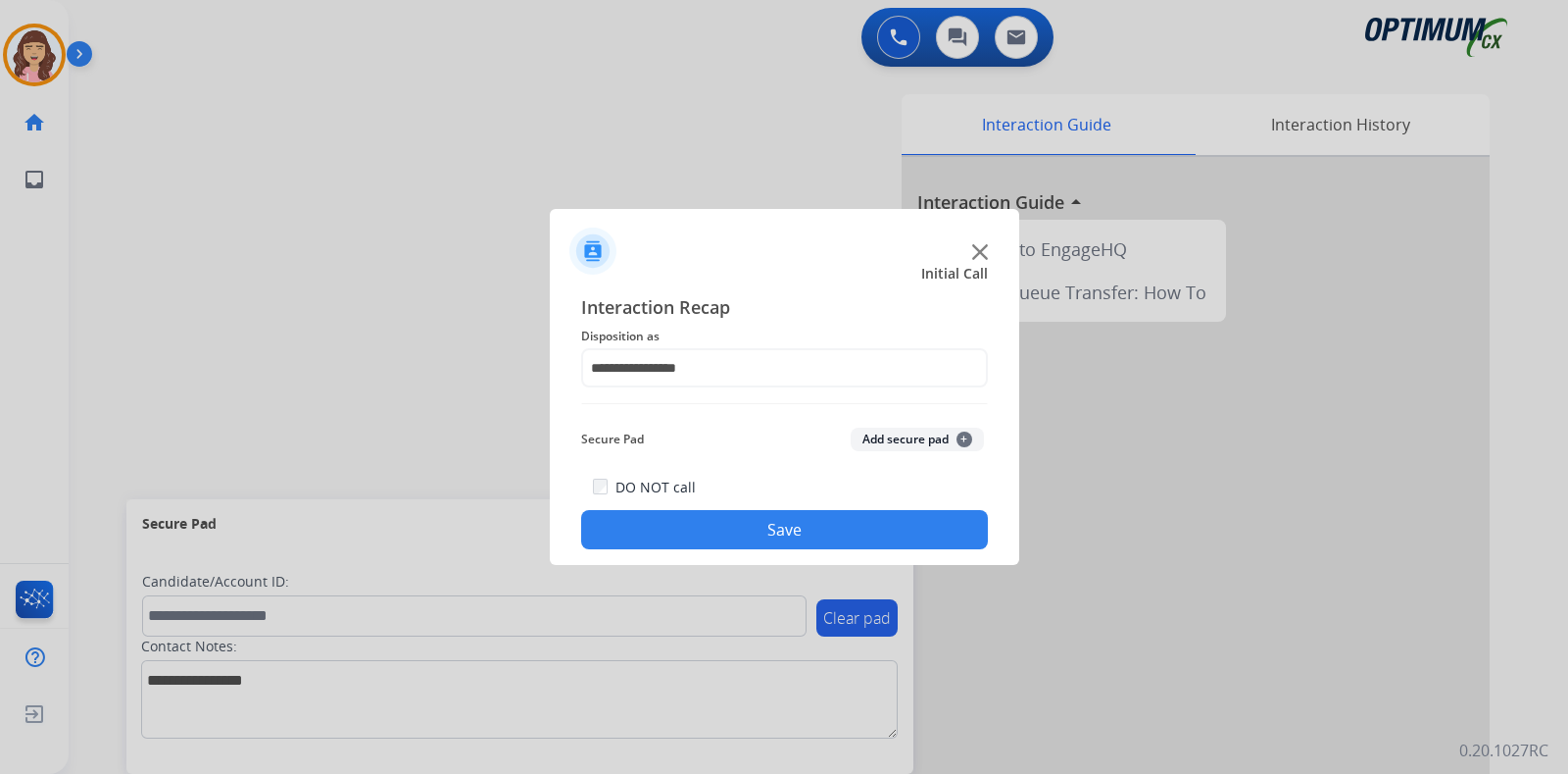
click at [768, 520] on button "Save" at bounding box center [784, 530] width 407 height 40
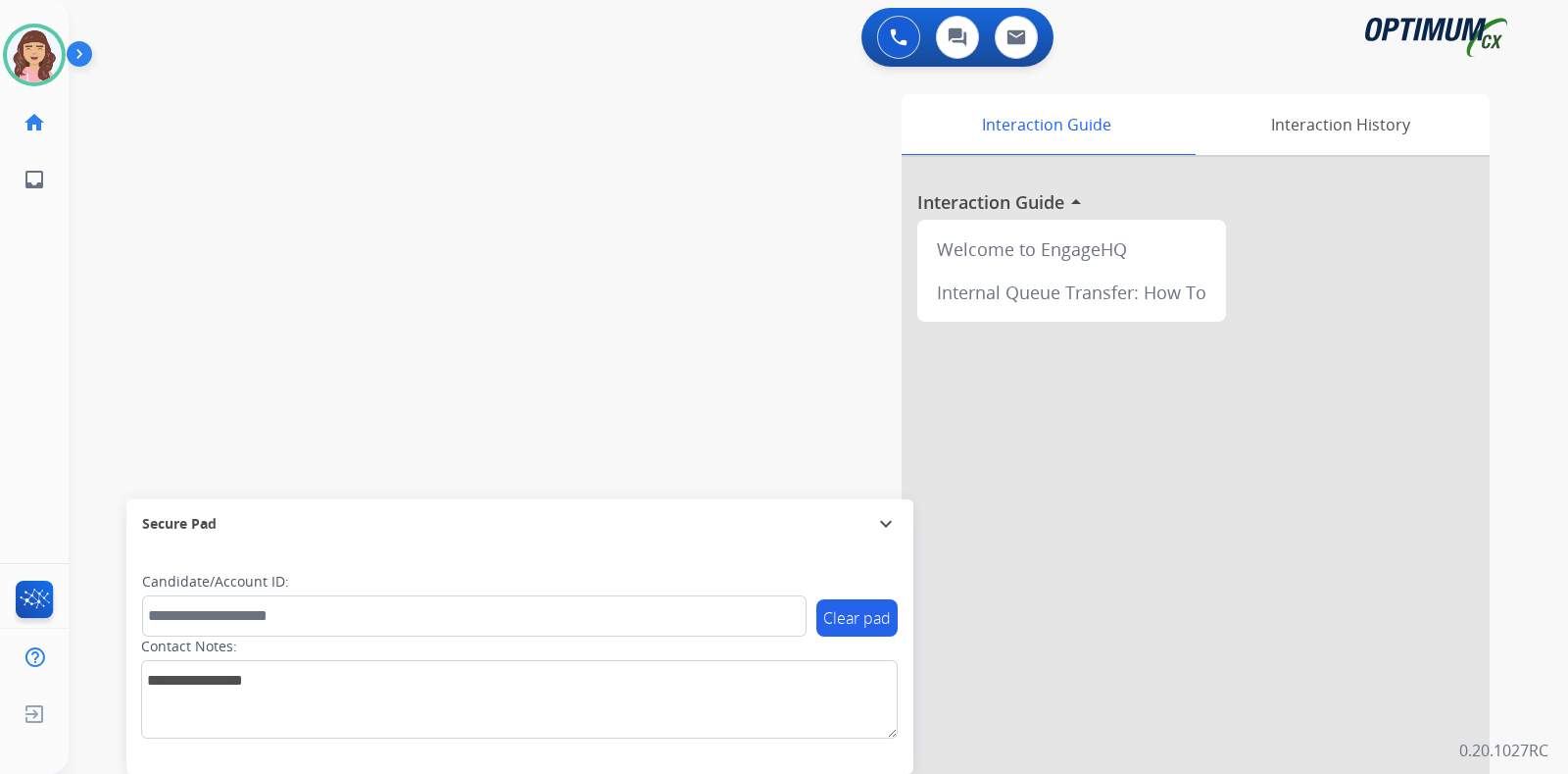
click at [297, 228] on div "swap_horiz Break voice bridge close_fullscreen Connect 3-Way Call merge_type Se…" at bounding box center [794, 479] width 1452 height 818
click at [353, 129] on div "swap_horiz Break voice bridge close_fullscreen Connect 3-Way Call merge_type Se…" at bounding box center [794, 479] width 1452 height 818
click at [401, 321] on div "swap_horiz Break voice bridge close_fullscreen Connect 3-Way Call merge_type Se…" at bounding box center [794, 479] width 1452 height 818
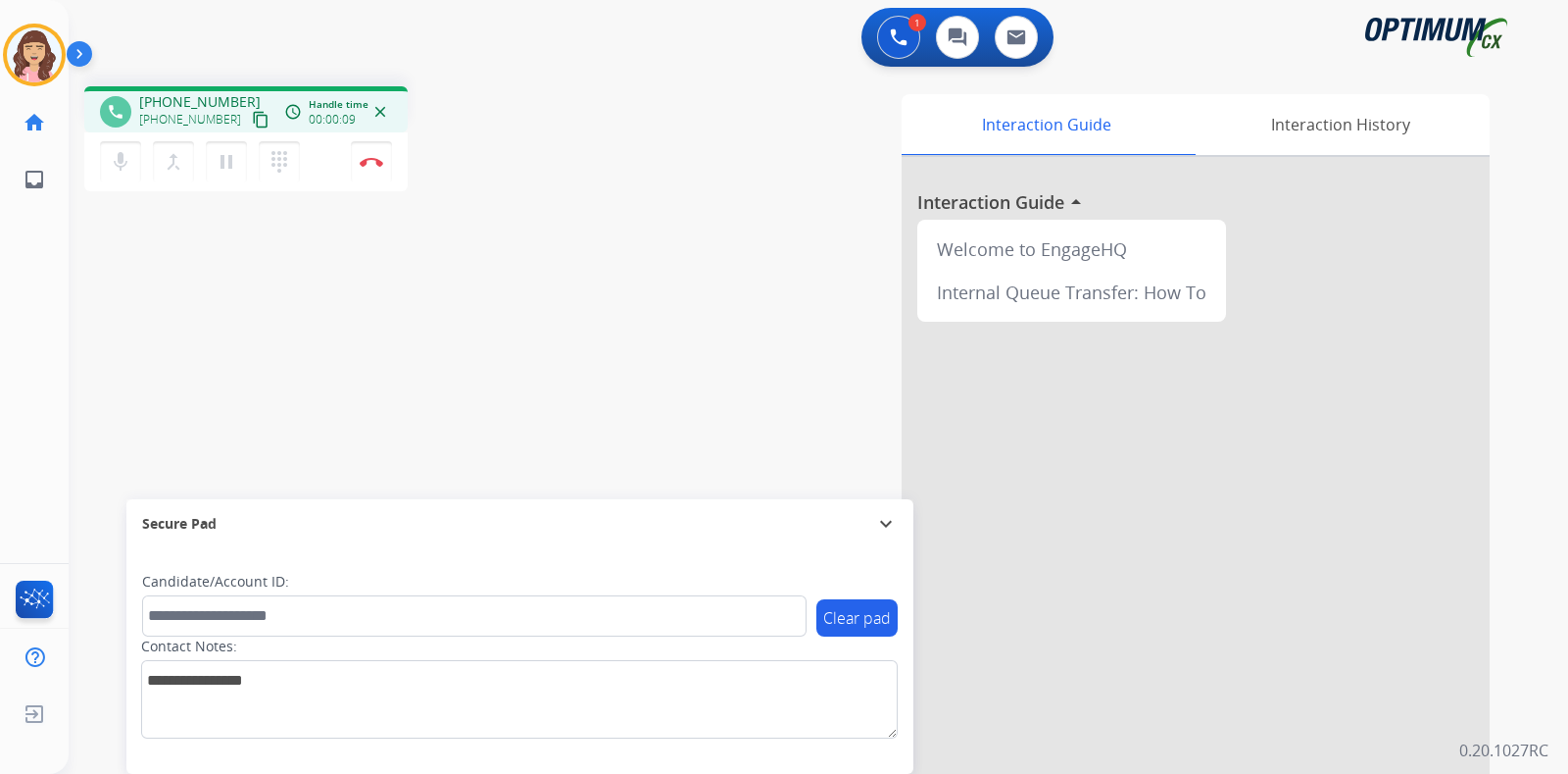
click at [252, 123] on mat-icon "content_copy" at bounding box center [261, 120] width 18 height 18
drag, startPoint x: 493, startPoint y: 374, endPoint x: 398, endPoint y: 105, distance: 285.3
click at [492, 374] on div "phone [PHONE_NUMBER] [PHONE_NUMBER] content_copy access_time Call metrics Queue…" at bounding box center [794, 479] width 1452 height 818
click at [441, 345] on div "phone [PHONE_NUMBER] [PHONE_NUMBER] content_copy access_time Call metrics Queue…" at bounding box center [794, 479] width 1452 height 818
click at [382, 341] on div "phone [PHONE_NUMBER] [PHONE_NUMBER] content_copy access_time Call metrics Queue…" at bounding box center [794, 479] width 1452 height 818
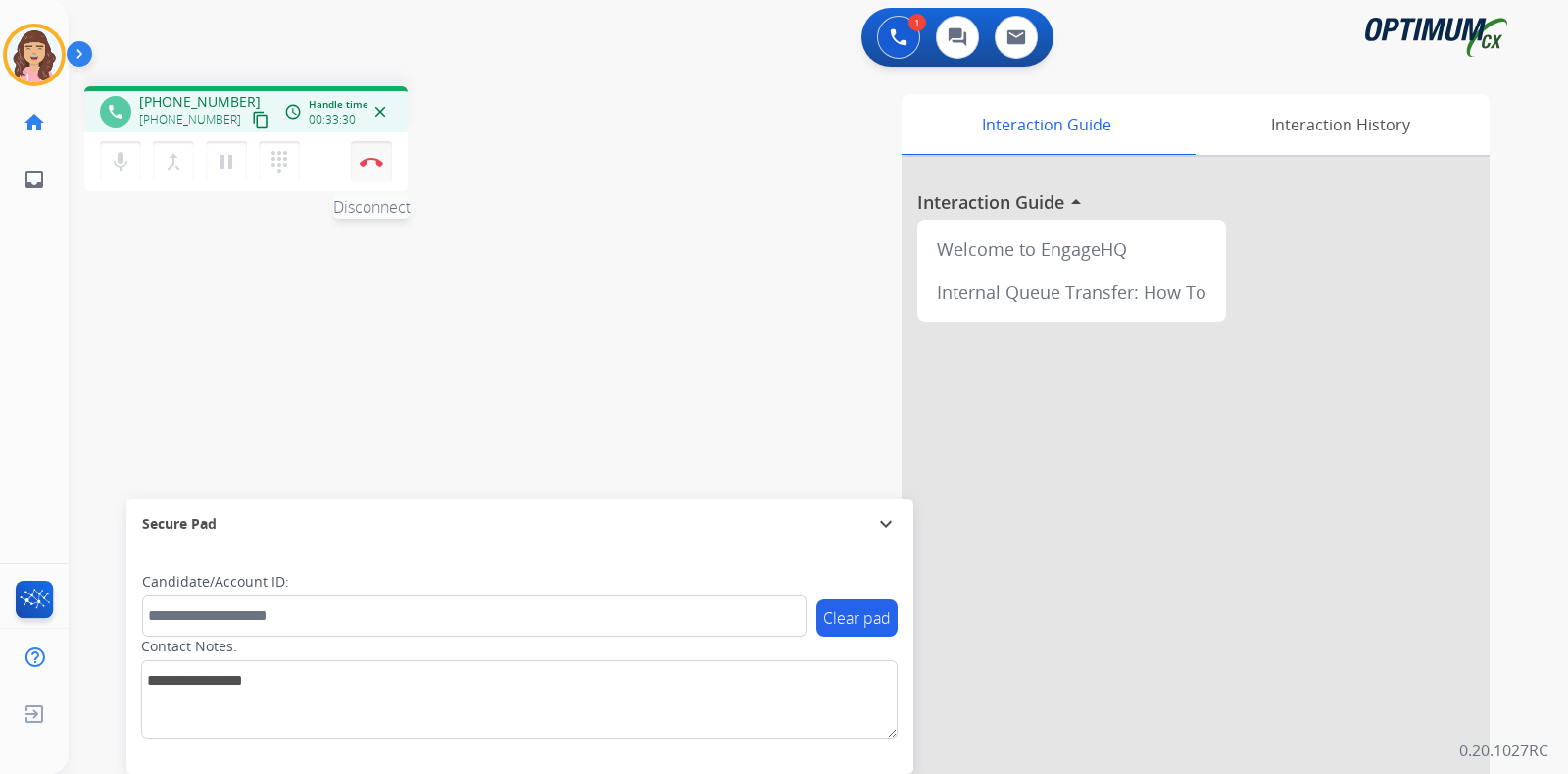
click at [367, 163] on img at bounding box center [372, 161] width 24 height 10
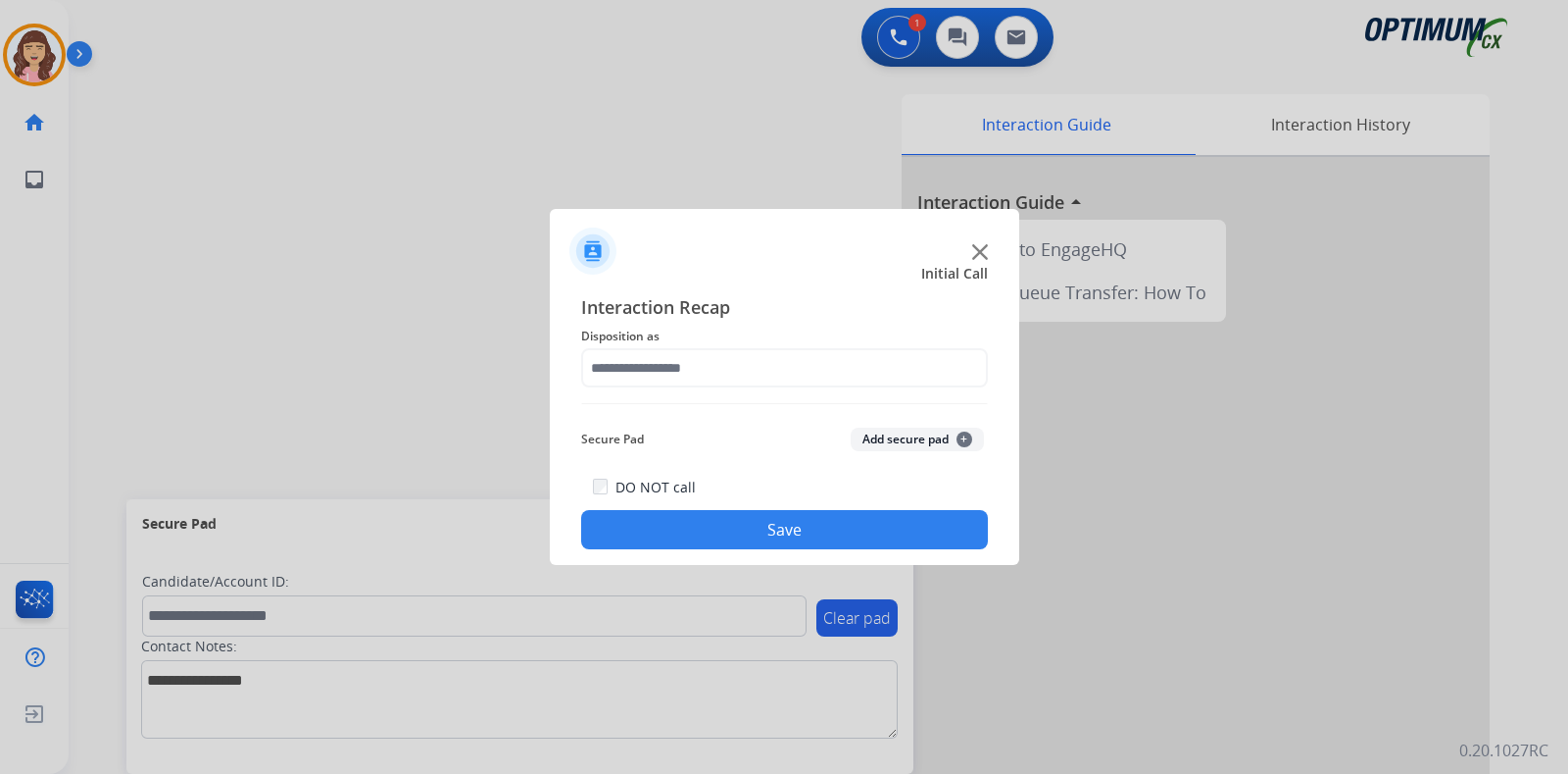
click at [679, 344] on span "Disposition as" at bounding box center [784, 337] width 407 height 24
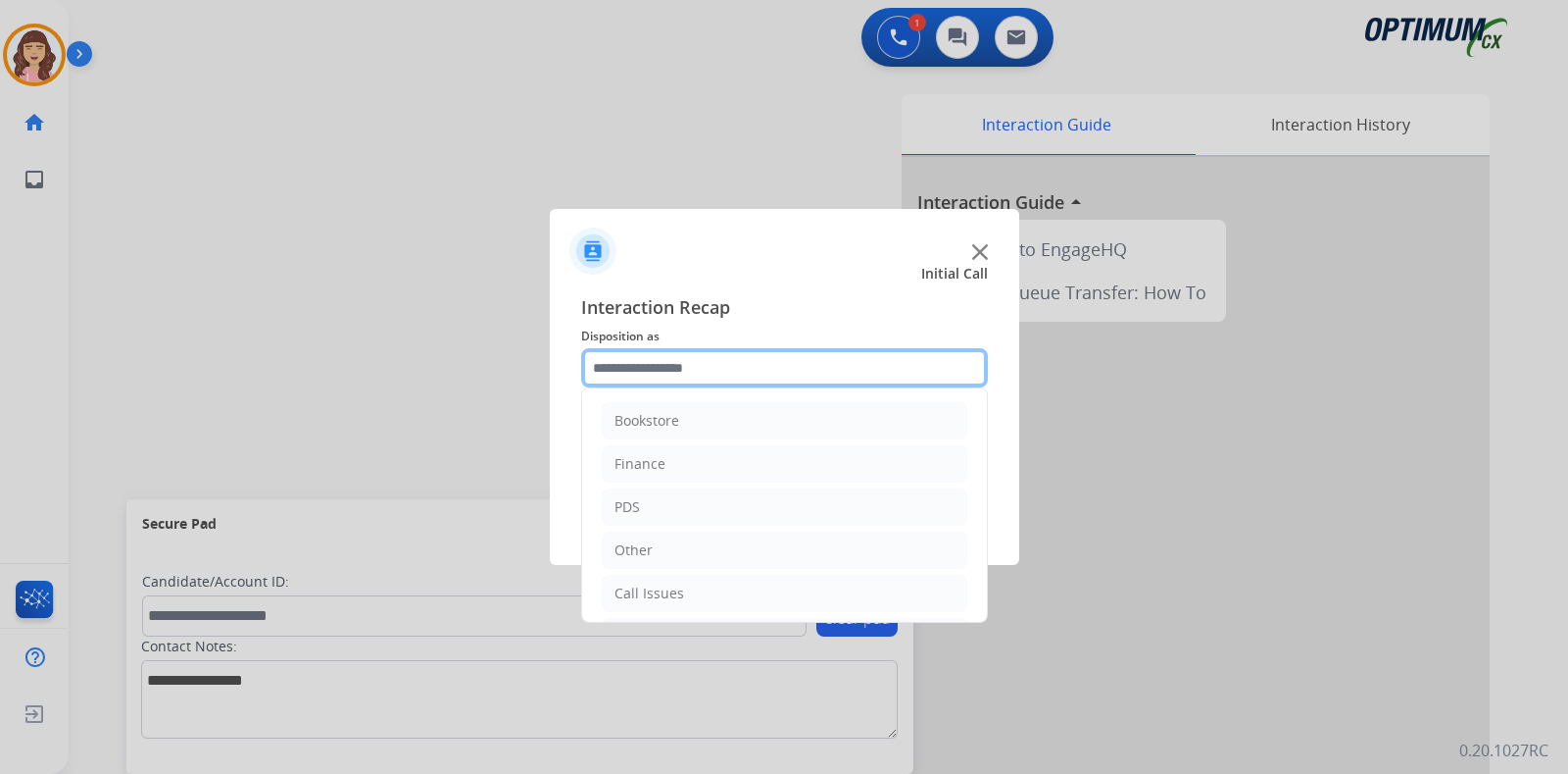
click at [692, 355] on input "text" at bounding box center [784, 368] width 407 height 40
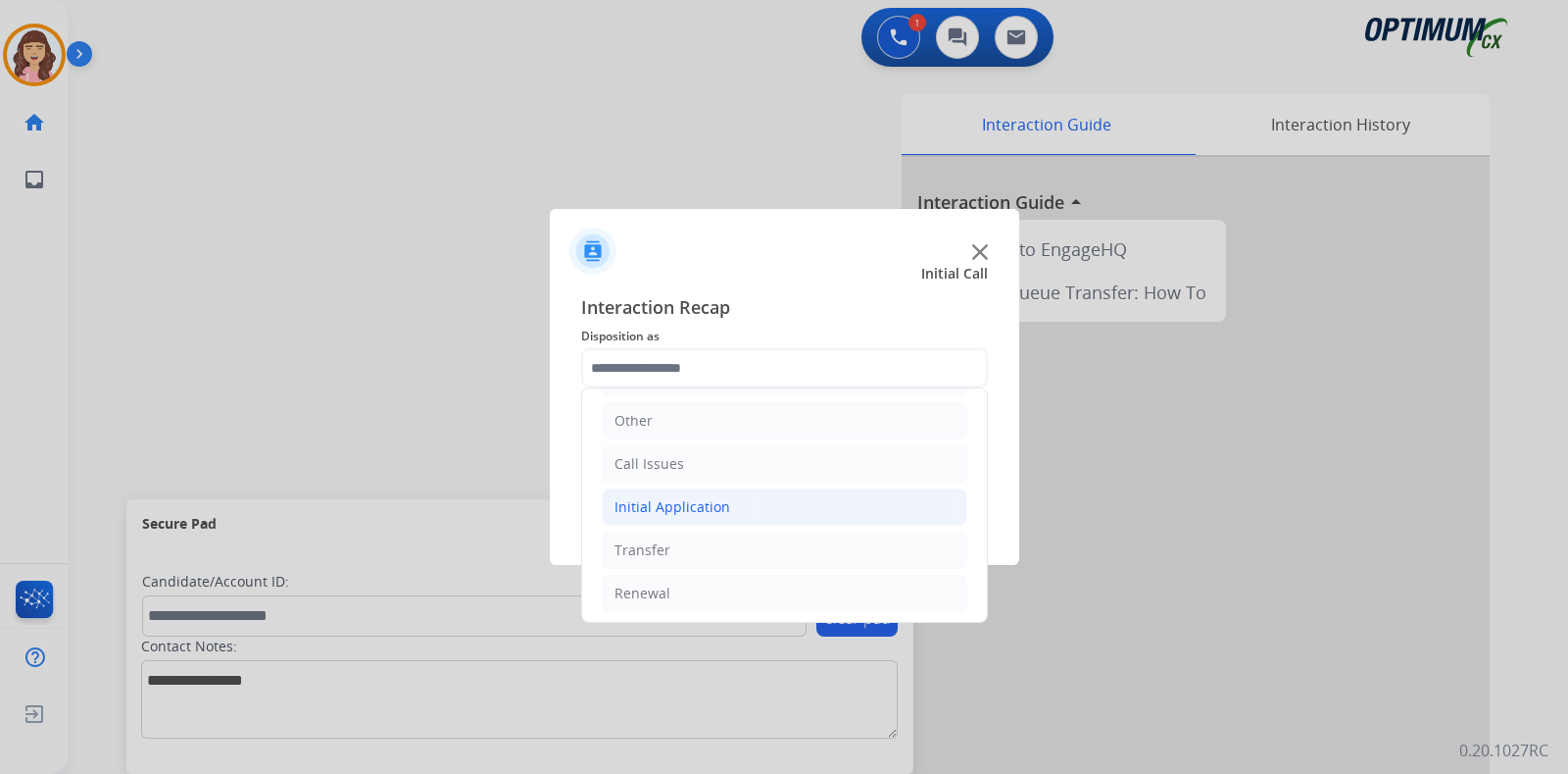
click at [694, 508] on div "Initial Application" at bounding box center [672, 507] width 116 height 20
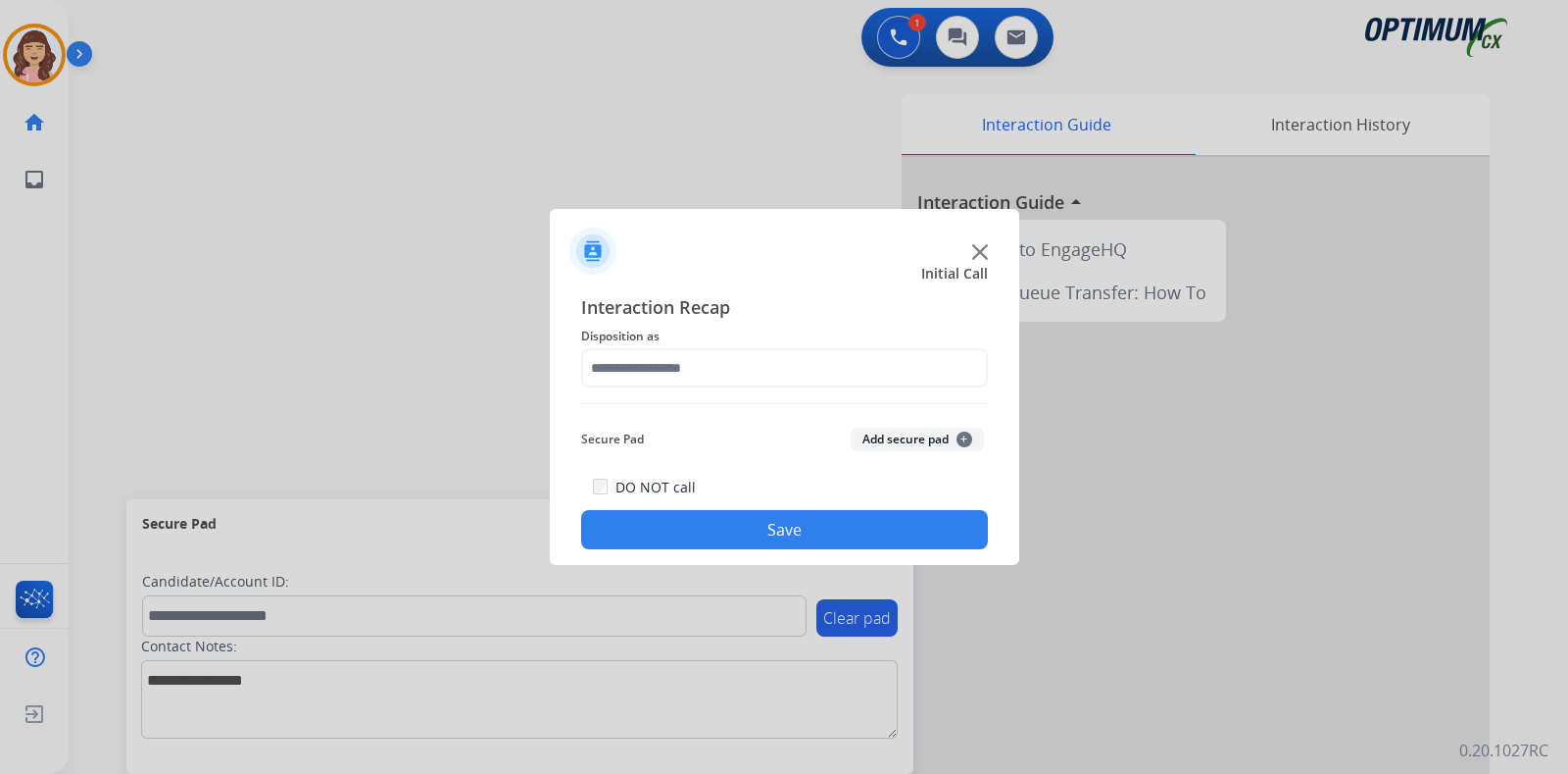
click at [668, 593] on div at bounding box center [784, 387] width 1568 height 774
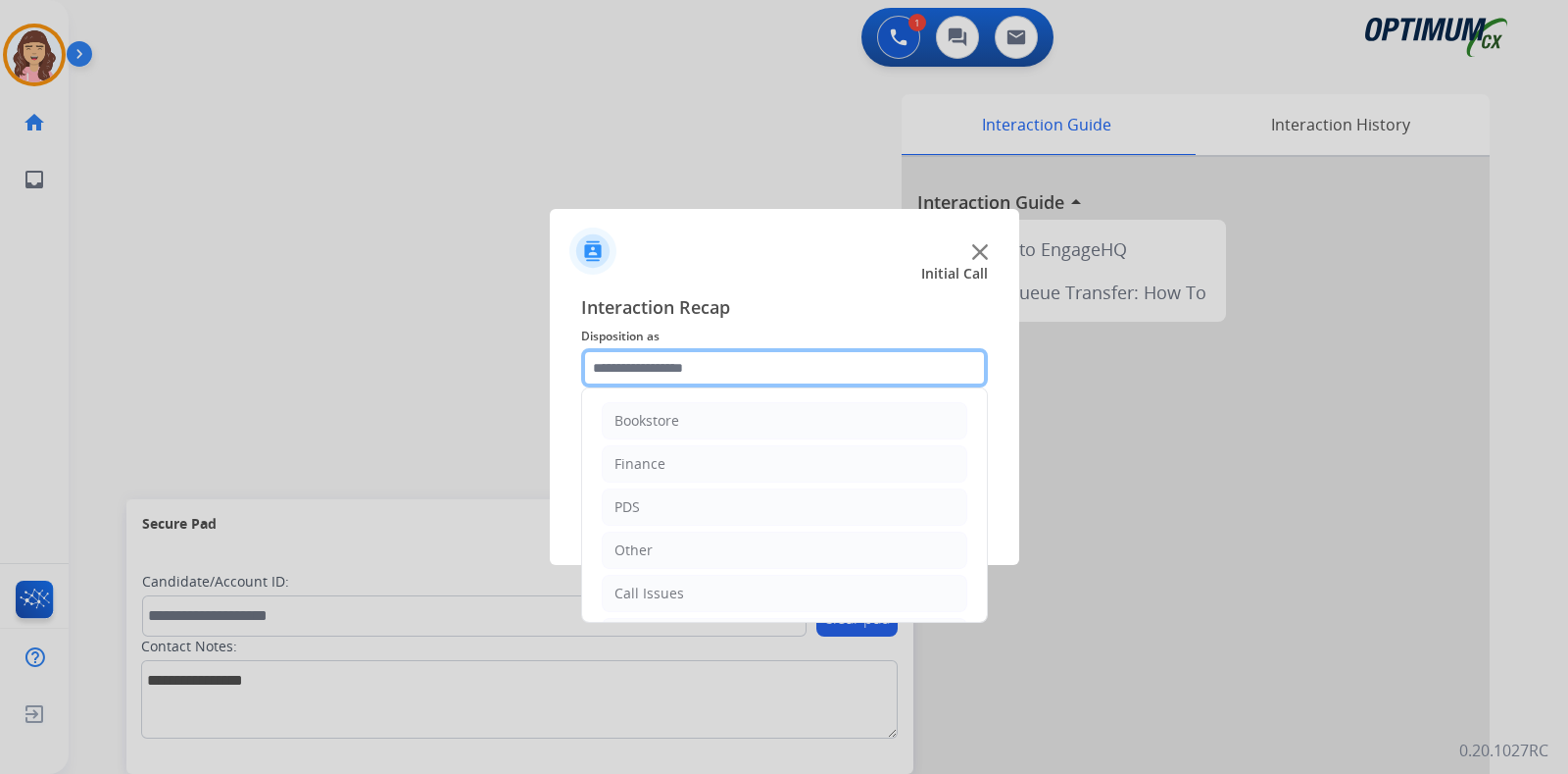
click at [711, 376] on input "text" at bounding box center [784, 368] width 407 height 40
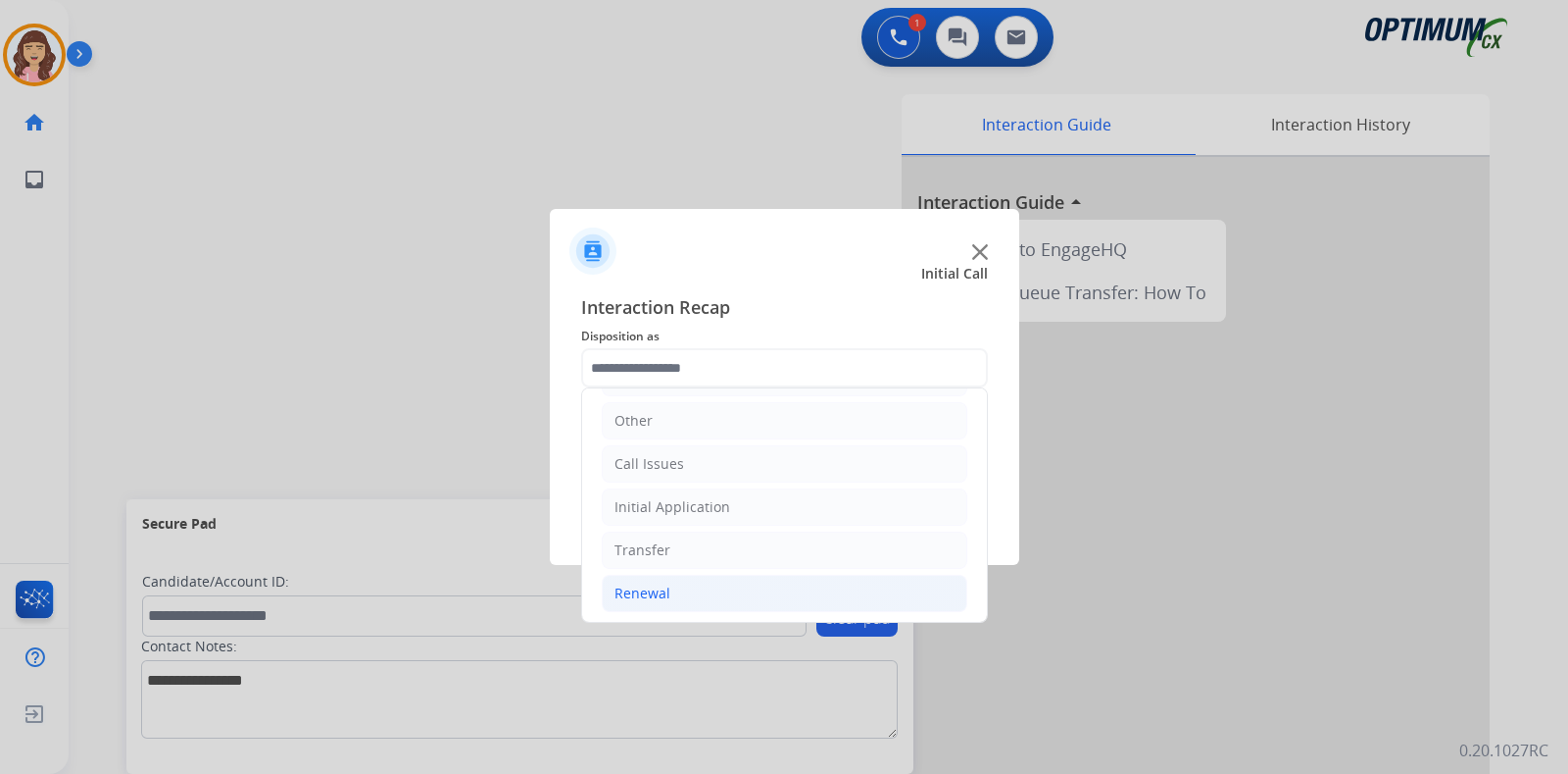
click at [665, 601] on li "Renewal" at bounding box center [784, 593] width 365 height 38
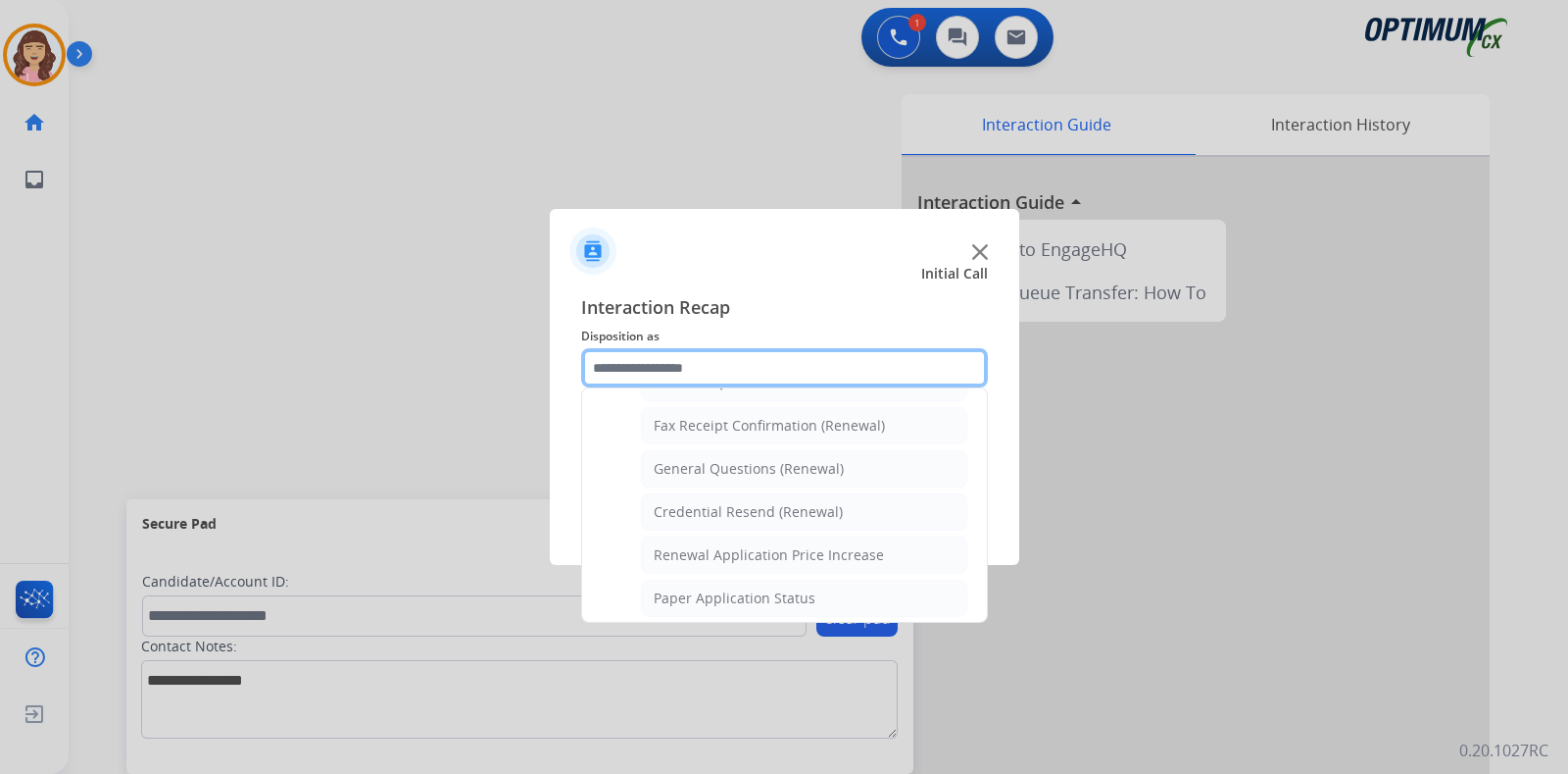
scroll to position [535, 0]
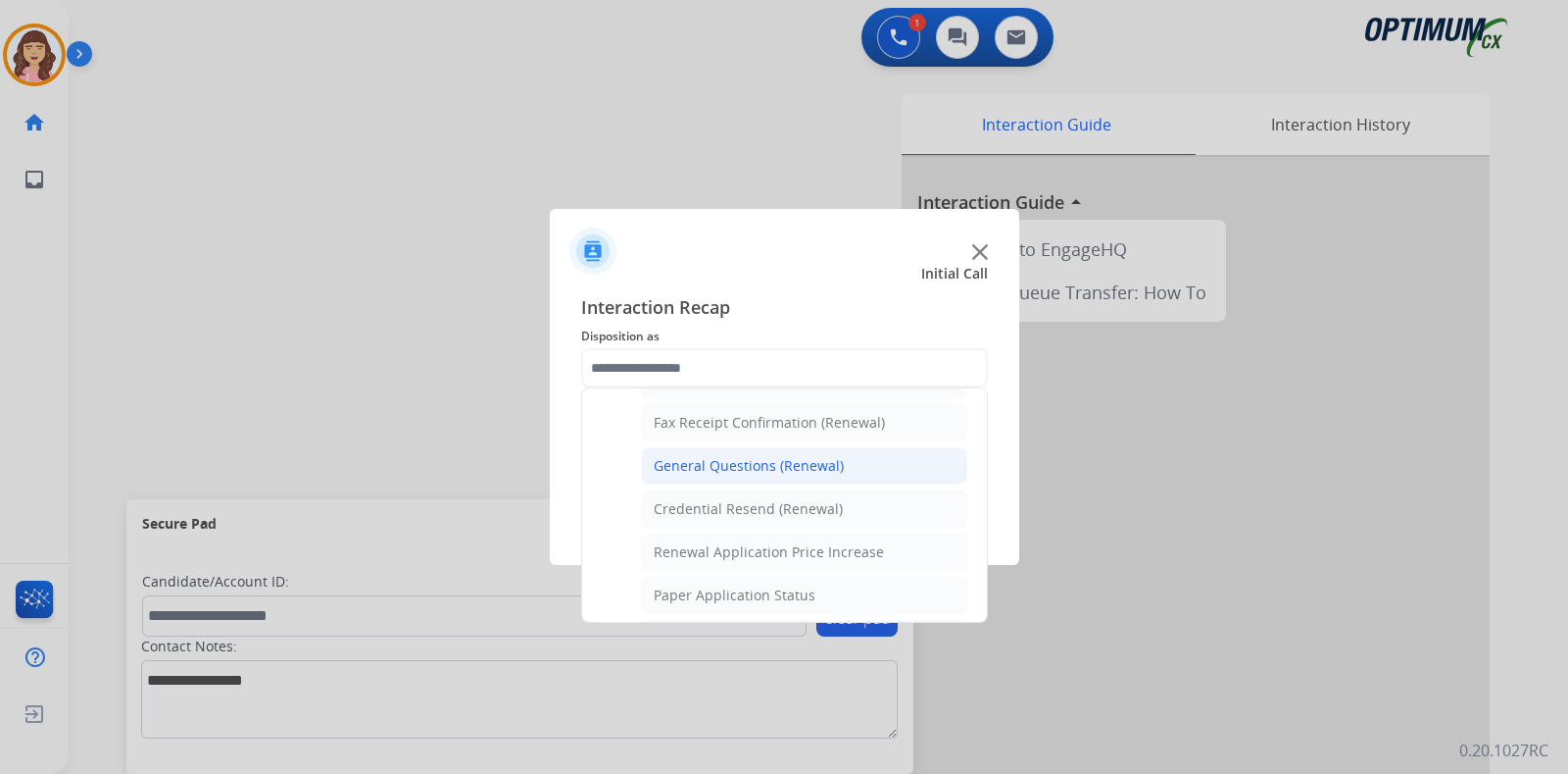
click at [774, 457] on div "General Questions (Renewal)" at bounding box center [749, 466] width 190 height 20
type input "**********"
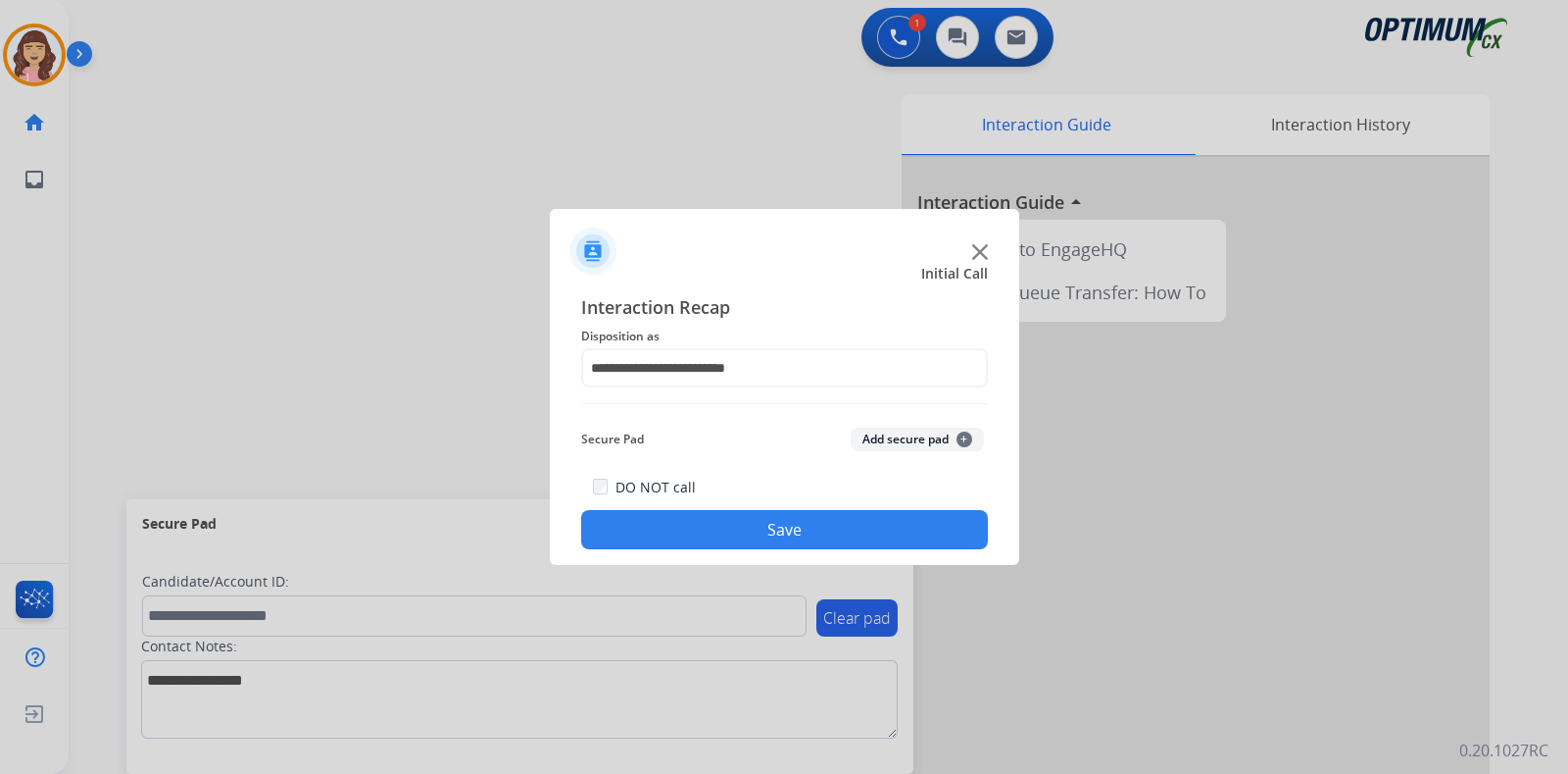
click at [765, 522] on button "Save" at bounding box center [784, 530] width 407 height 40
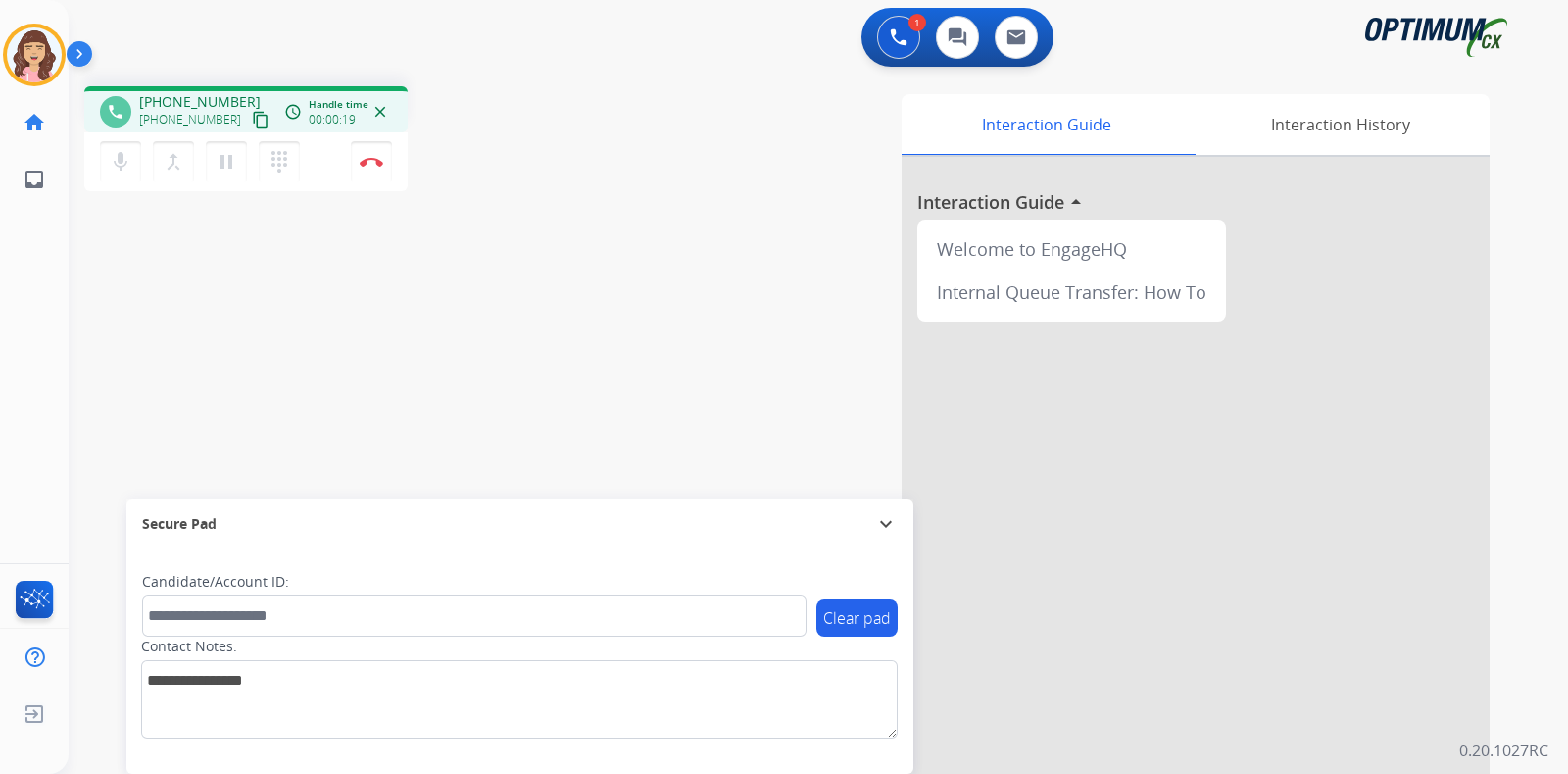
click at [252, 121] on mat-icon "content_copy" at bounding box center [261, 120] width 18 height 18
click at [421, 355] on div "phone [PHONE_NUMBER] [PHONE_NUMBER] content_copy access_time Call metrics Queue…" at bounding box center [794, 479] width 1452 height 818
click at [373, 156] on img at bounding box center [372, 161] width 24 height 10
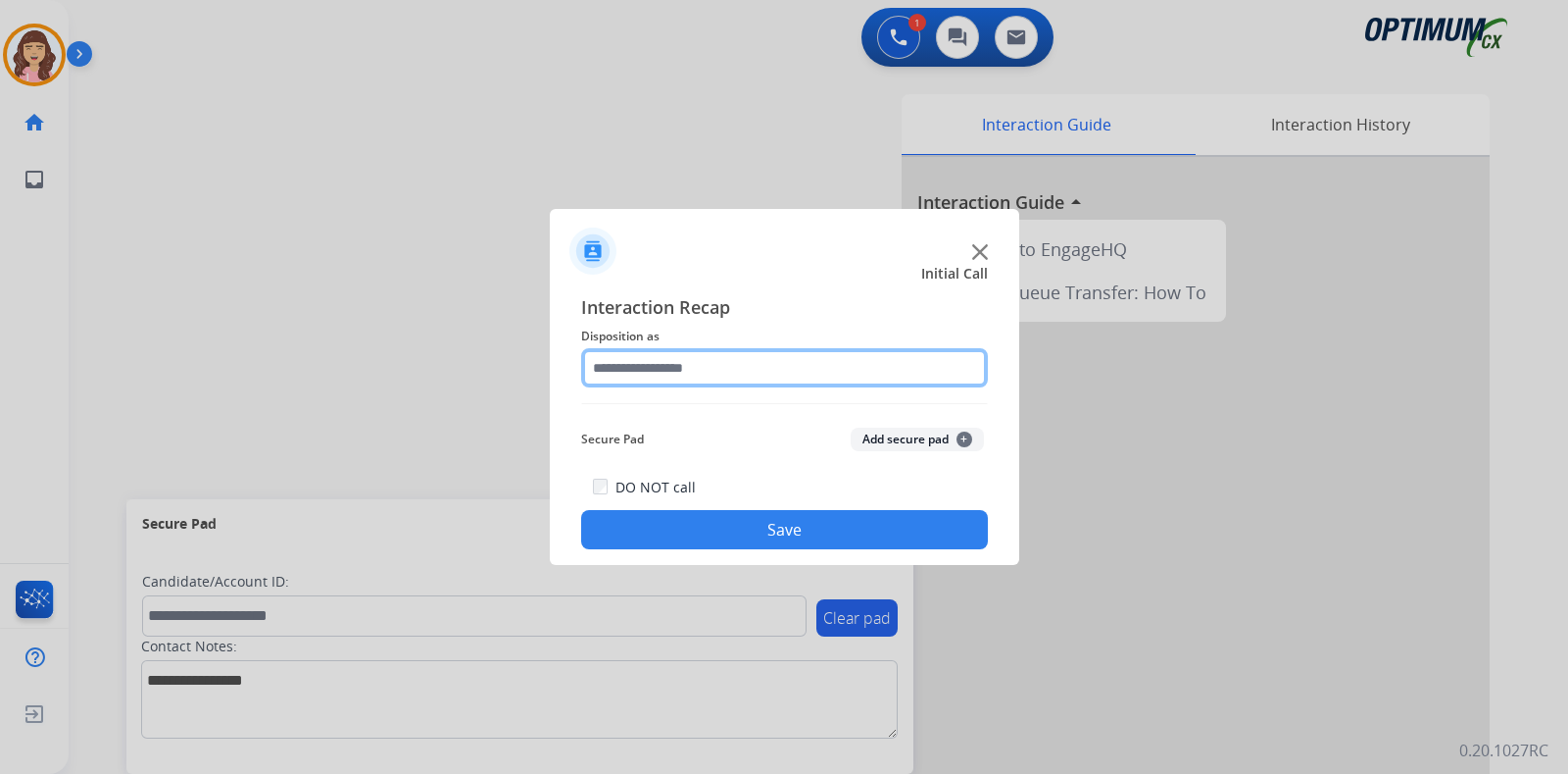
click at [719, 368] on input "text" at bounding box center [784, 368] width 407 height 40
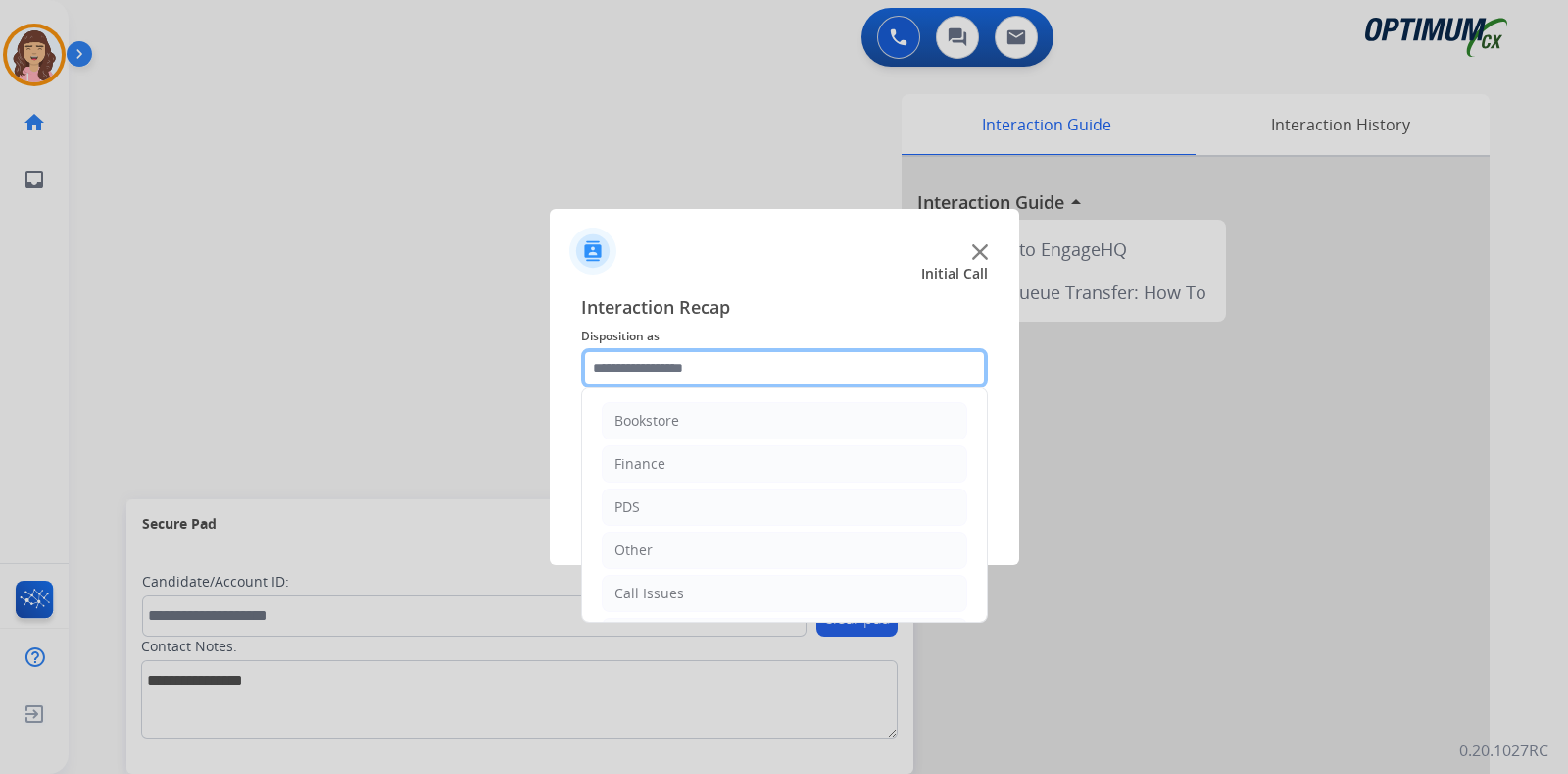
scroll to position [130, 0]
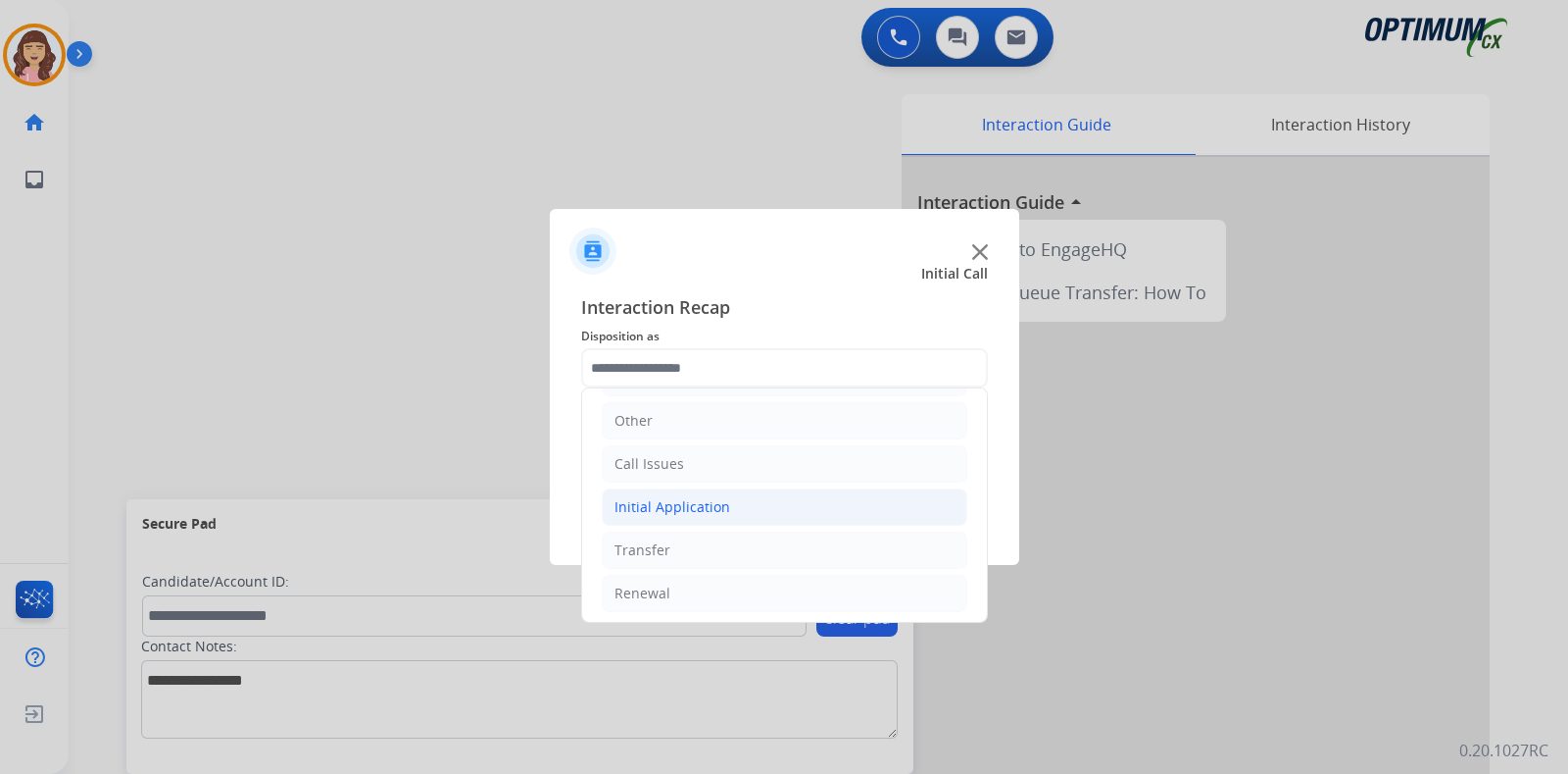
click at [707, 509] on div "Initial Application" at bounding box center [672, 507] width 116 height 20
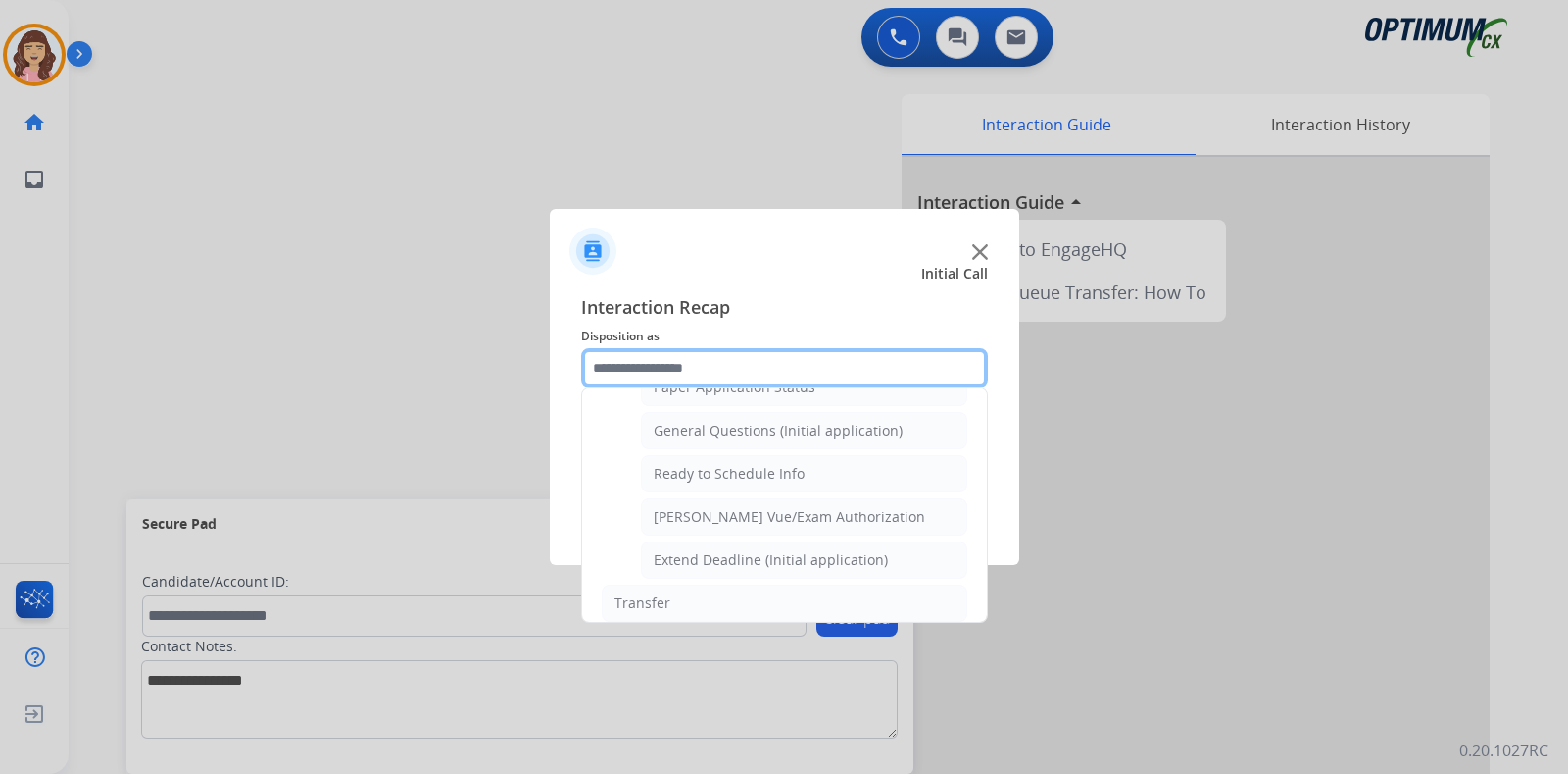
scroll to position [1162, 0]
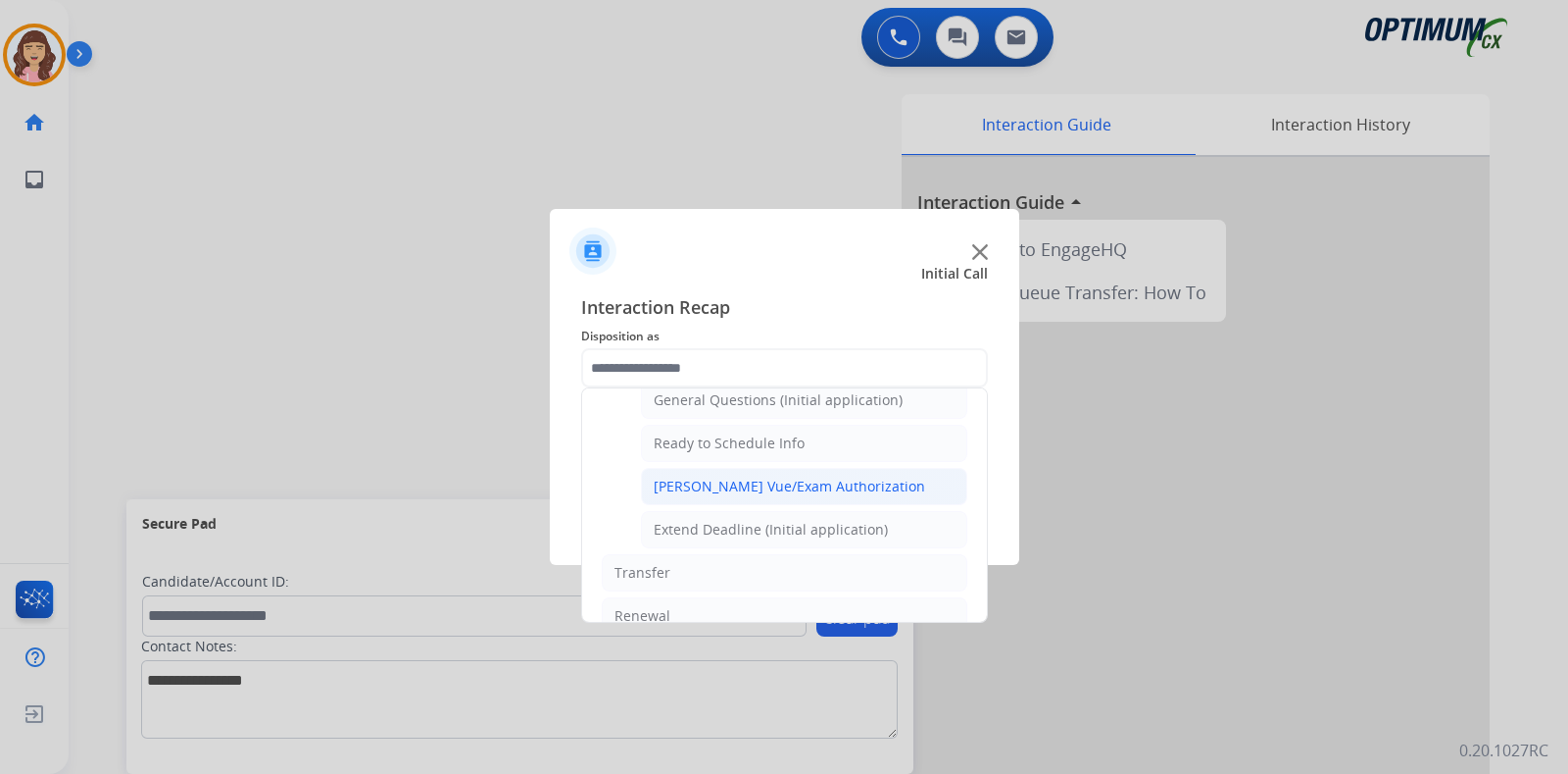
click at [766, 476] on div "[PERSON_NAME] Vue/Exam Authorization" at bounding box center [789, 486] width 271 height 20
type input "**********"
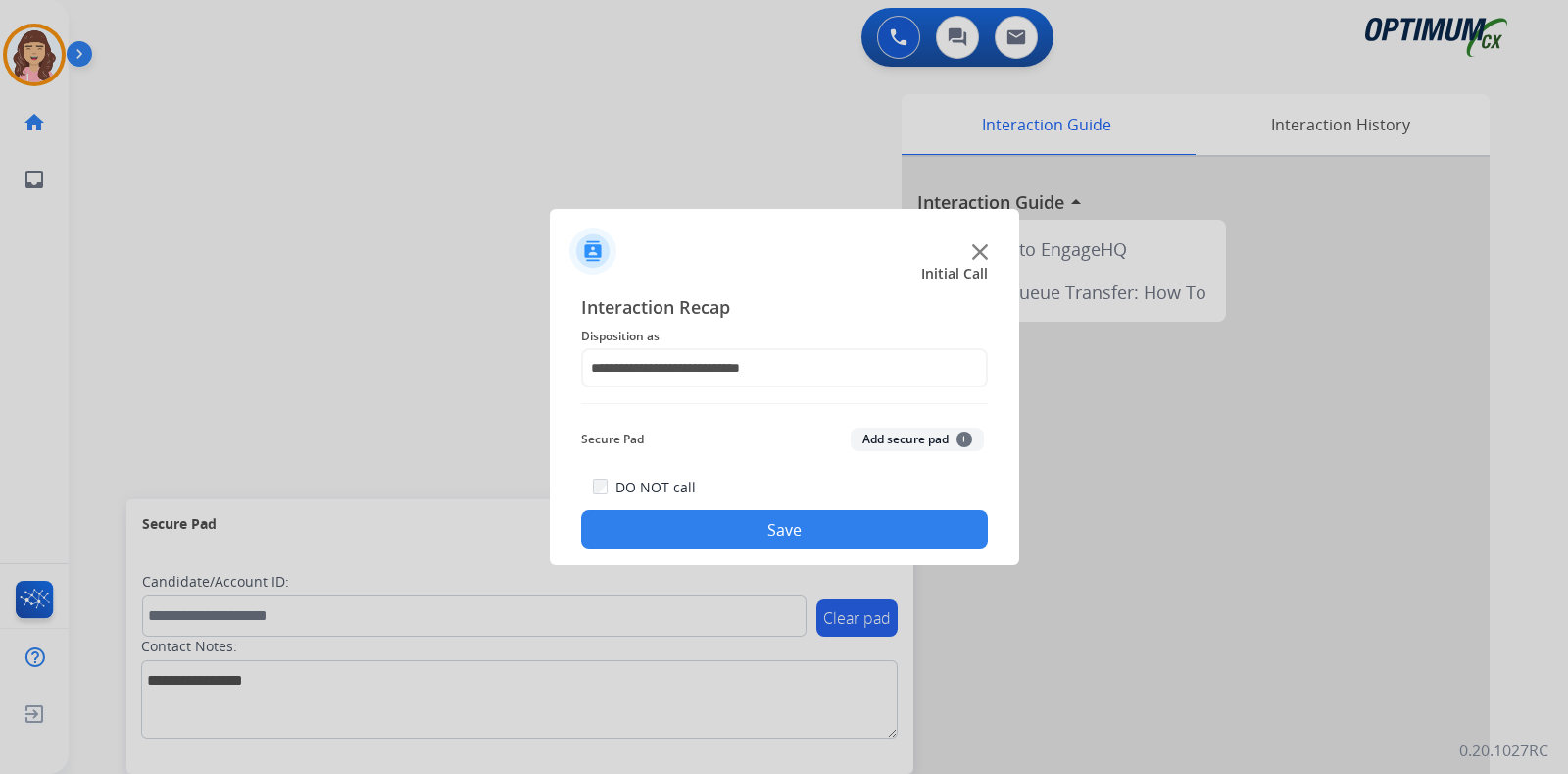
click at [774, 523] on button "Save" at bounding box center [784, 530] width 407 height 40
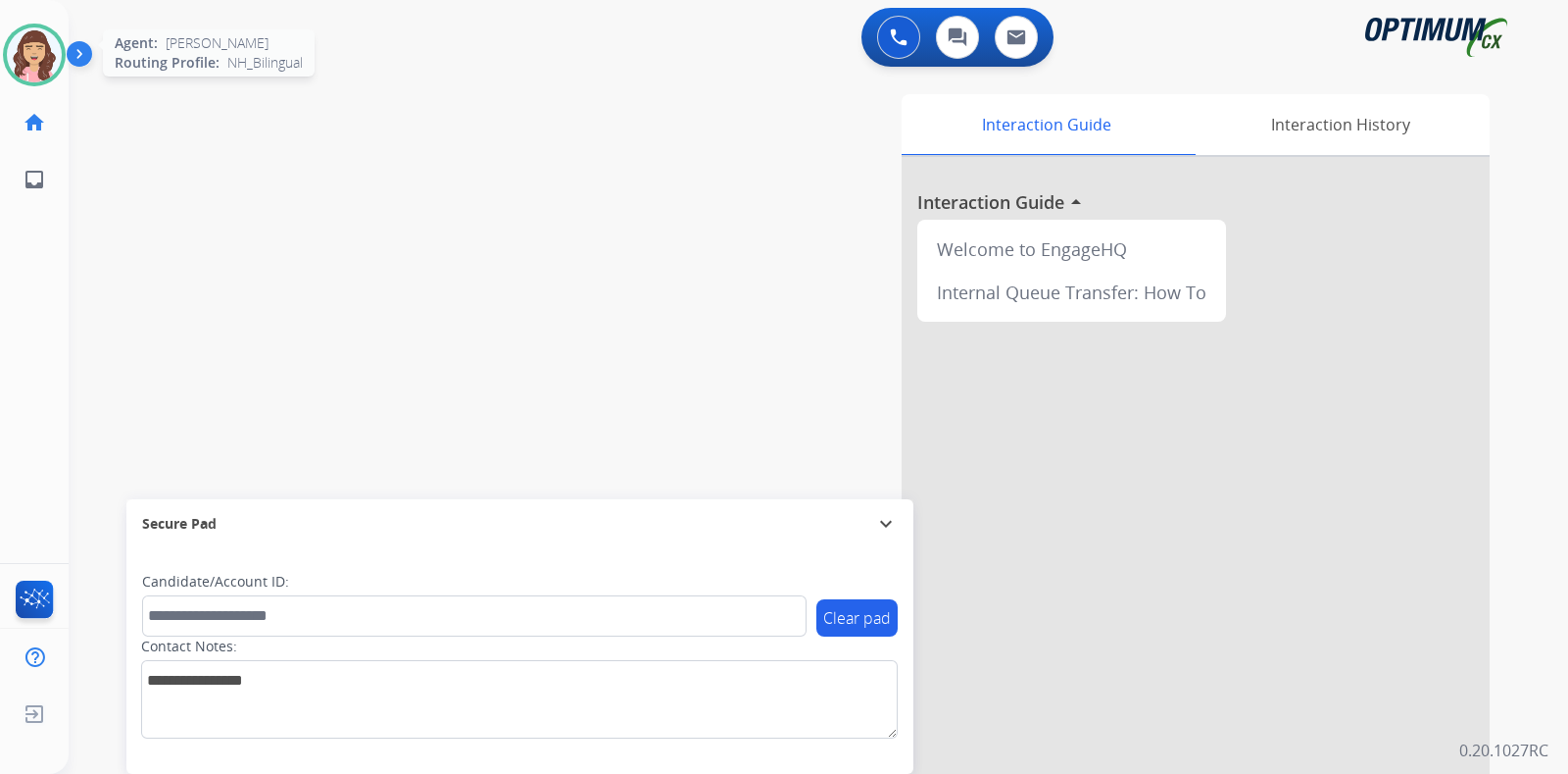
click at [29, 58] on img at bounding box center [34, 54] width 54 height 54
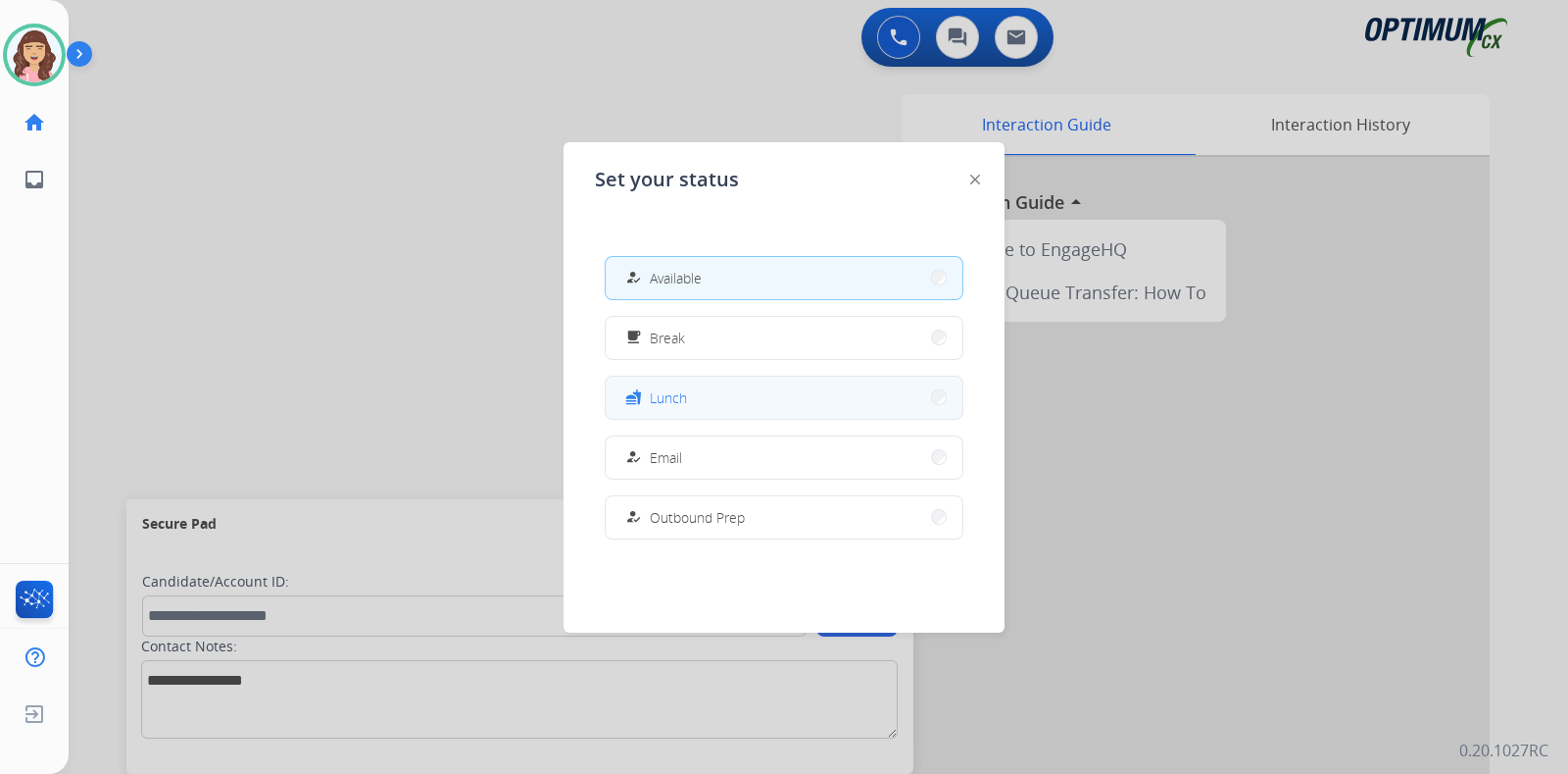
click at [700, 398] on button "fastfood Lunch" at bounding box center [784, 397] width 357 height 43
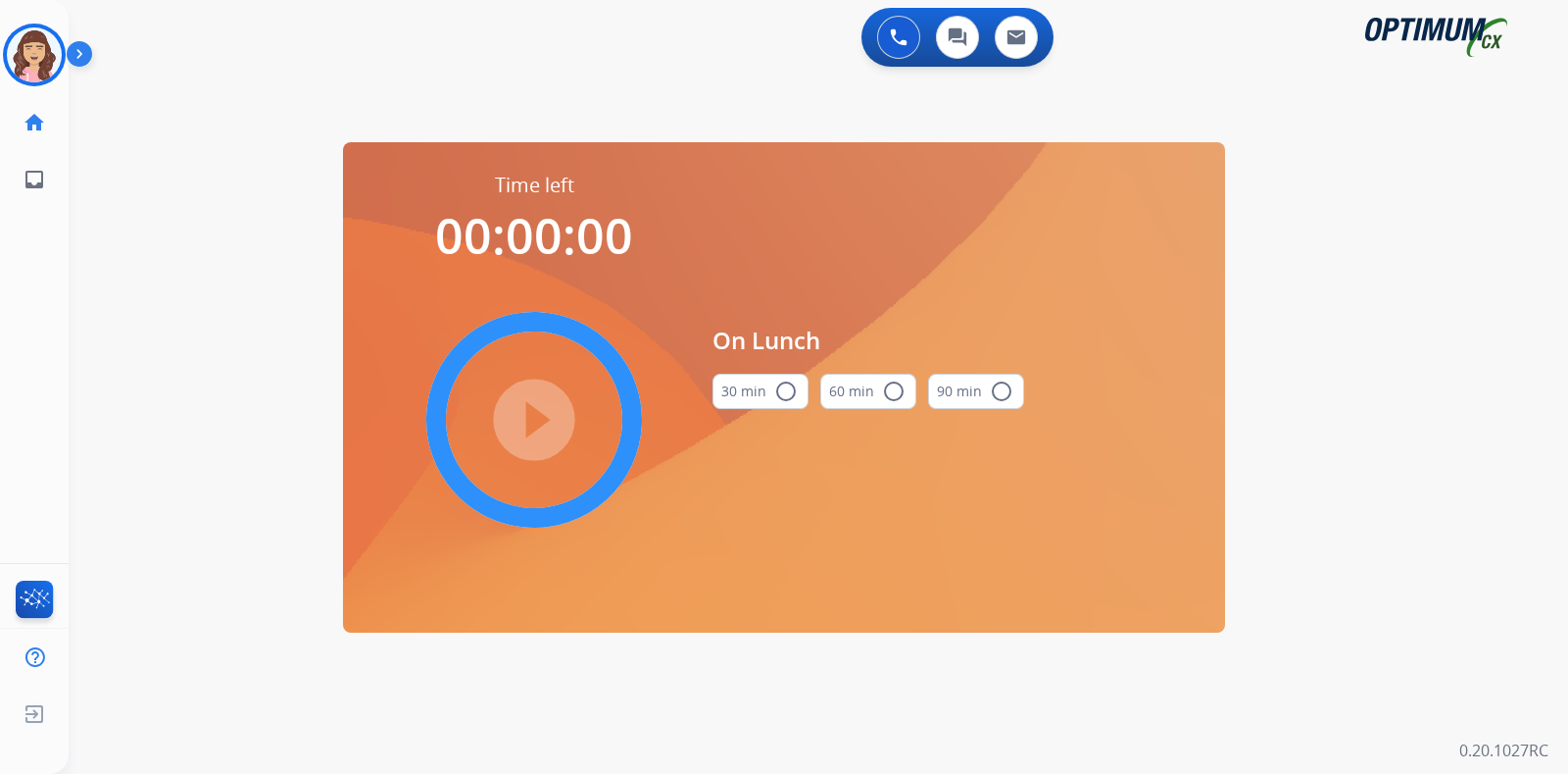
click at [761, 384] on button "30 min radio_button_unchecked" at bounding box center [760, 391] width 96 height 36
click at [531, 421] on mat-icon "play_circle_filled" at bounding box center [534, 420] width 24 height 24
